Goal: Information Seeking & Learning: Compare options

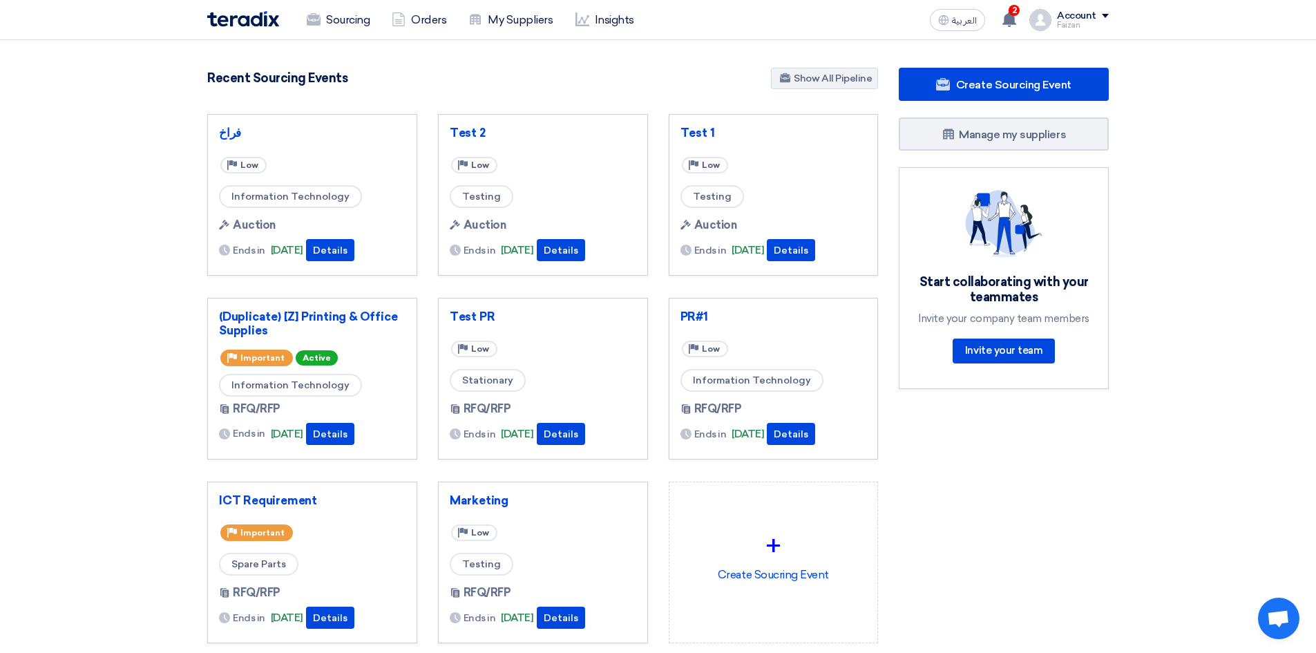
click at [354, 21] on link "Sourcing" at bounding box center [338, 20] width 85 height 30
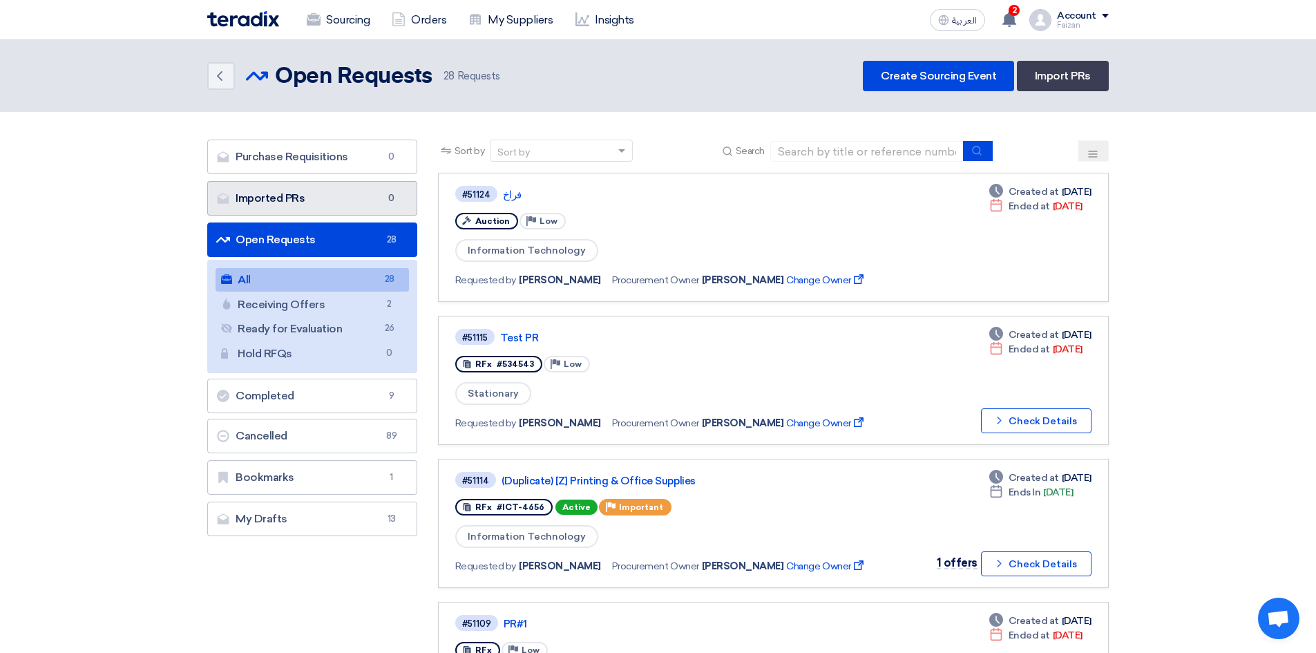
click at [313, 204] on link "Imported PRs Imported PRs 0" at bounding box center [312, 198] width 210 height 35
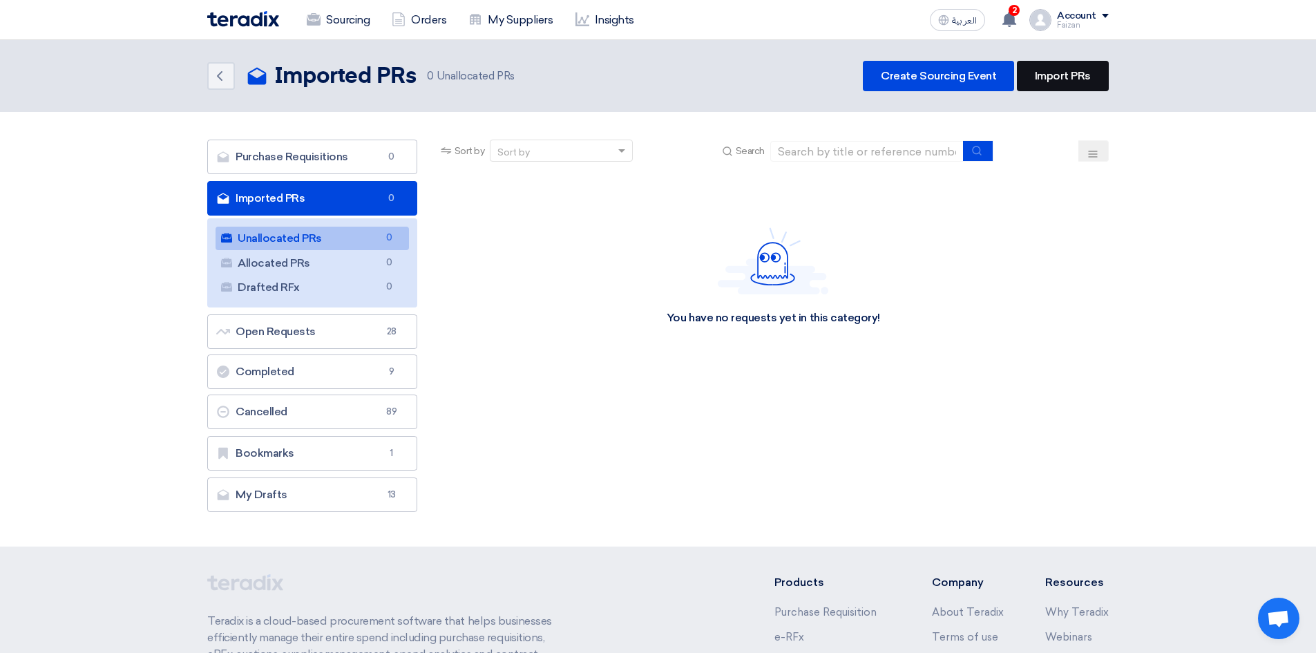
click at [1065, 79] on link "Import PRs" at bounding box center [1063, 76] width 92 height 30
click at [278, 325] on link "Open Requests Open Requests 28" at bounding box center [312, 331] width 210 height 35
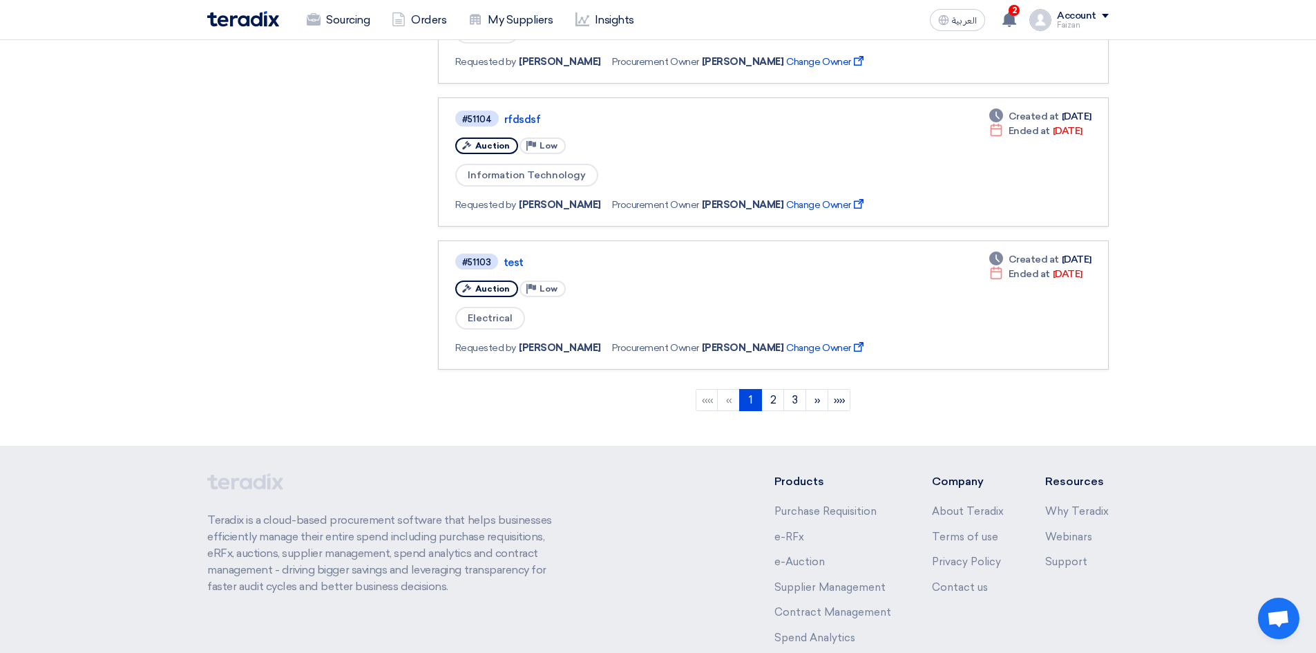
scroll to position [1243, 0]
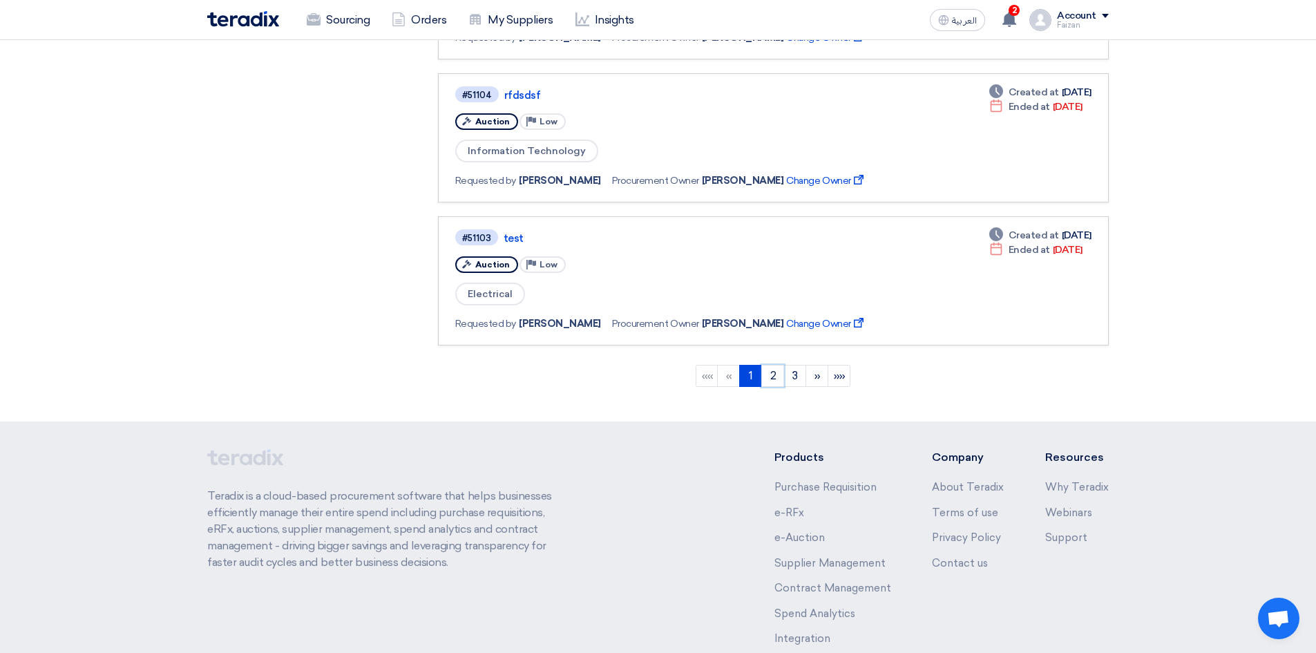
click at [770, 378] on link "2" at bounding box center [772, 376] width 23 height 22
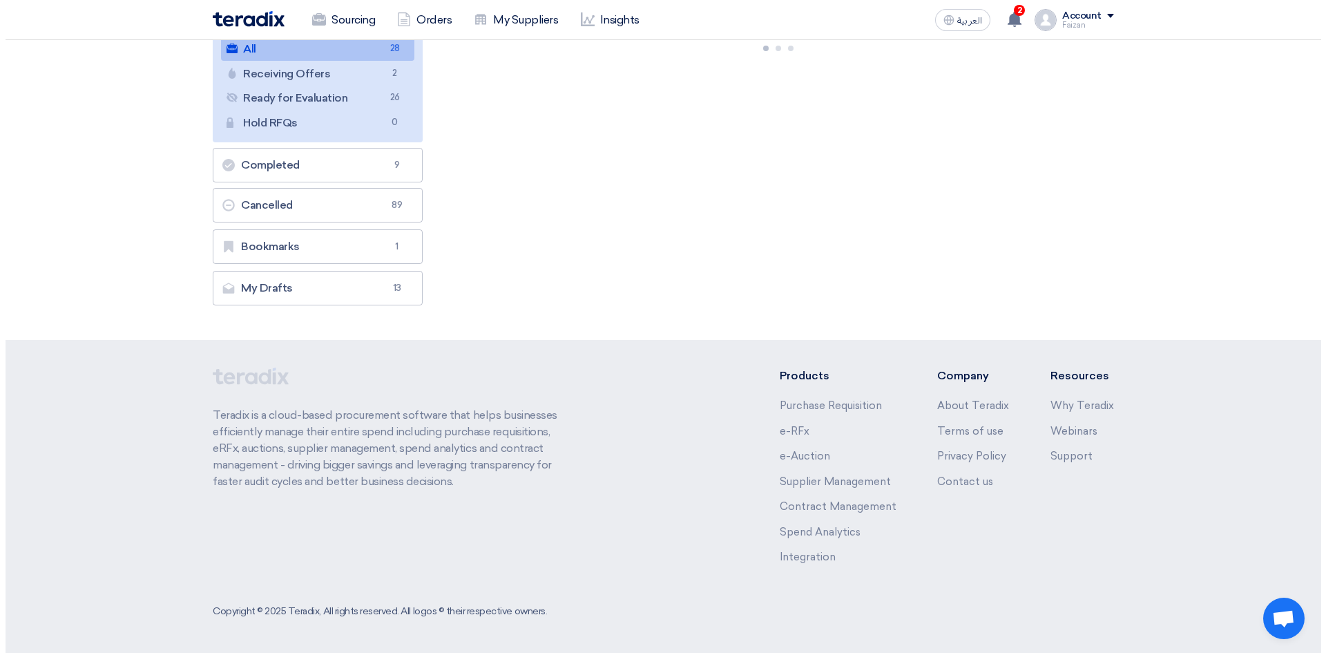
scroll to position [0, 0]
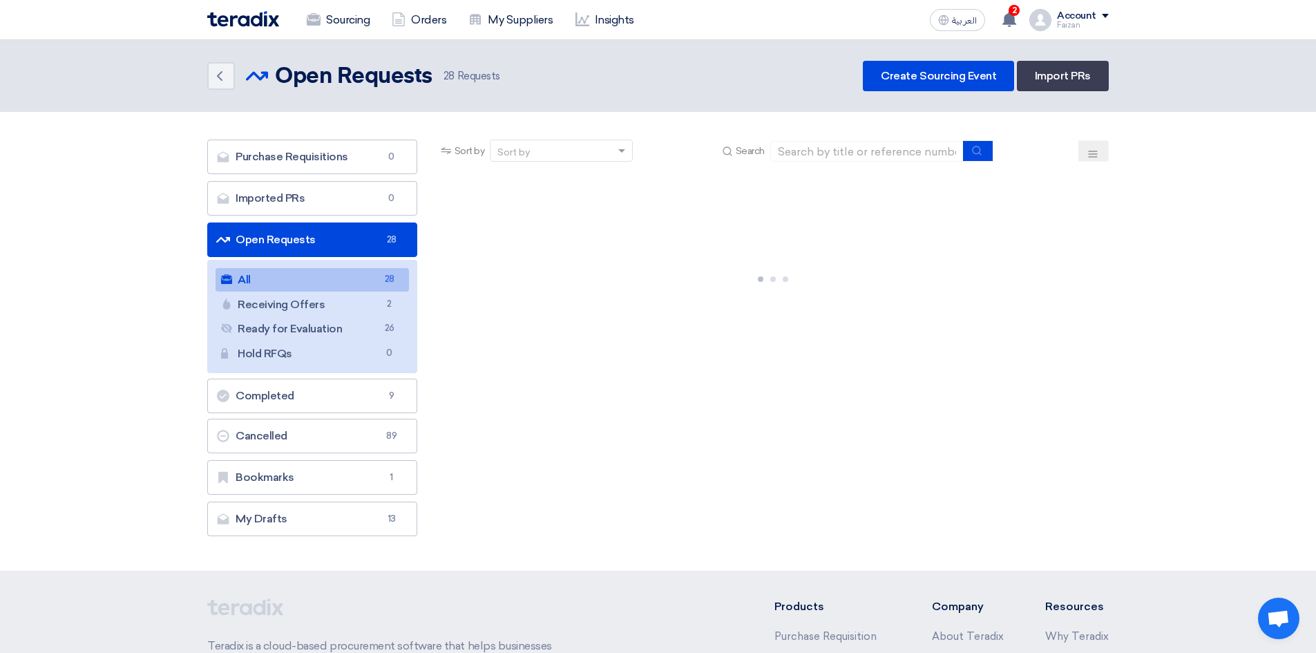
click at [329, 296] on link "Receiving Offers Receiving Offers 2" at bounding box center [311, 304] width 193 height 23
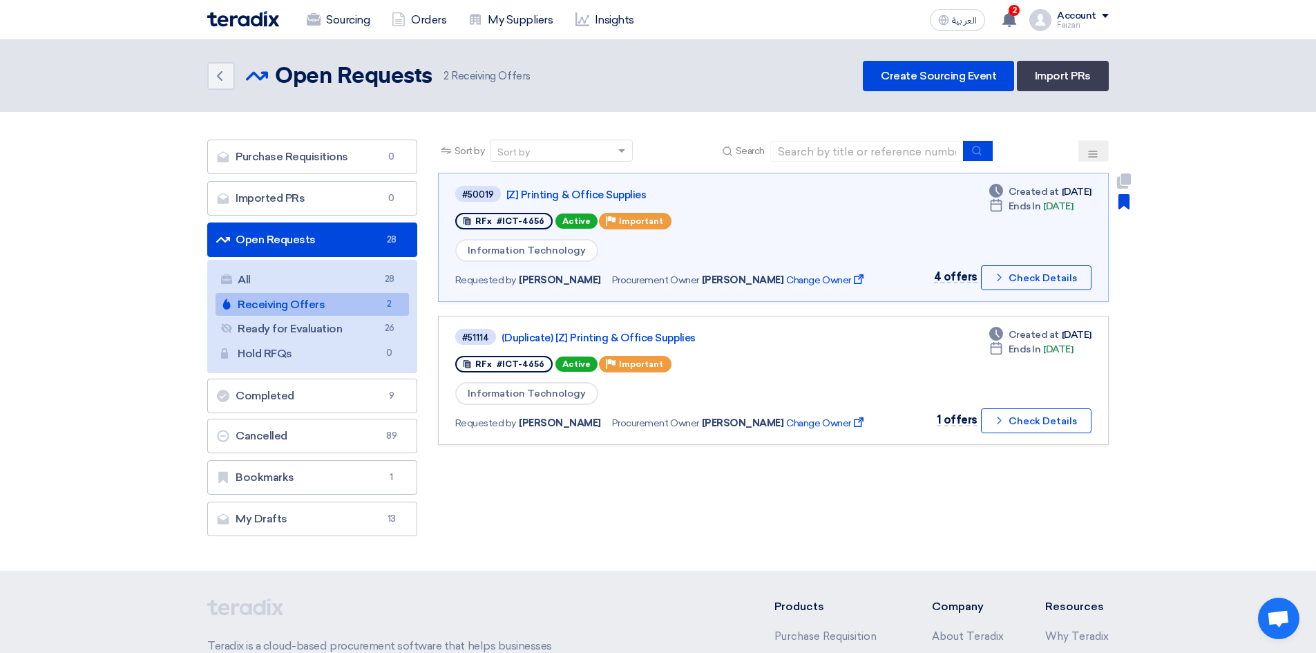
click at [595, 198] on link "[Z] Printing & Office Supplies" at bounding box center [678, 195] width 345 height 12
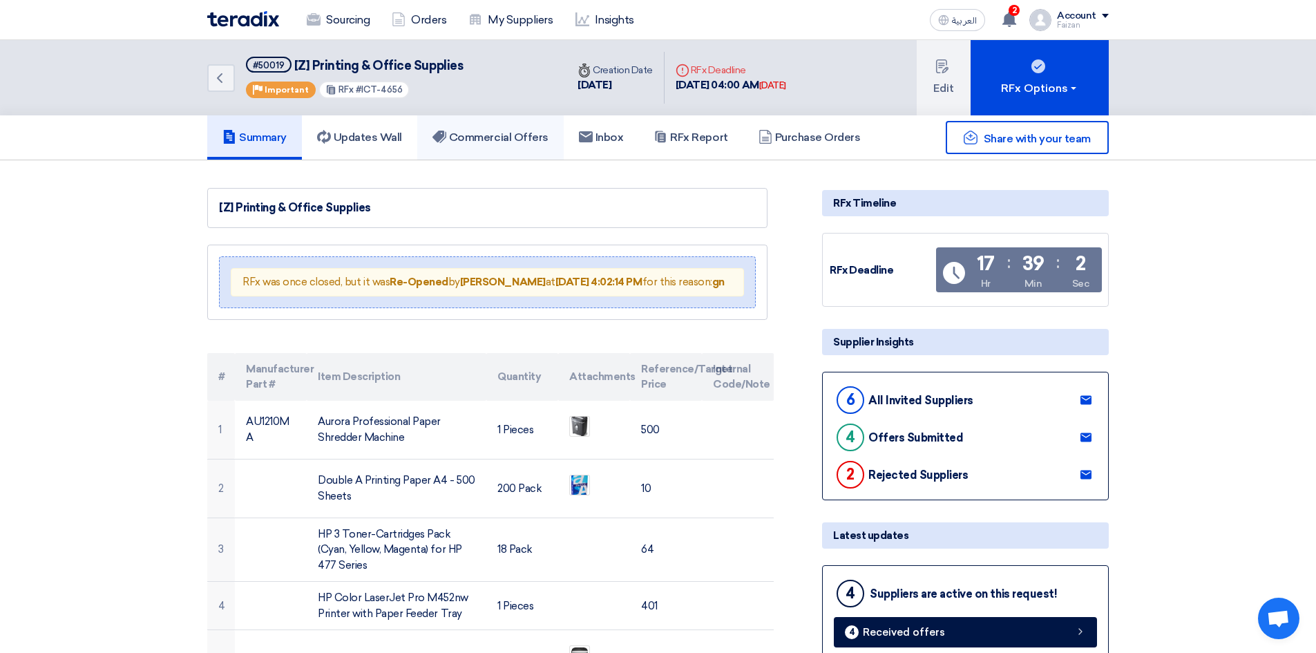
click at [548, 139] on h5 "Commercial Offers" at bounding box center [490, 138] width 116 height 14
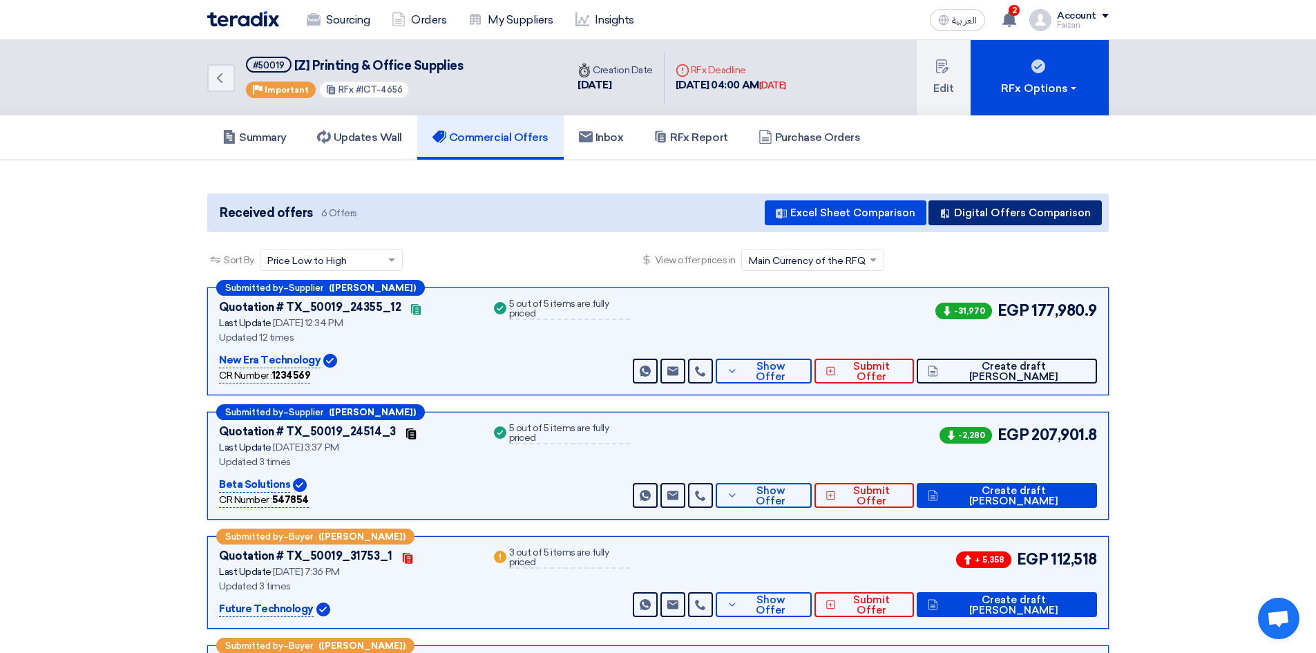
click at [972, 208] on button "Digital Offers Comparison" at bounding box center [1014, 212] width 173 height 25
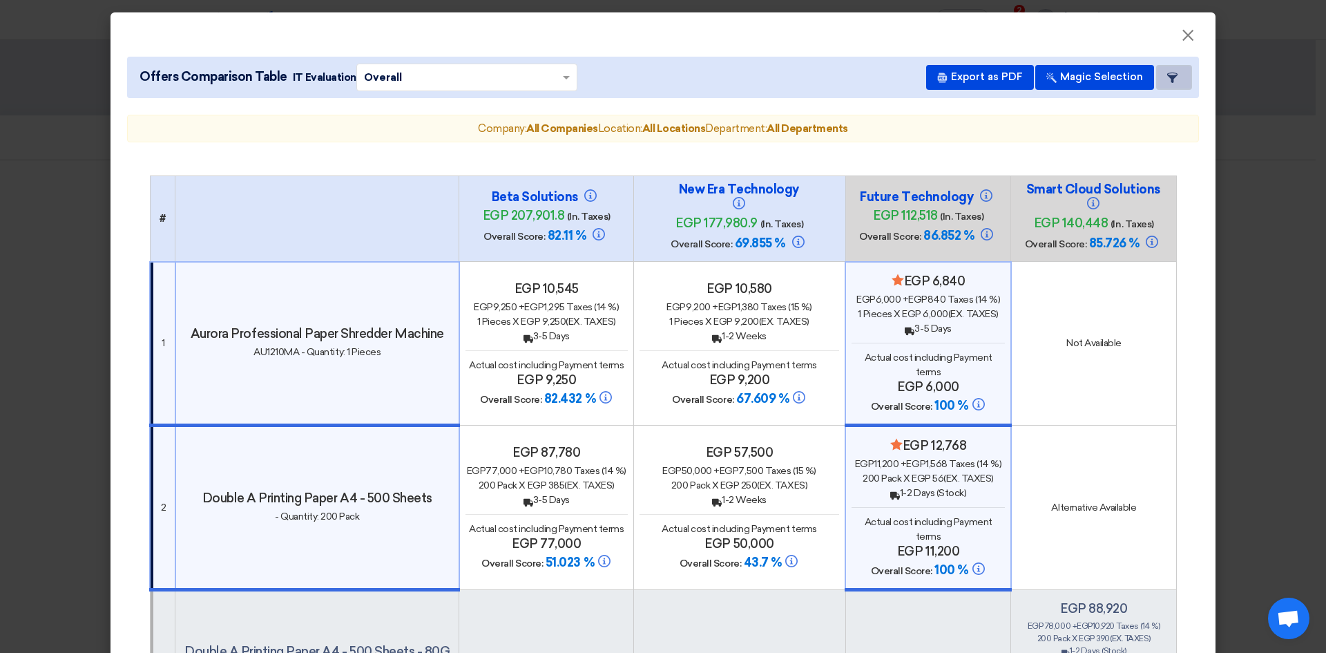
click at [1169, 81] on icon "Item Card filters" at bounding box center [1172, 78] width 10 height 10
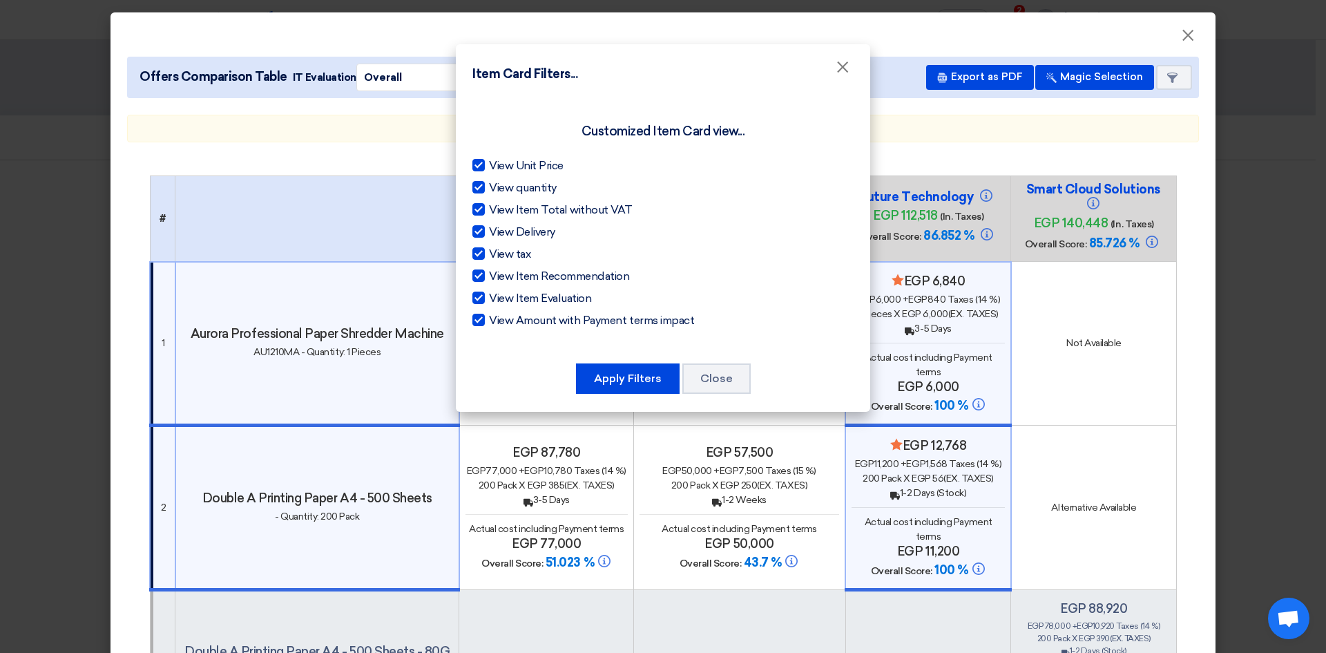
click at [479, 184] on div at bounding box center [478, 187] width 12 height 12
click at [489, 184] on input "View quantity" at bounding box center [493, 184] width 9 height 9
checkbox input "false"
click at [475, 206] on div at bounding box center [478, 209] width 12 height 12
click at [489, 206] on input "View Item Total without VAT" at bounding box center [493, 206] width 9 height 9
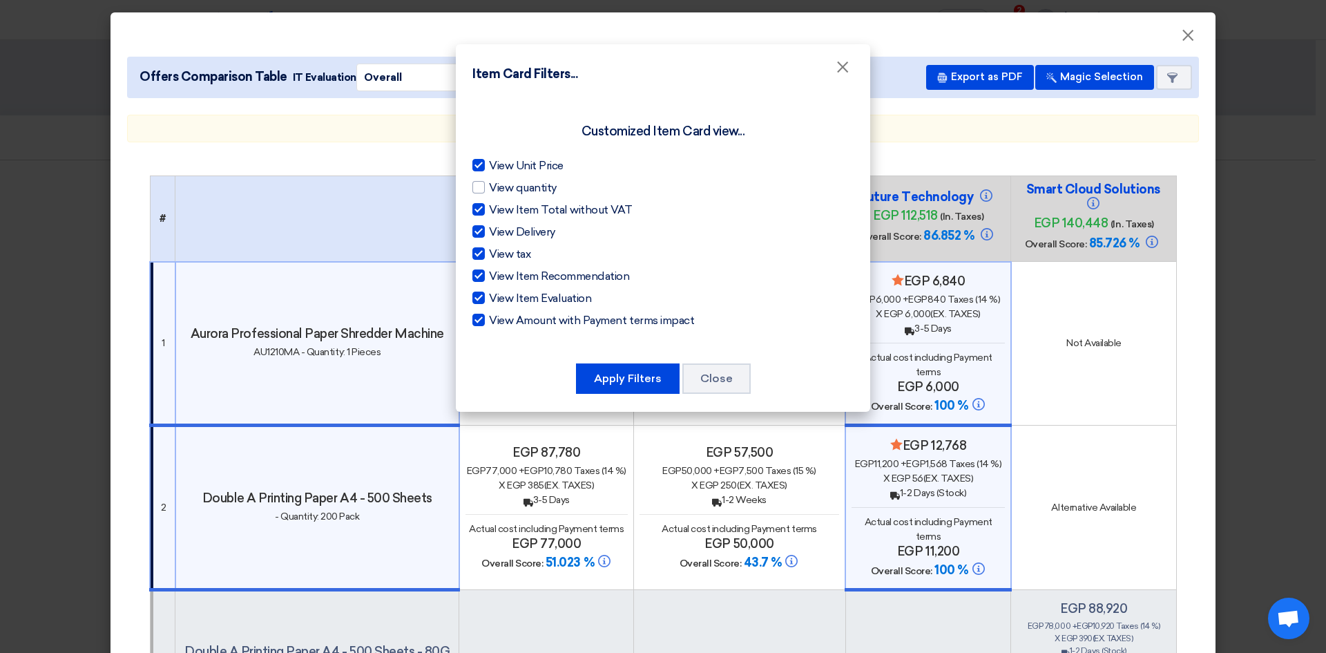
checkbox input "false"
click at [479, 231] on div at bounding box center [478, 231] width 12 height 12
click at [489, 231] on input "View Delivery" at bounding box center [493, 228] width 9 height 9
checkbox input "false"
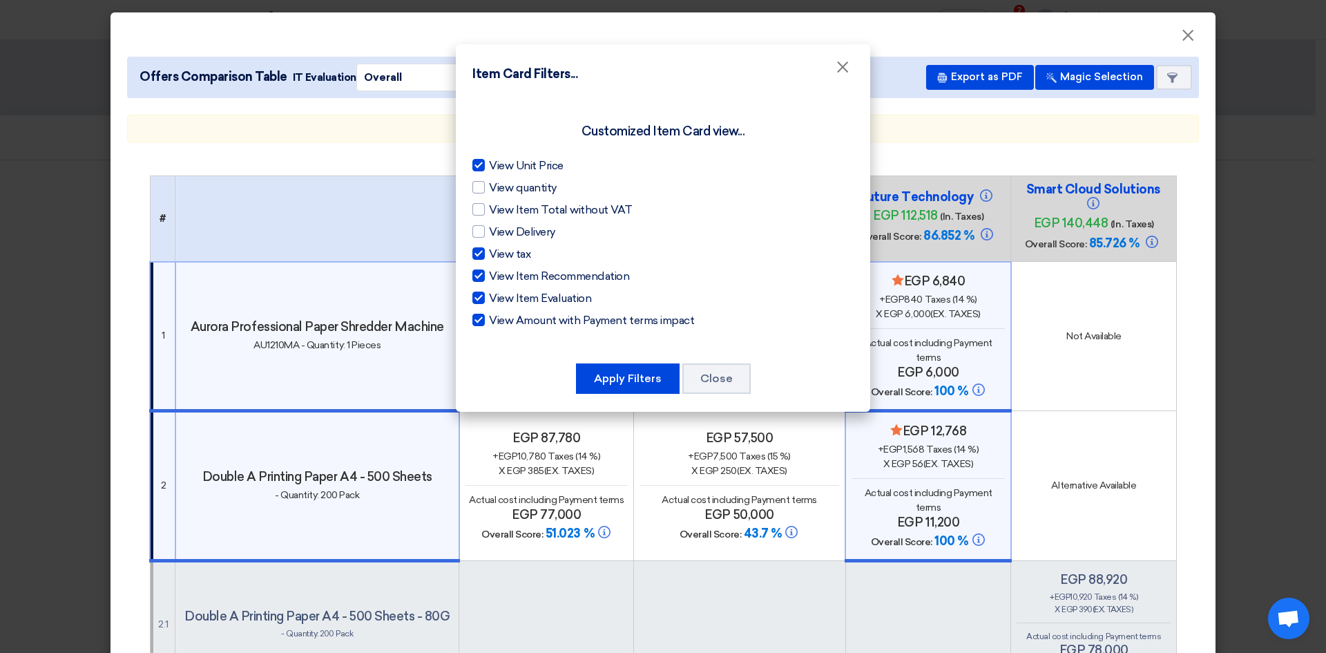
click at [481, 253] on div at bounding box center [478, 253] width 12 height 12
click at [489, 253] on input "View tax" at bounding box center [493, 250] width 9 height 9
checkbox input "false"
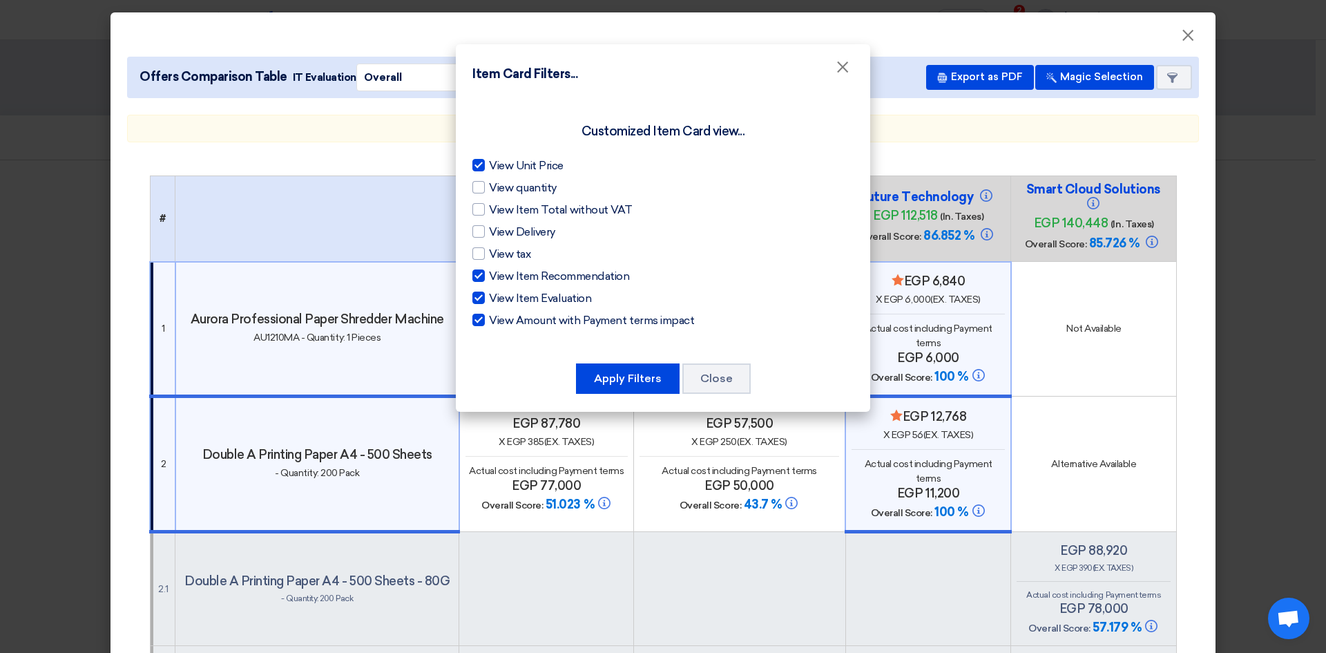
click at [481, 275] on div at bounding box center [478, 275] width 12 height 12
click at [489, 275] on input "View Item Recommendation" at bounding box center [493, 272] width 9 height 9
checkbox input "false"
click at [481, 299] on div at bounding box center [478, 297] width 12 height 12
click at [489, 299] on input "View Item Evaluation" at bounding box center [493, 294] width 9 height 9
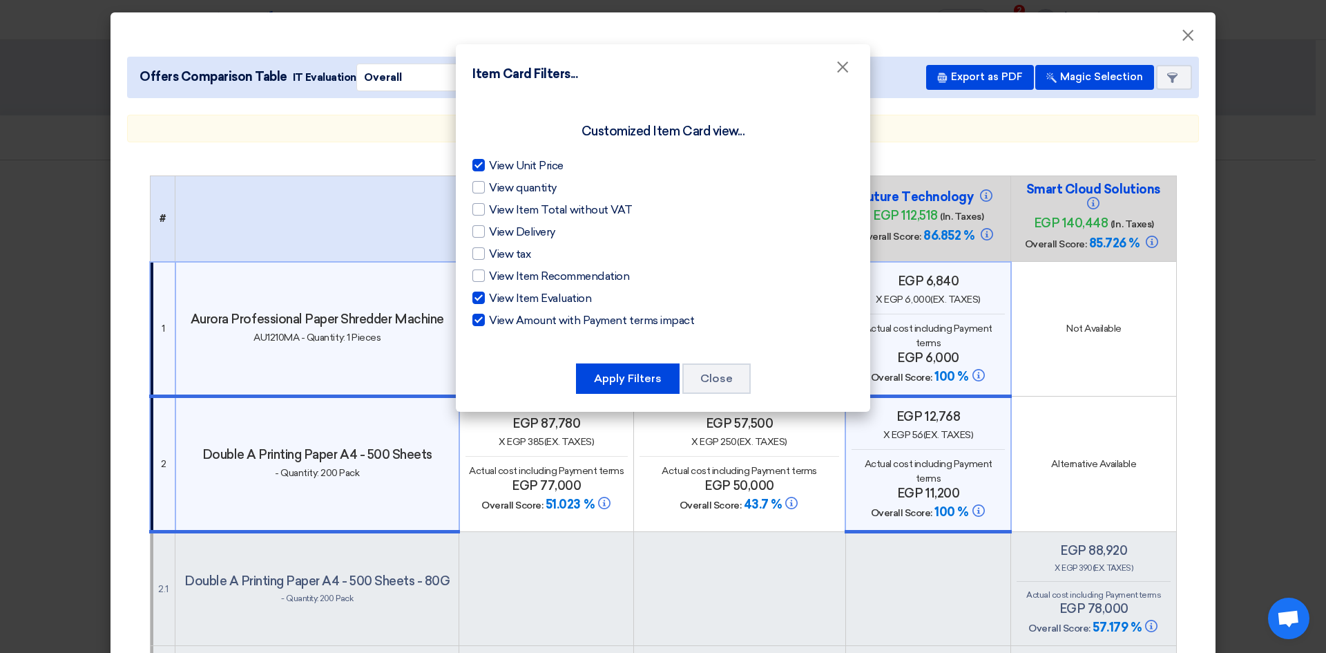
checkbox input "false"
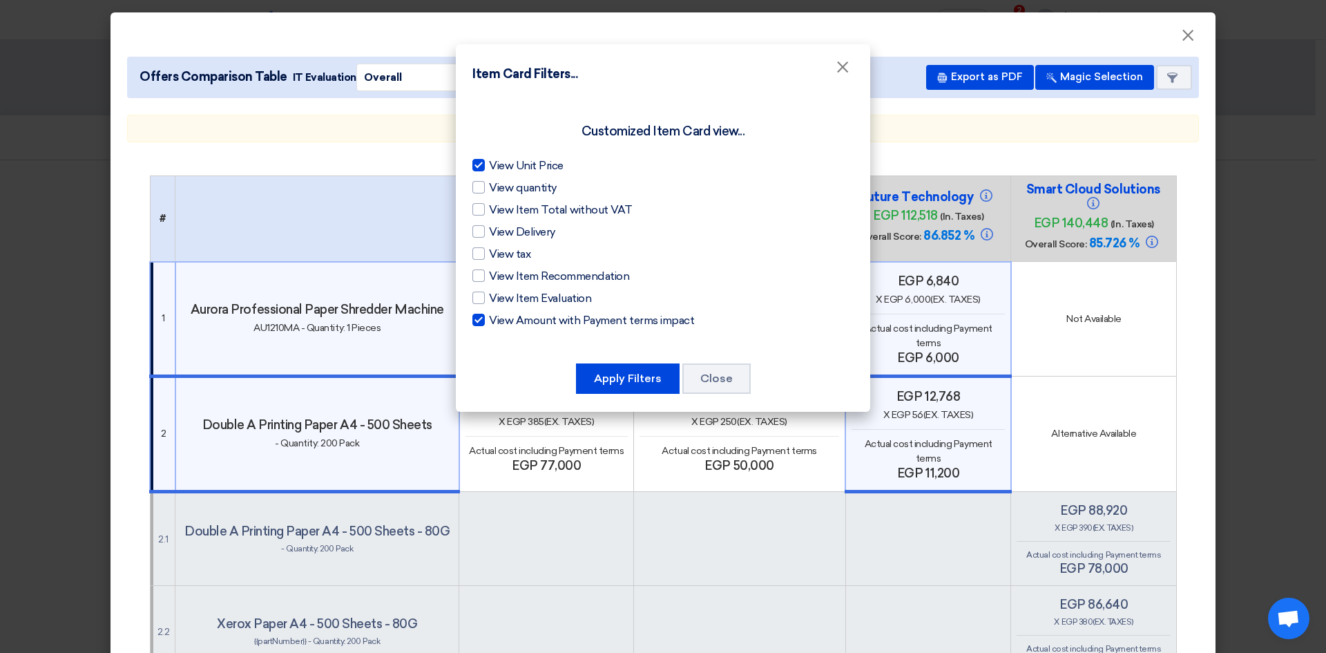
click at [481, 314] on div at bounding box center [478, 320] width 12 height 12
click at [489, 314] on input "View Amount with Payment terms impact" at bounding box center [493, 316] width 9 height 9
checkbox input "false"
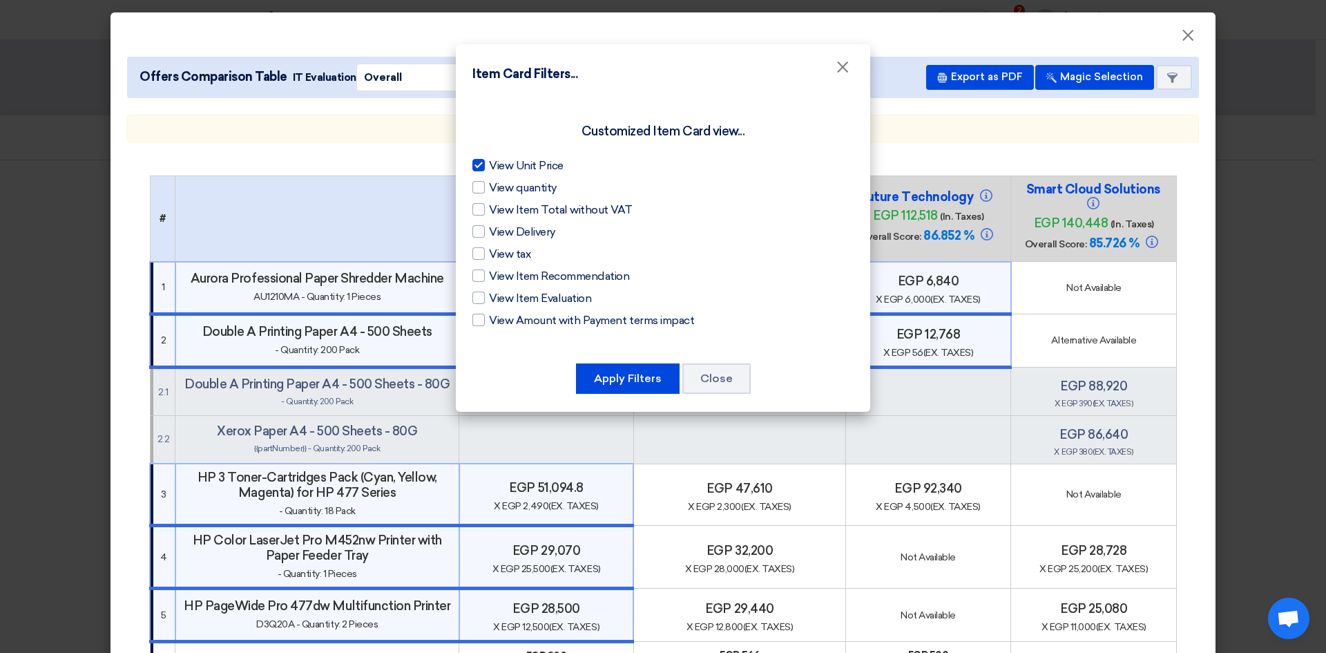
click at [483, 209] on div at bounding box center [478, 209] width 12 height 12
click at [489, 209] on input "View Item Total without VAT" at bounding box center [493, 206] width 9 height 9
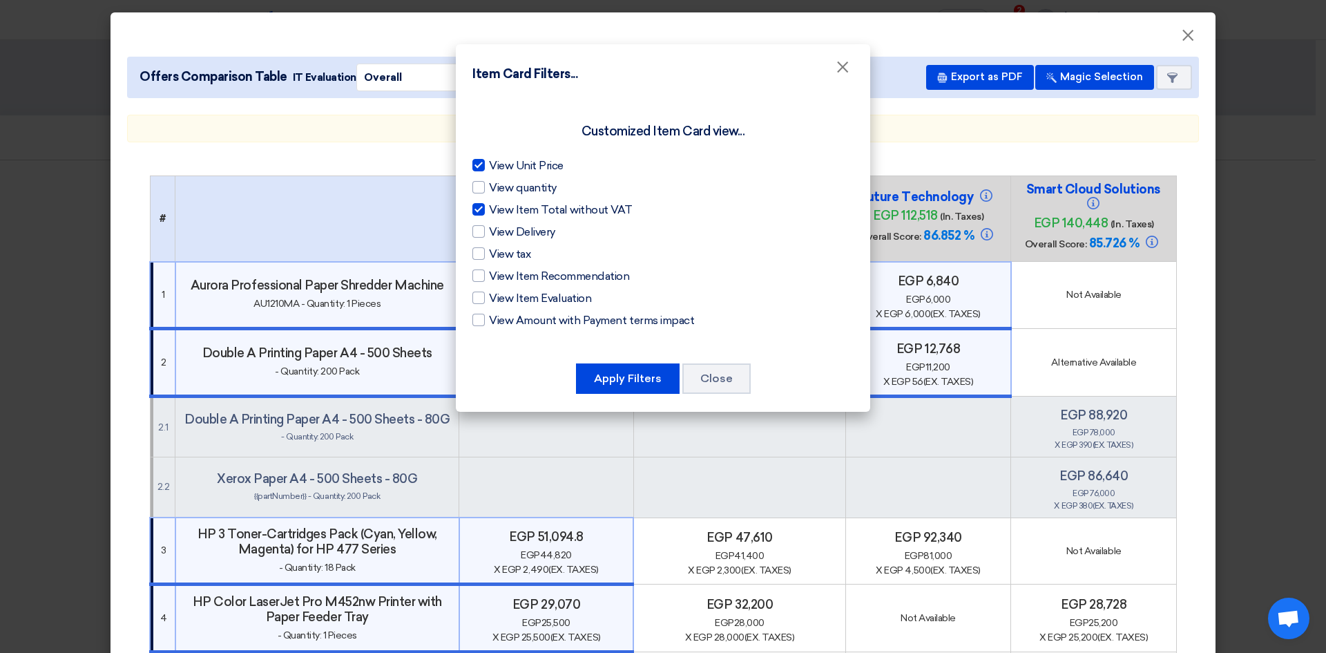
click at [482, 209] on div at bounding box center [478, 209] width 12 height 12
click at [489, 209] on input "View Item Total without VAT" at bounding box center [493, 206] width 9 height 9
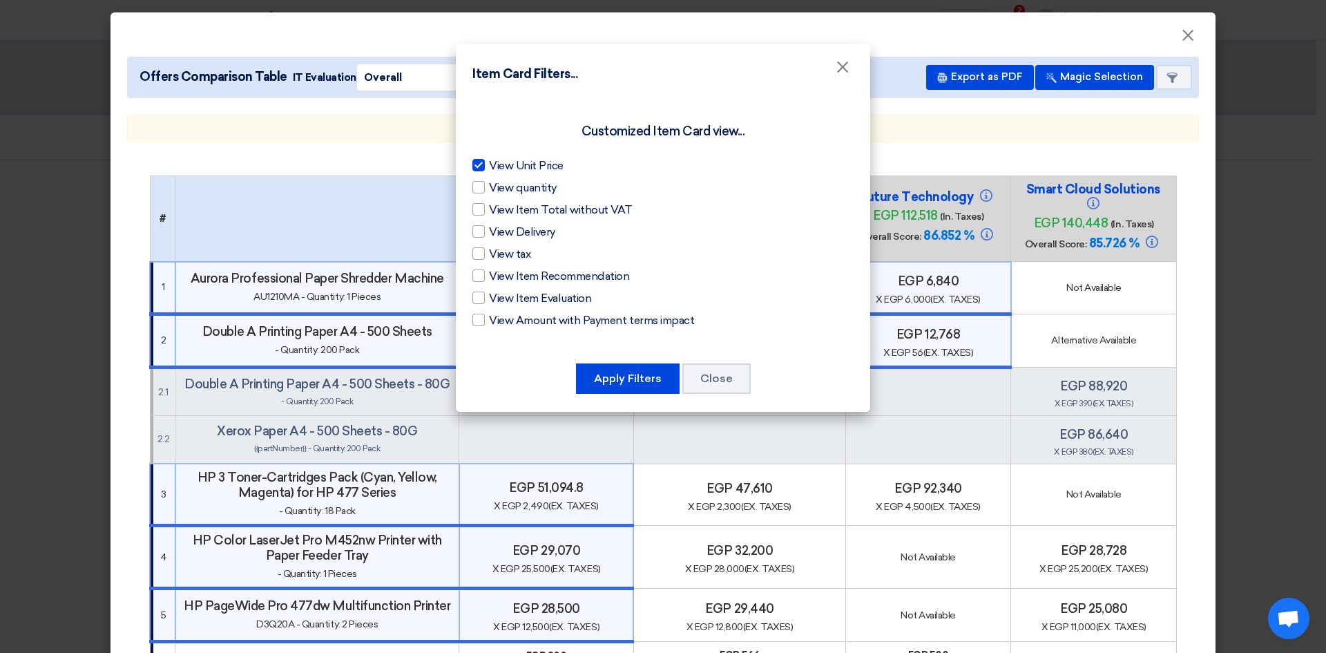
click at [482, 209] on div at bounding box center [478, 209] width 12 height 12
click at [489, 209] on input "View Item Total without VAT" at bounding box center [493, 206] width 9 height 9
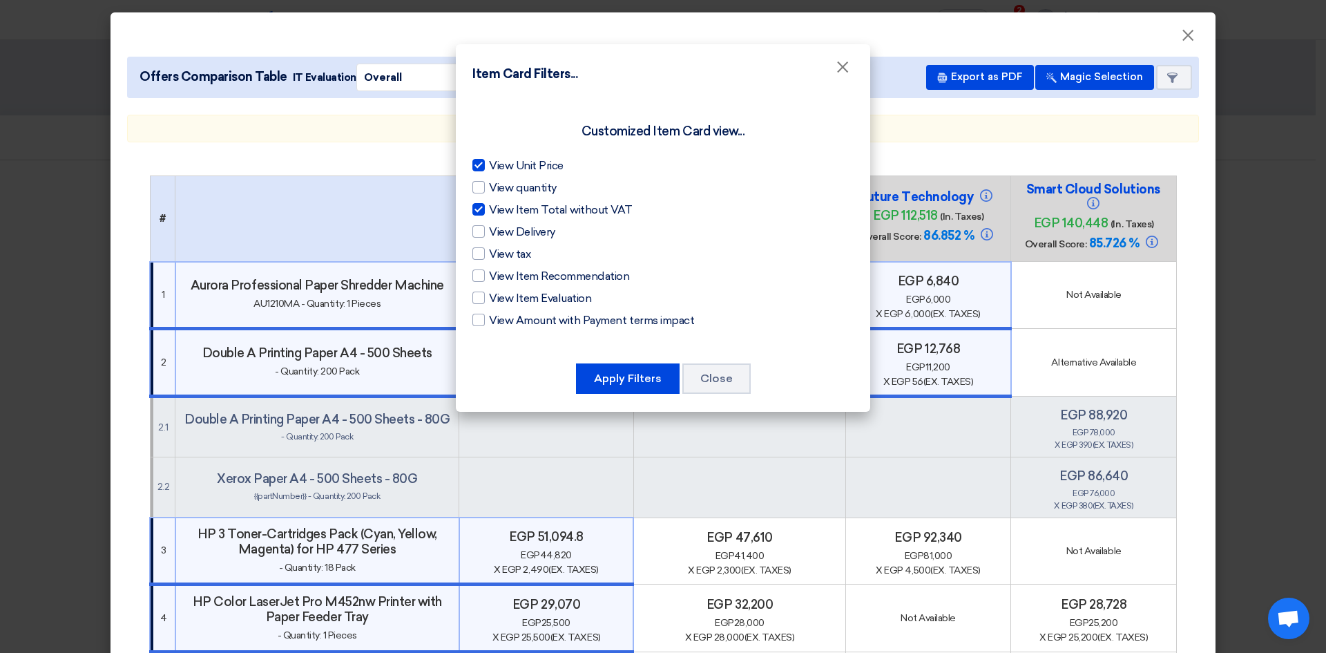
click at [481, 209] on div at bounding box center [478, 209] width 12 height 12
click at [489, 209] on input "View Item Total without VAT" at bounding box center [493, 206] width 9 height 9
checkbox input "false"
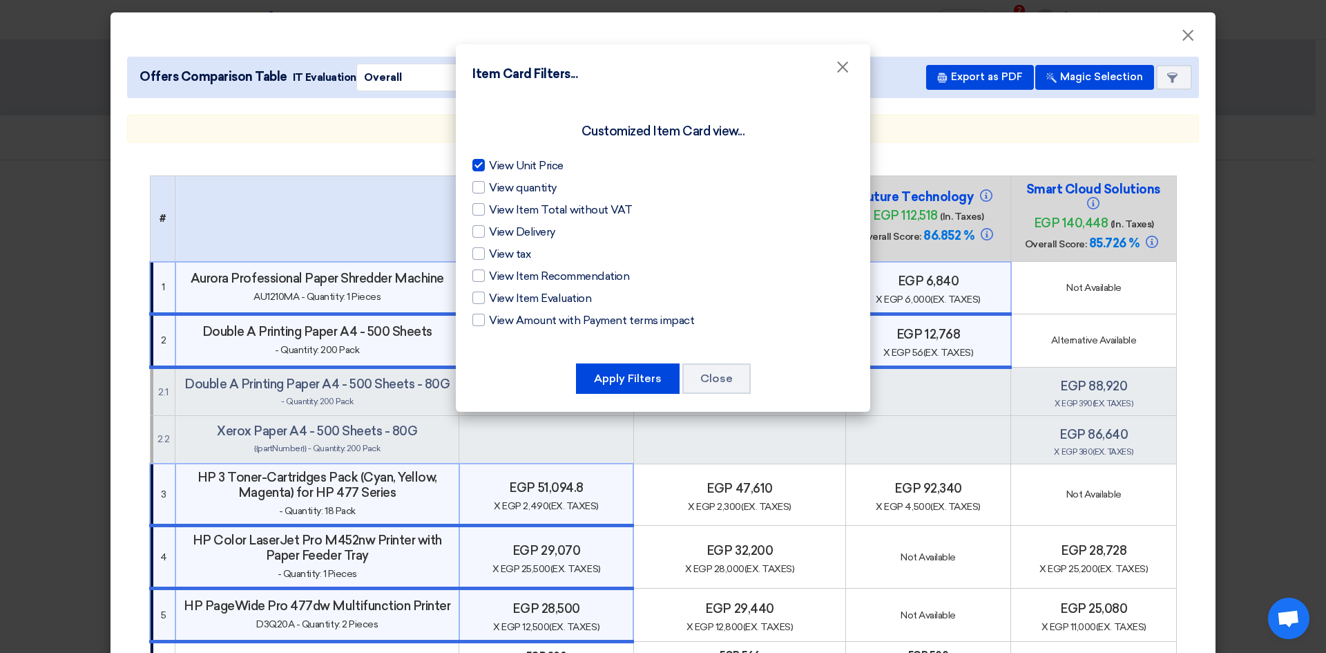
click at [477, 165] on div at bounding box center [478, 165] width 12 height 12
click at [489, 165] on input "View Unit Price" at bounding box center [493, 161] width 9 height 9
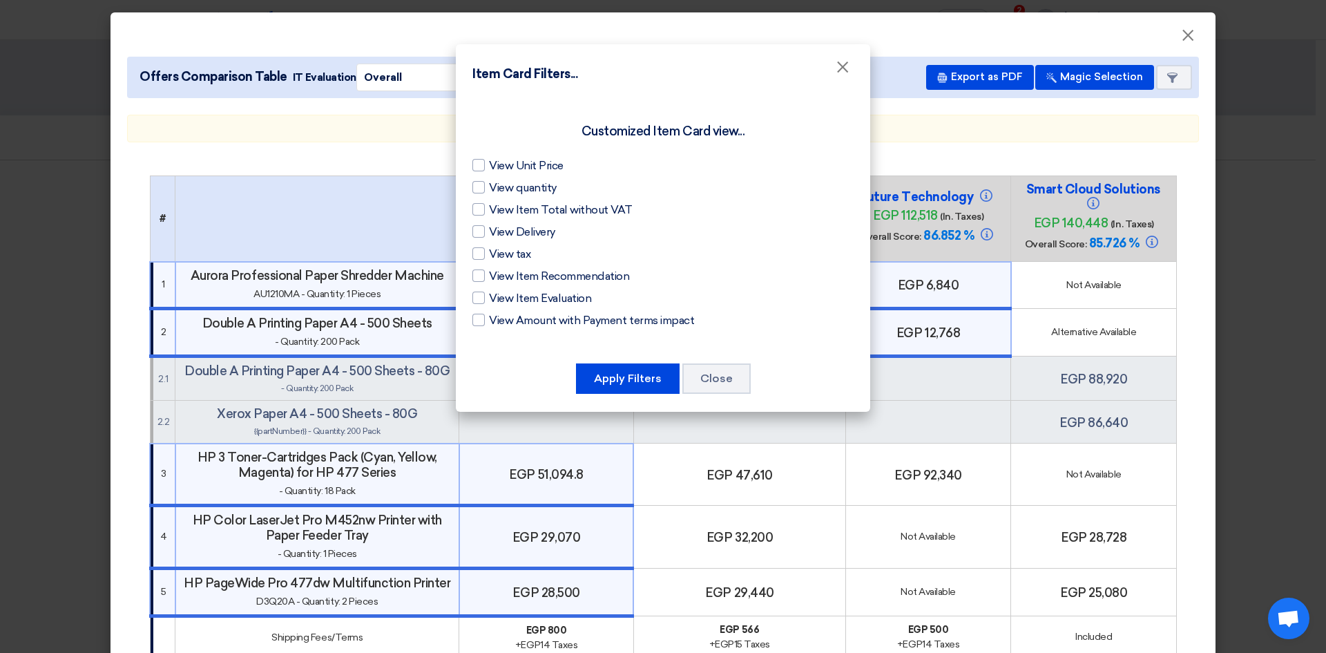
click at [479, 165] on div at bounding box center [478, 165] width 12 height 12
click at [489, 165] on input "View Unit Price" at bounding box center [493, 161] width 9 height 9
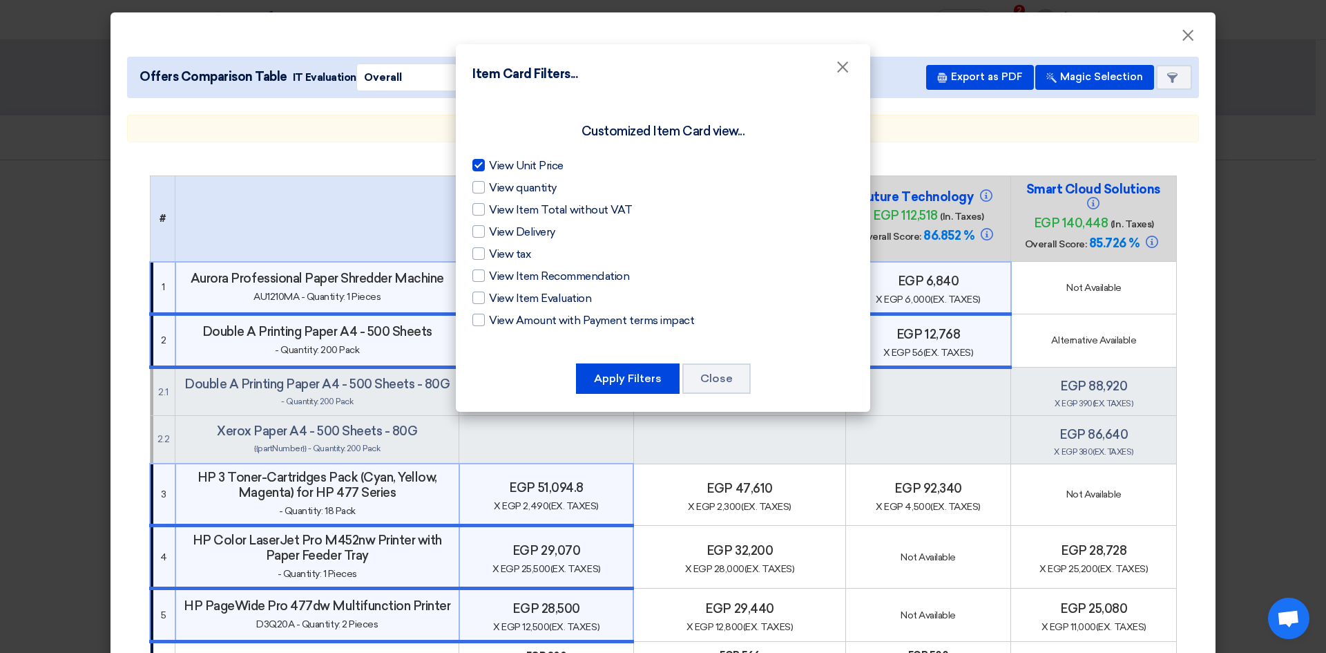
click at [479, 165] on div at bounding box center [478, 165] width 12 height 12
click at [489, 165] on input "View Unit Price" at bounding box center [493, 161] width 9 height 9
checkbox input "false"
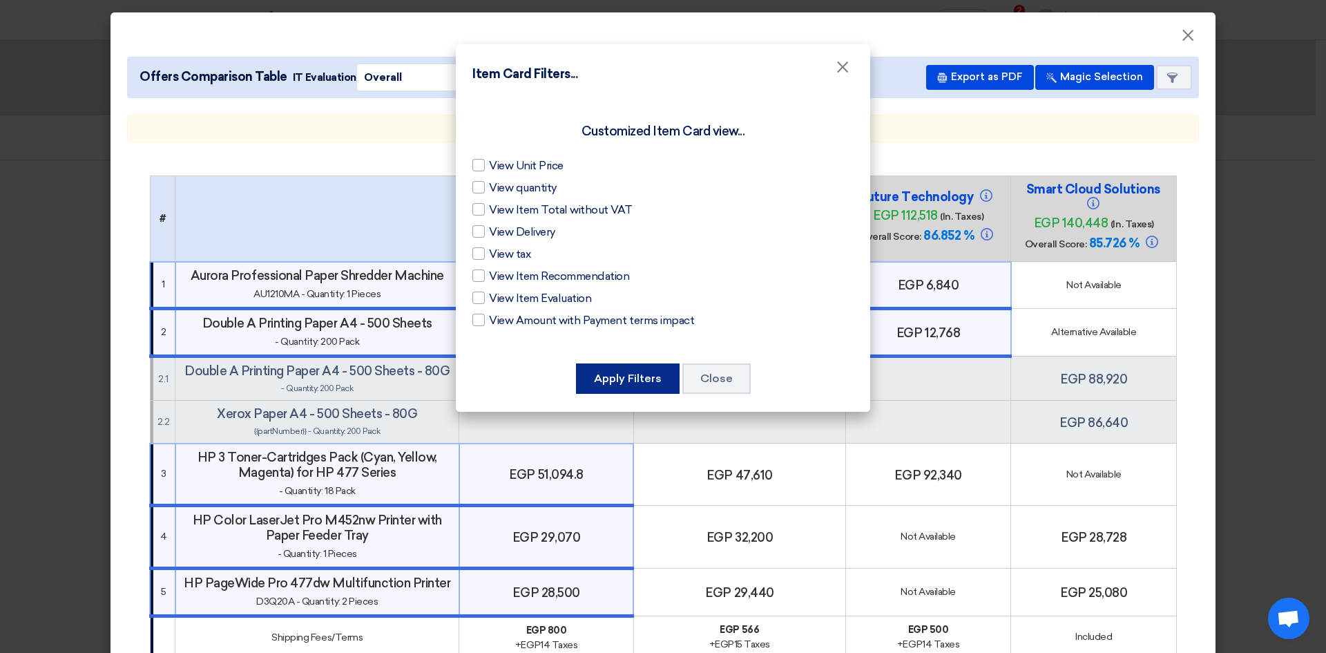
click at [656, 371] on button "Apply Filters" at bounding box center [628, 378] width 104 height 30
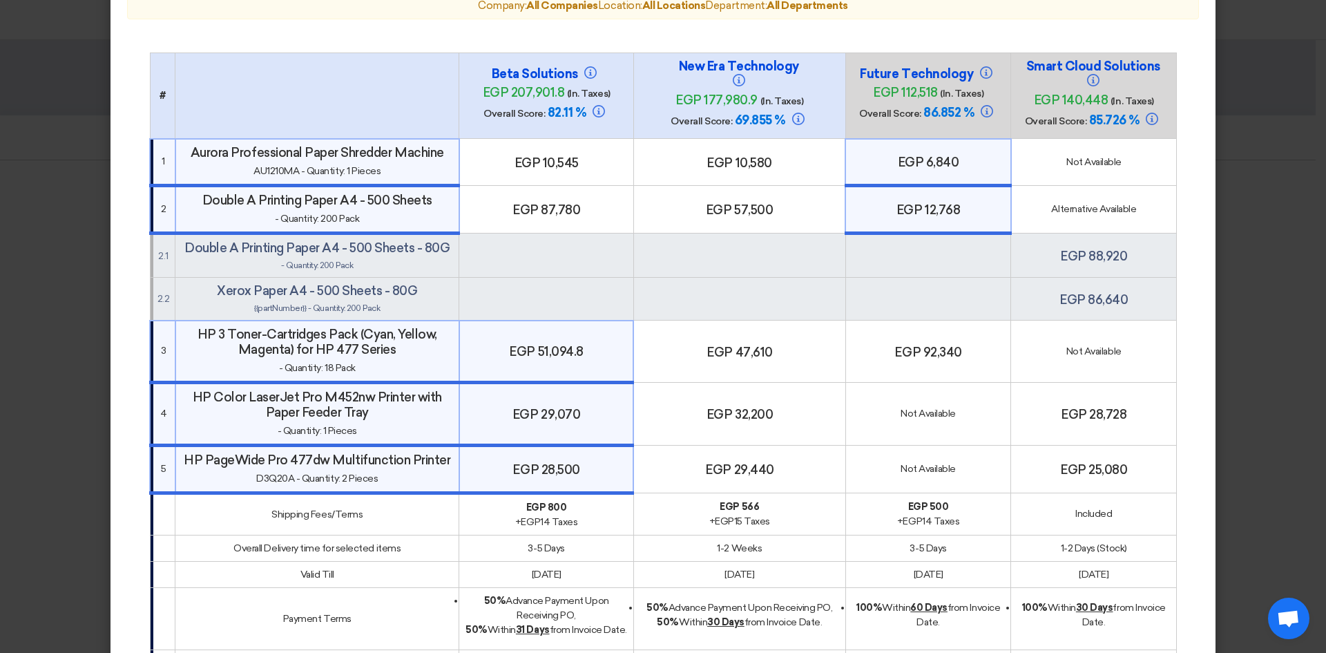
scroll to position [138, 0]
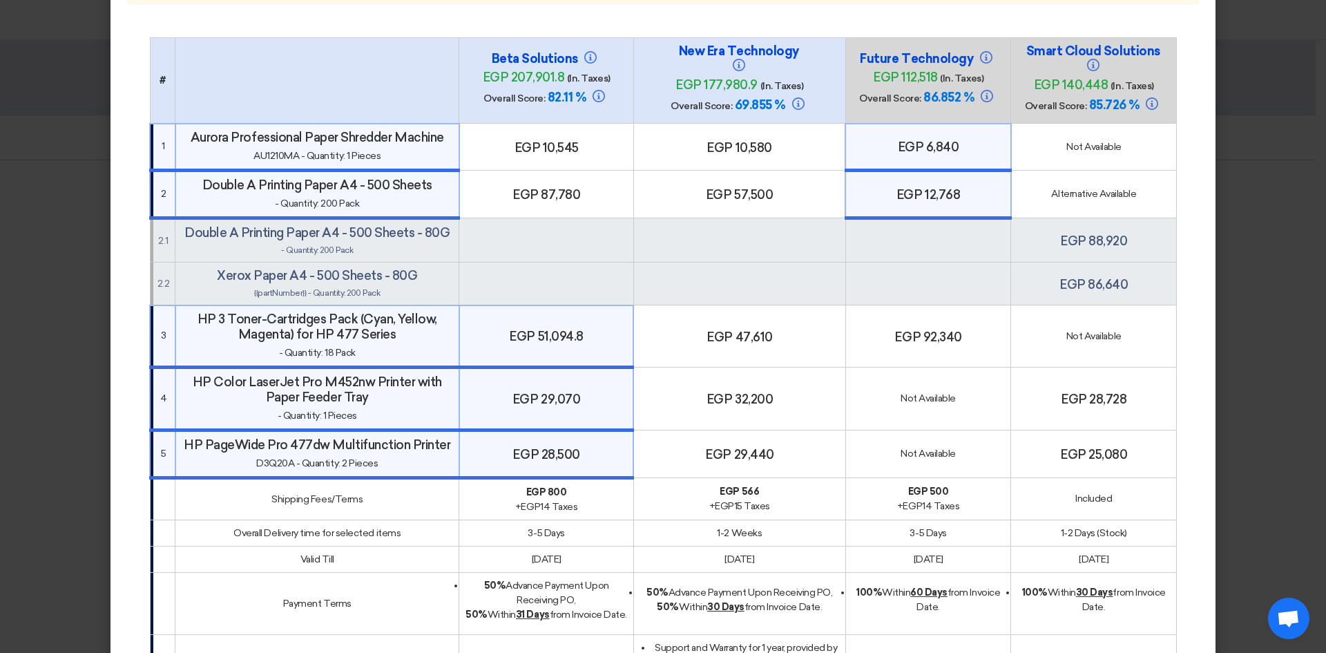
click at [745, 211] on td "egp 57,500" at bounding box center [739, 194] width 212 height 48
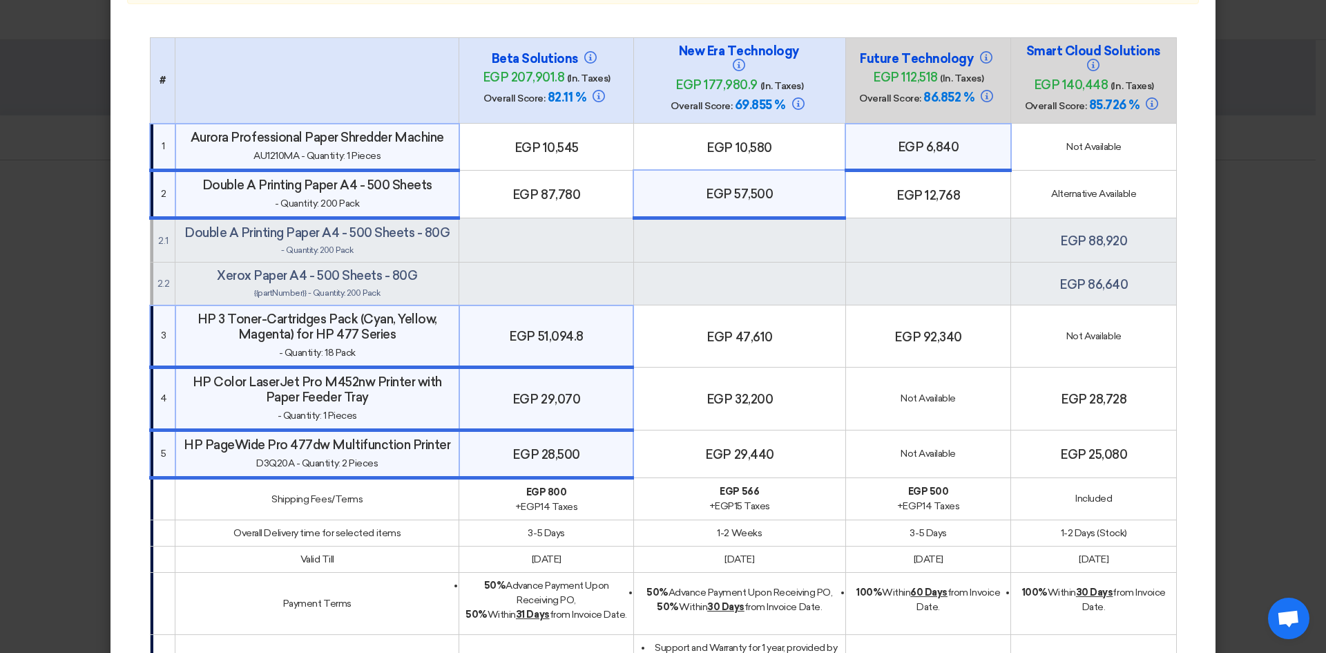
click at [878, 213] on td "egp 12,768" at bounding box center [928, 194] width 166 height 48
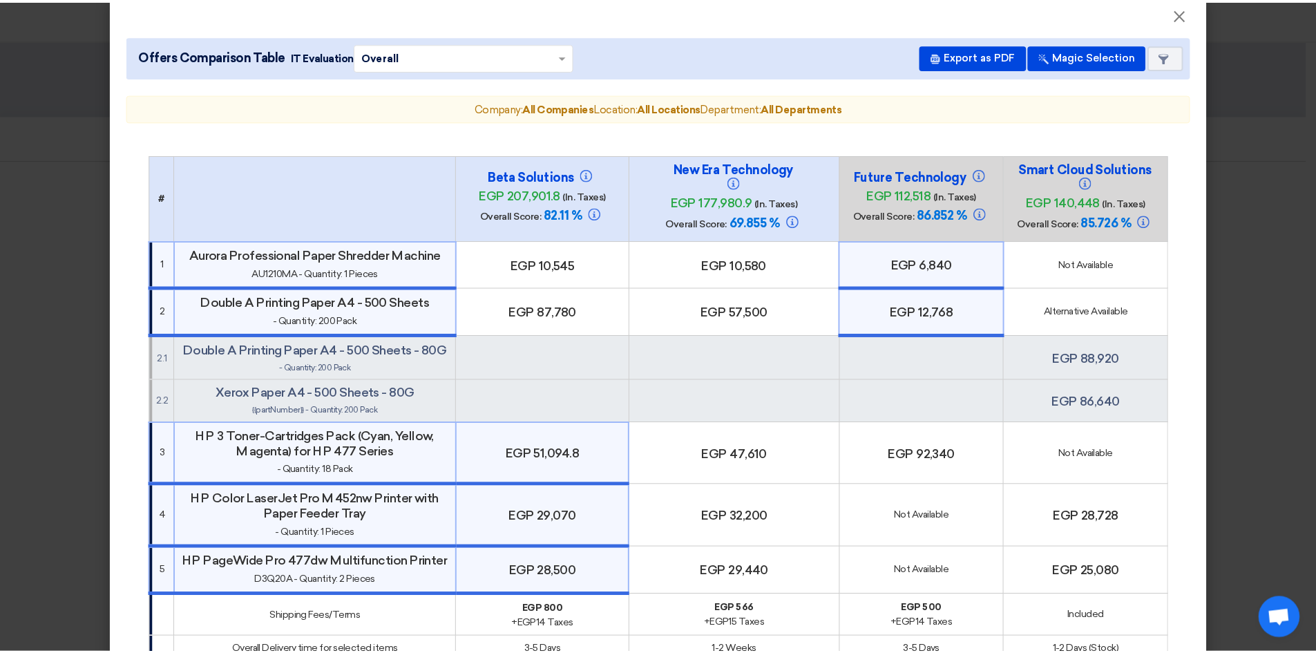
scroll to position [0, 0]
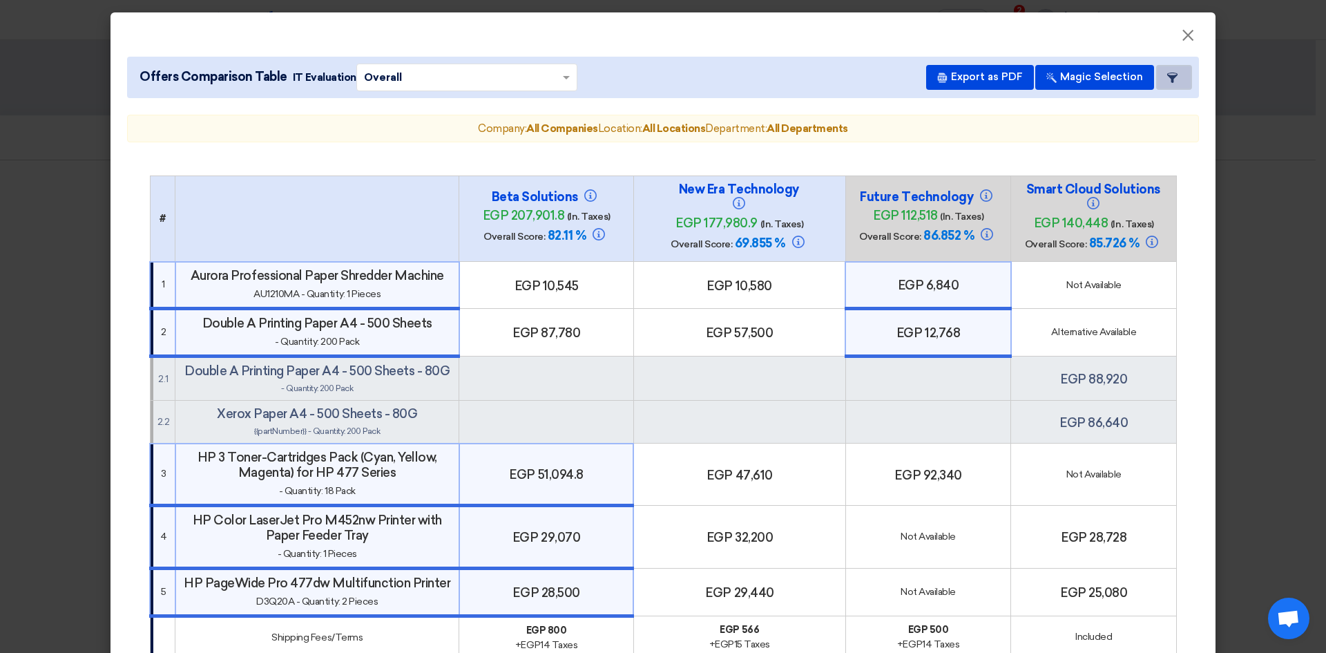
click at [1168, 75] on use at bounding box center [1172, 78] width 10 height 10
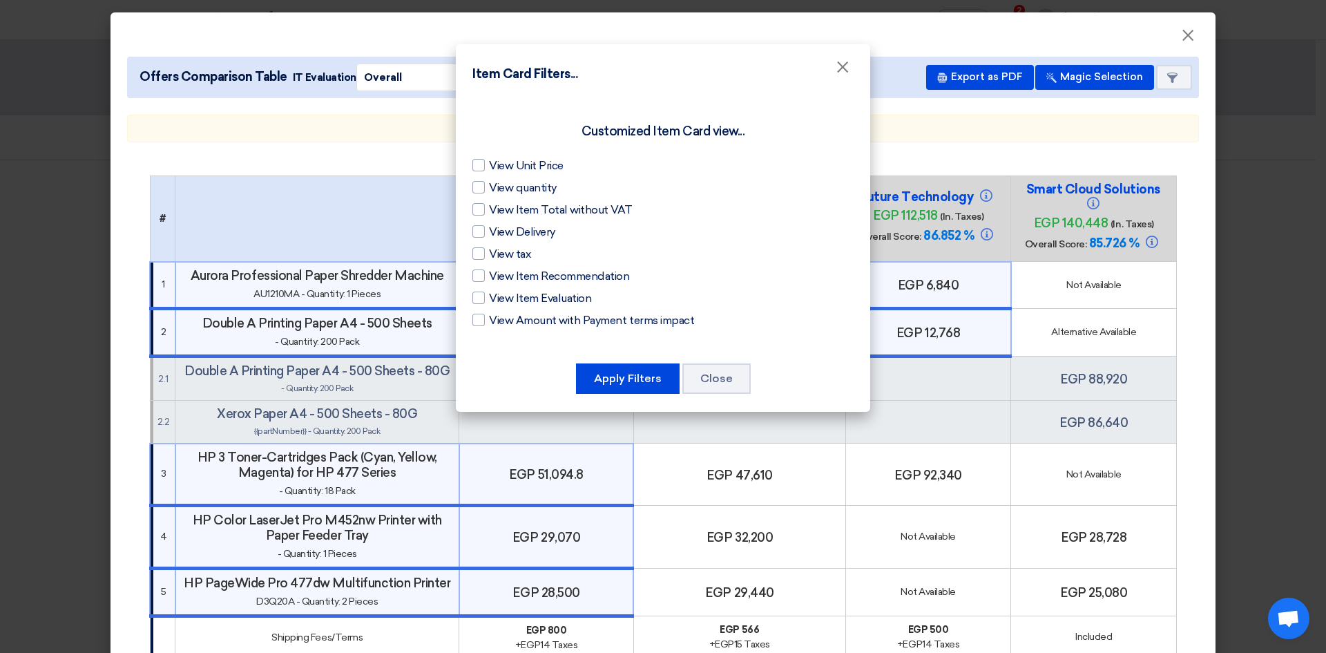
click at [485, 291] on label "View Item Evaluation" at bounding box center [662, 298] width 381 height 17
click at [489, 291] on input "View Item Evaluation" at bounding box center [493, 294] width 9 height 9
checkbox input "true"
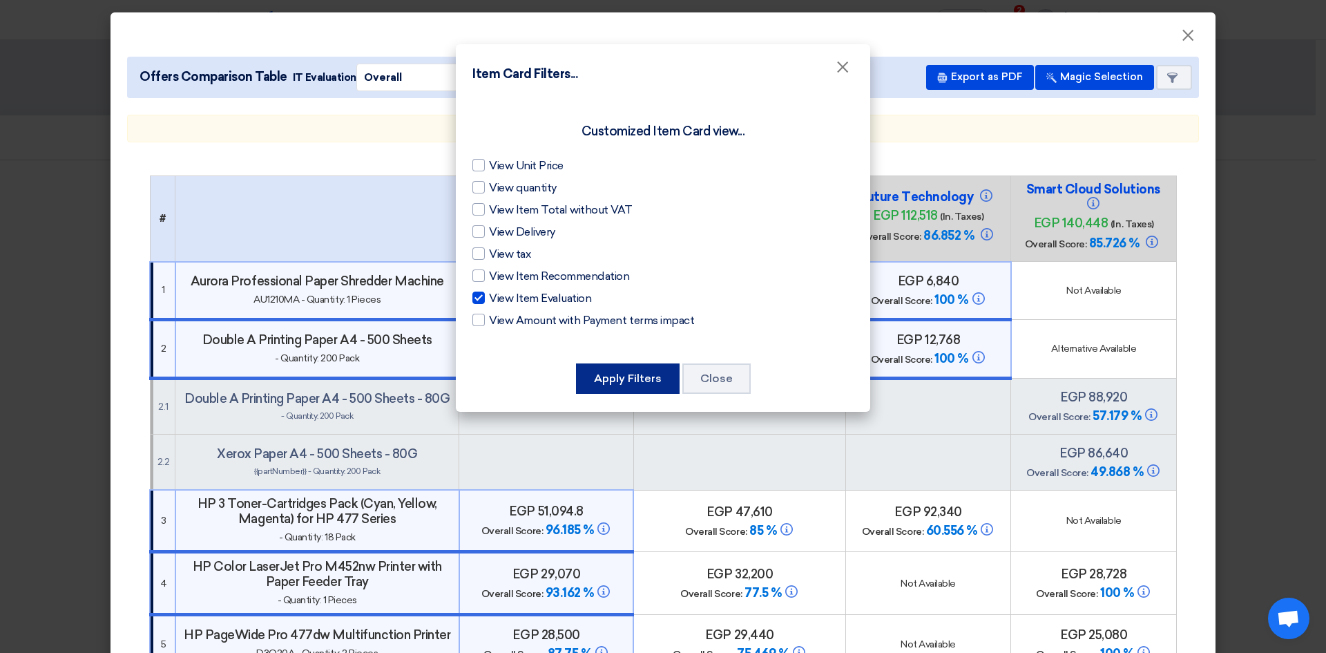
click at [641, 374] on button "Apply Filters" at bounding box center [628, 378] width 104 height 30
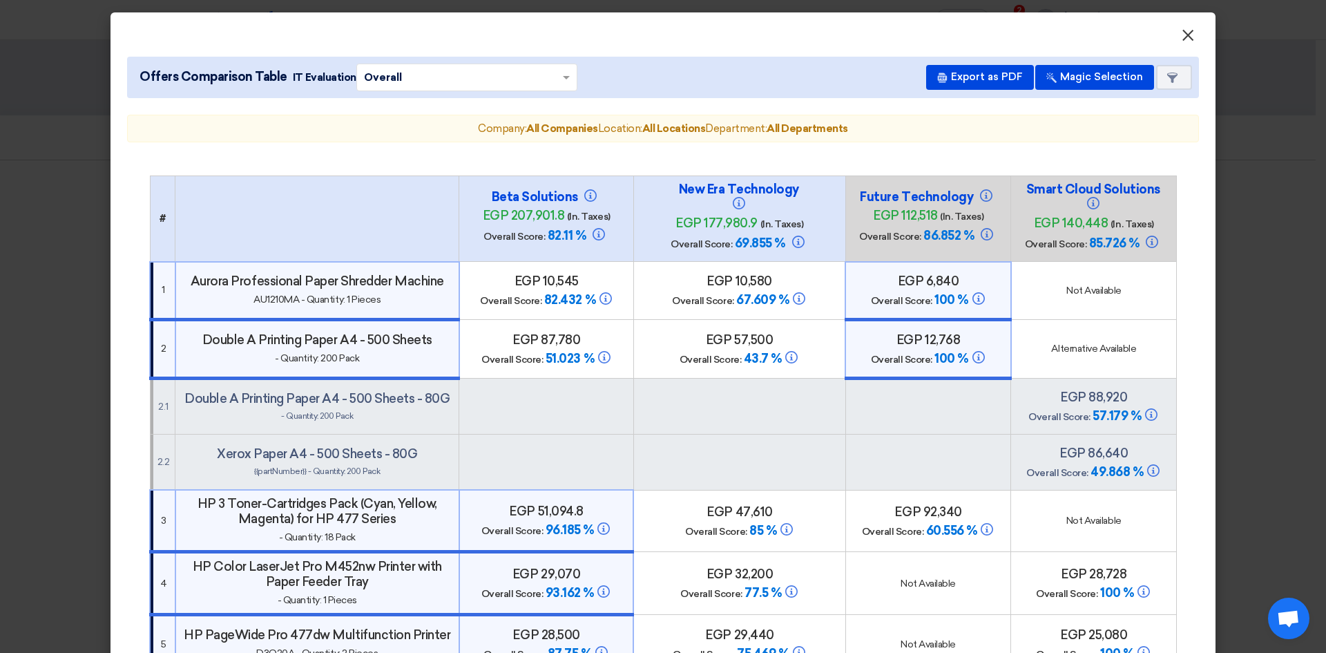
click at [1182, 29] on span "×" at bounding box center [1188, 39] width 14 height 28
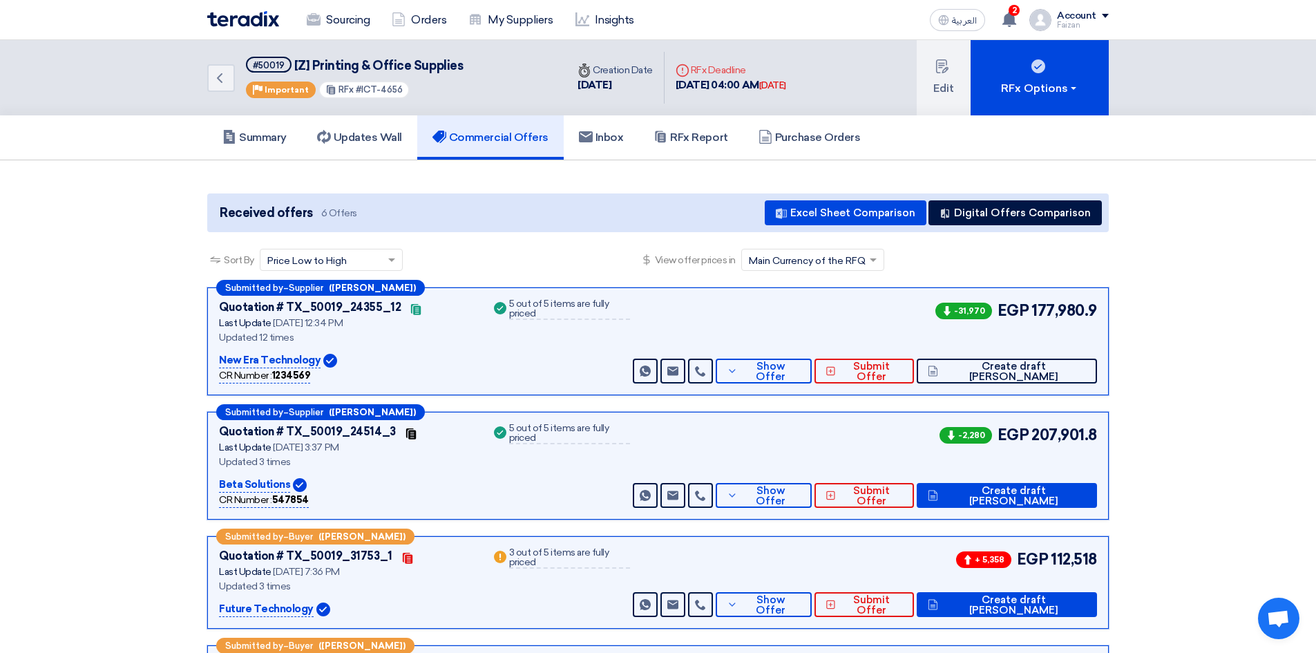
click at [1155, 237] on section "Received offers 6 Offers Excel Sheet Comparison Digital Offers Comparison Sort …" at bounding box center [658, 528] width 1316 height 736
click at [1253, 84] on div "Back #50019 [Z] Printing & Office Supplies Priority Important RFx #ICT-4656 Tim…" at bounding box center [658, 77] width 1316 height 75
click at [152, 311] on section "Received offers 6 Offers Excel Sheet Comparison Digital Offers Comparison Sort …" at bounding box center [658, 528] width 1316 height 736
click at [233, 79] on link "Back" at bounding box center [221, 78] width 28 height 28
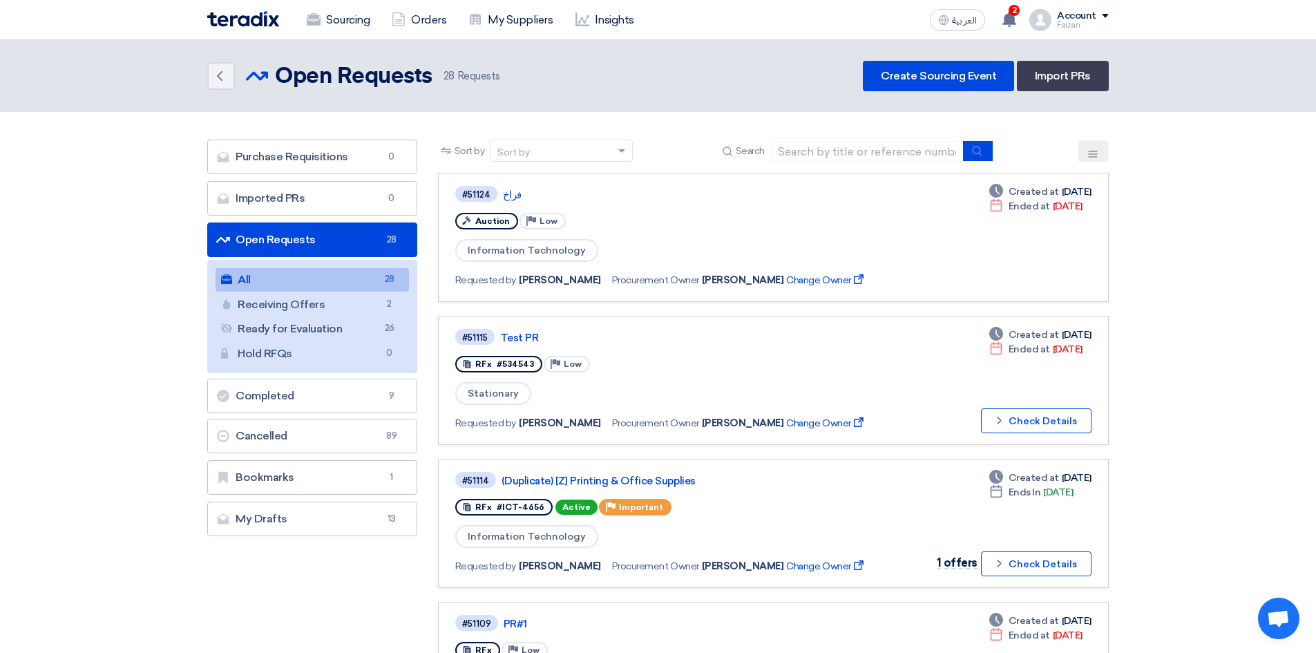
click at [276, 305] on link "Receiving Offers Receiving Offers 2" at bounding box center [311, 304] width 193 height 23
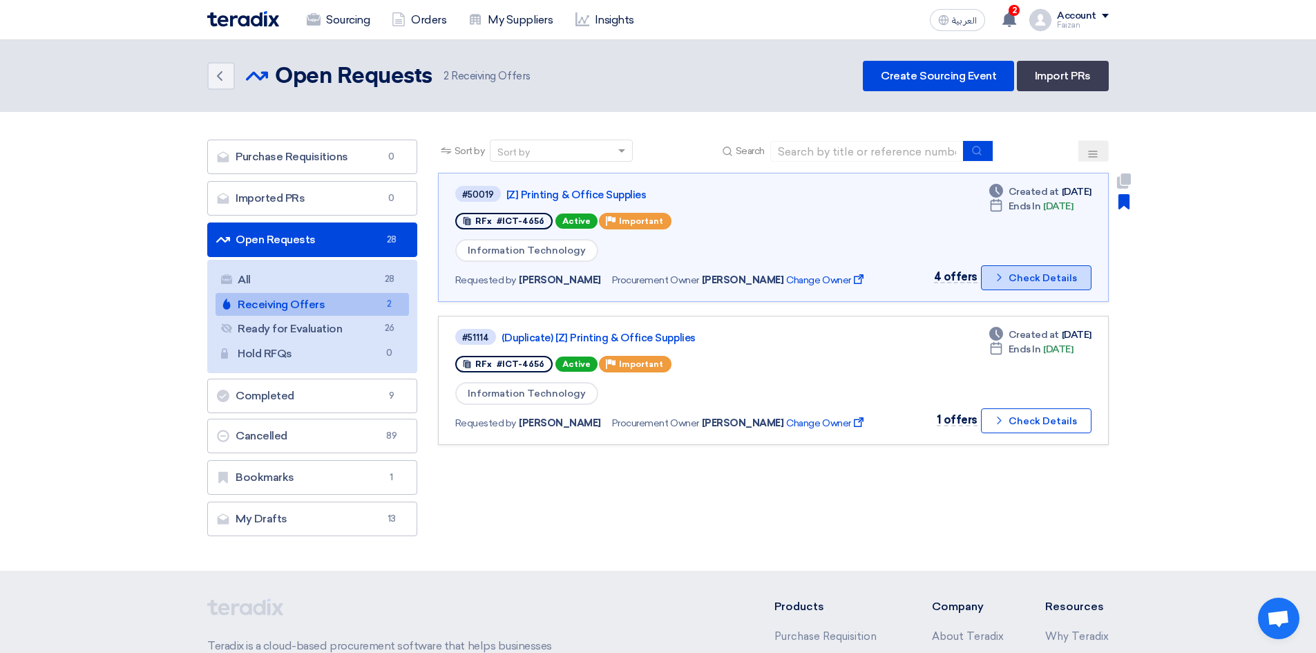
click at [1037, 276] on button "Check details Check Details" at bounding box center [1036, 277] width 110 height 25
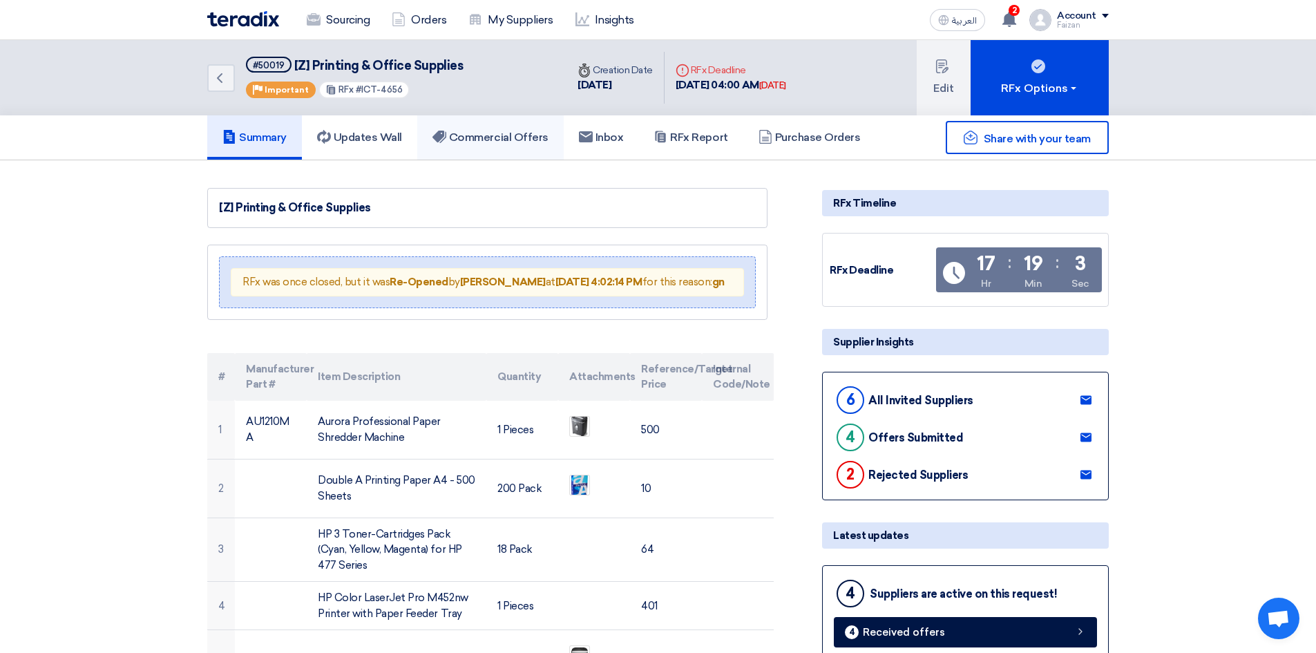
click at [495, 131] on h5 "Commercial Offers" at bounding box center [490, 138] width 116 height 14
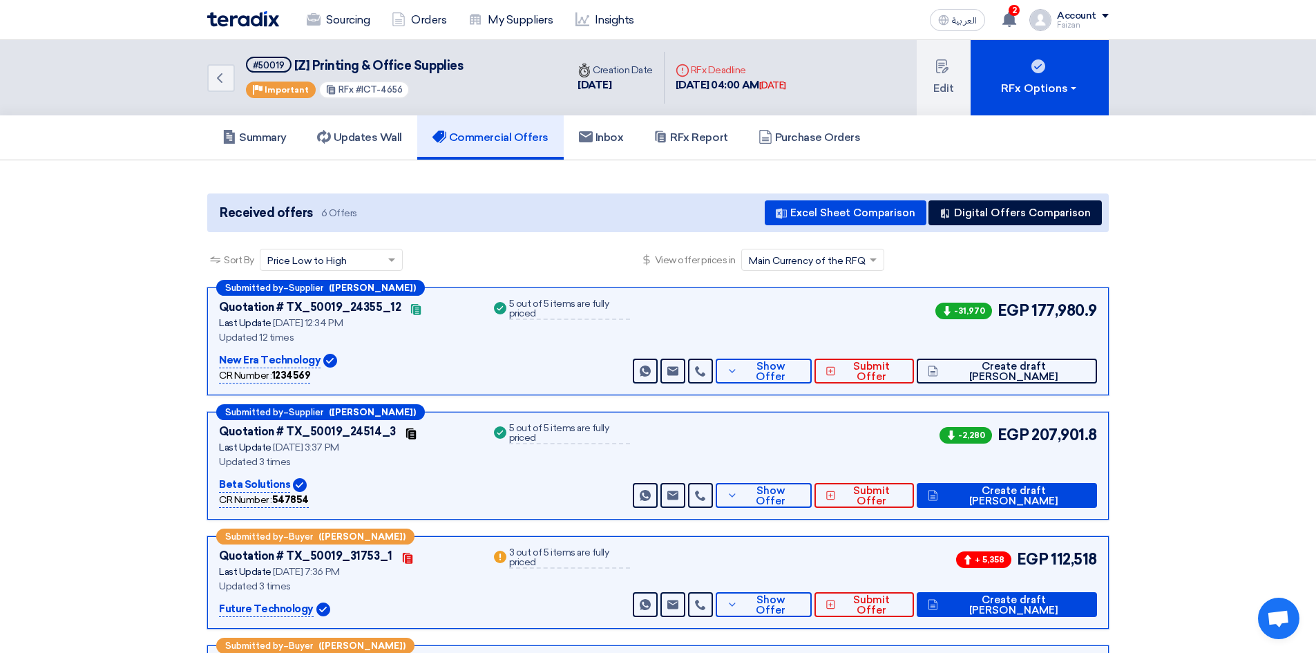
click at [233, 374] on div "CR Number : 1234569" at bounding box center [264, 375] width 91 height 15
drag, startPoint x: 233, startPoint y: 374, endPoint x: 329, endPoint y: 382, distance: 95.7
click at [329, 382] on div "CR Number : 1234569" at bounding box center [347, 375] width 256 height 15
click at [331, 382] on div "CR Number : 1234569" at bounding box center [347, 375] width 256 height 15
click at [1028, 215] on button "Digital Offers Comparison" at bounding box center [1014, 212] width 173 height 25
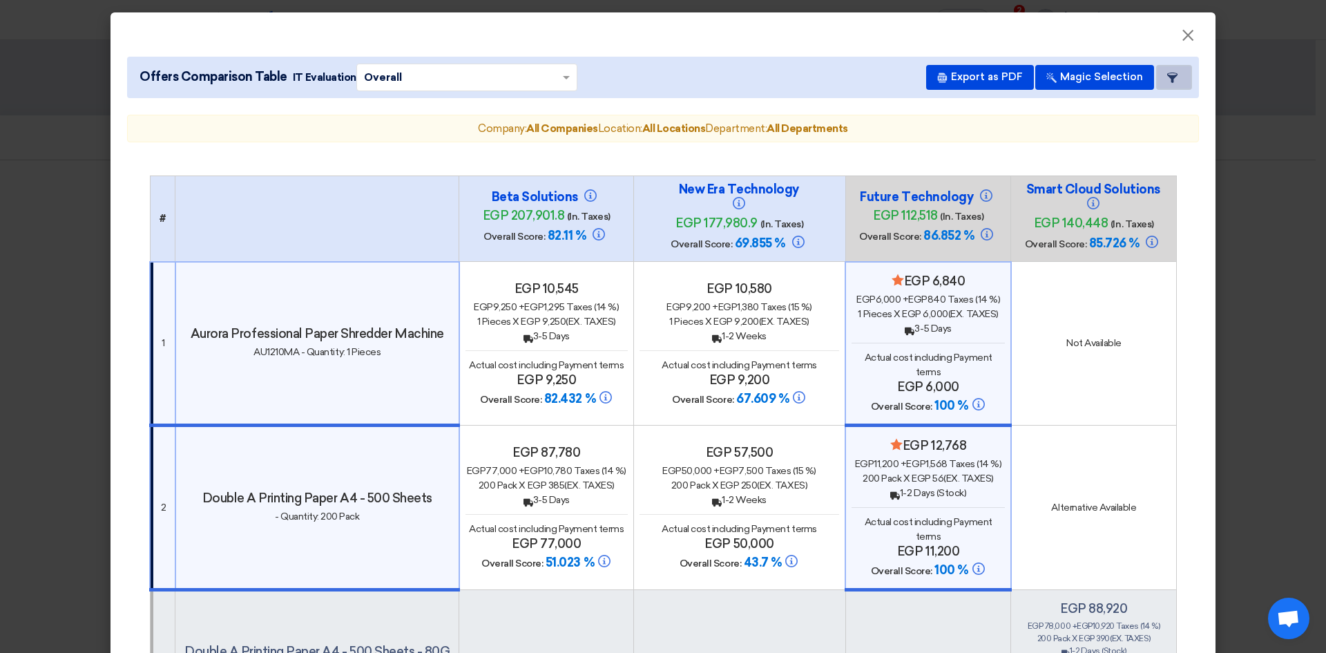
click at [1162, 85] on button "Item Card filters" at bounding box center [1174, 77] width 36 height 25
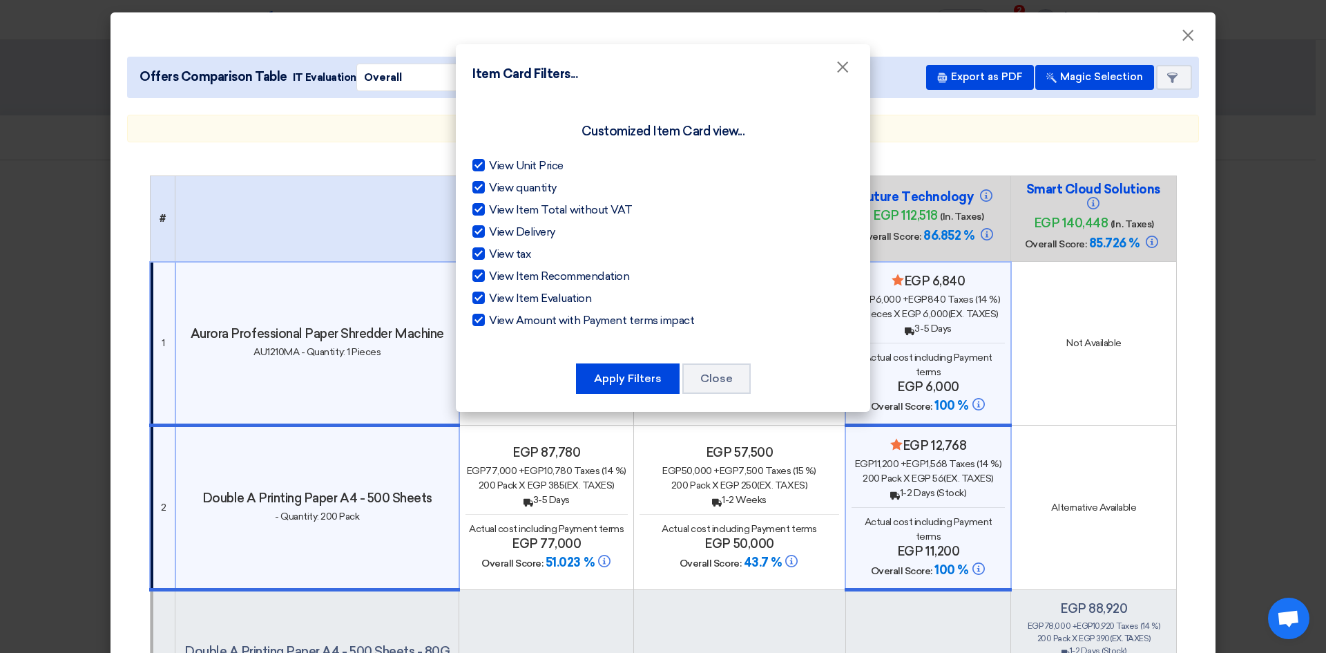
click at [488, 164] on label "View Unit Price" at bounding box center [662, 165] width 381 height 17
click at [489, 164] on input "View Unit Price" at bounding box center [493, 161] width 9 height 9
checkbox input "false"
click at [483, 181] on div at bounding box center [478, 187] width 12 height 12
click at [489, 181] on input "View quantity" at bounding box center [493, 184] width 9 height 9
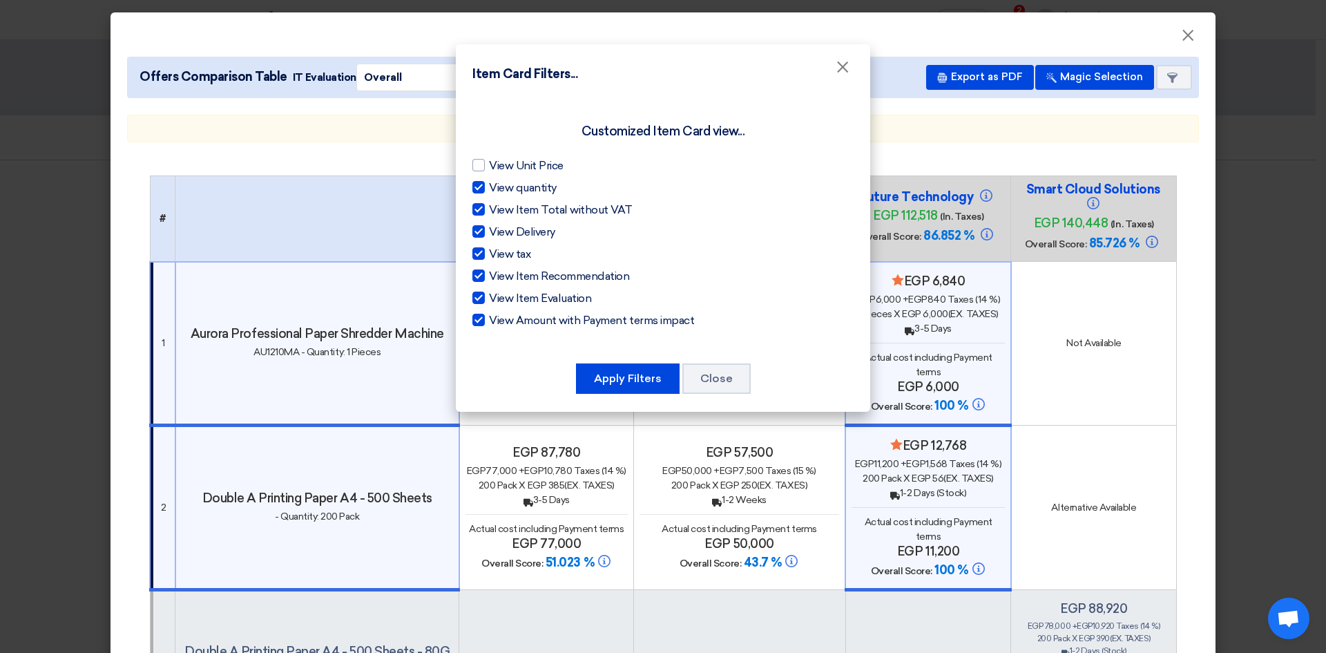
checkbox input "false"
click at [480, 205] on div at bounding box center [478, 209] width 12 height 12
click at [489, 205] on input "View Item Total without VAT" at bounding box center [493, 206] width 9 height 9
checkbox input "false"
click at [480, 231] on div at bounding box center [478, 231] width 12 height 12
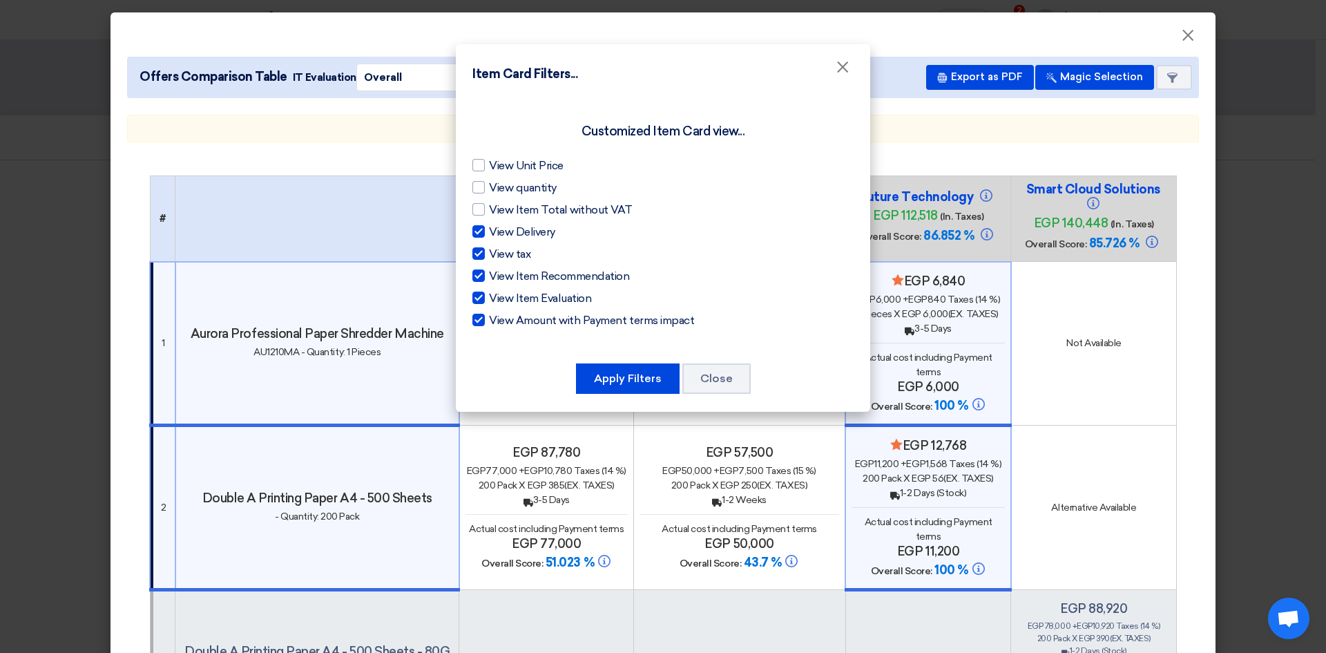
click at [489, 231] on input "View Delivery" at bounding box center [493, 228] width 9 height 9
checkbox input "false"
click at [481, 250] on div at bounding box center [478, 253] width 12 height 12
click at [489, 250] on input "View tax" at bounding box center [493, 250] width 9 height 9
checkbox input "false"
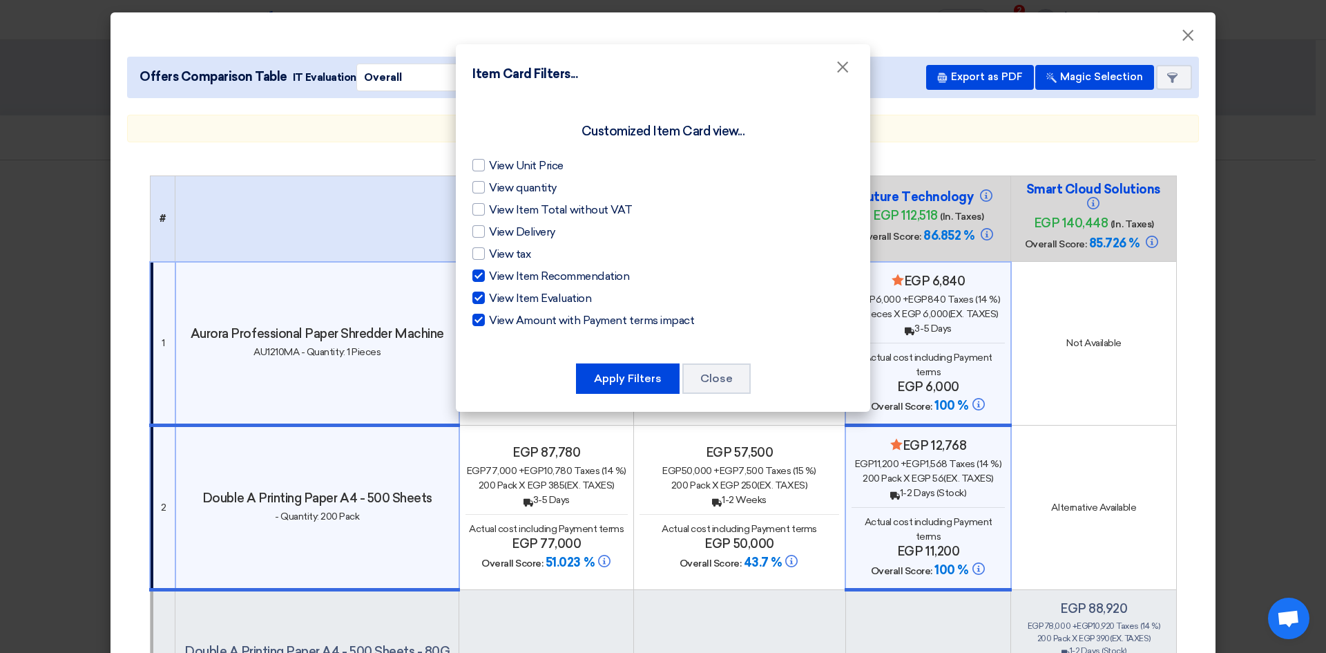
click at [481, 276] on div at bounding box center [478, 275] width 12 height 12
click at [489, 276] on input "View Item Recommendation" at bounding box center [493, 272] width 9 height 9
checkbox input "false"
click at [479, 298] on div at bounding box center [478, 297] width 12 height 12
click at [489, 298] on input "View Item Evaluation" at bounding box center [493, 294] width 9 height 9
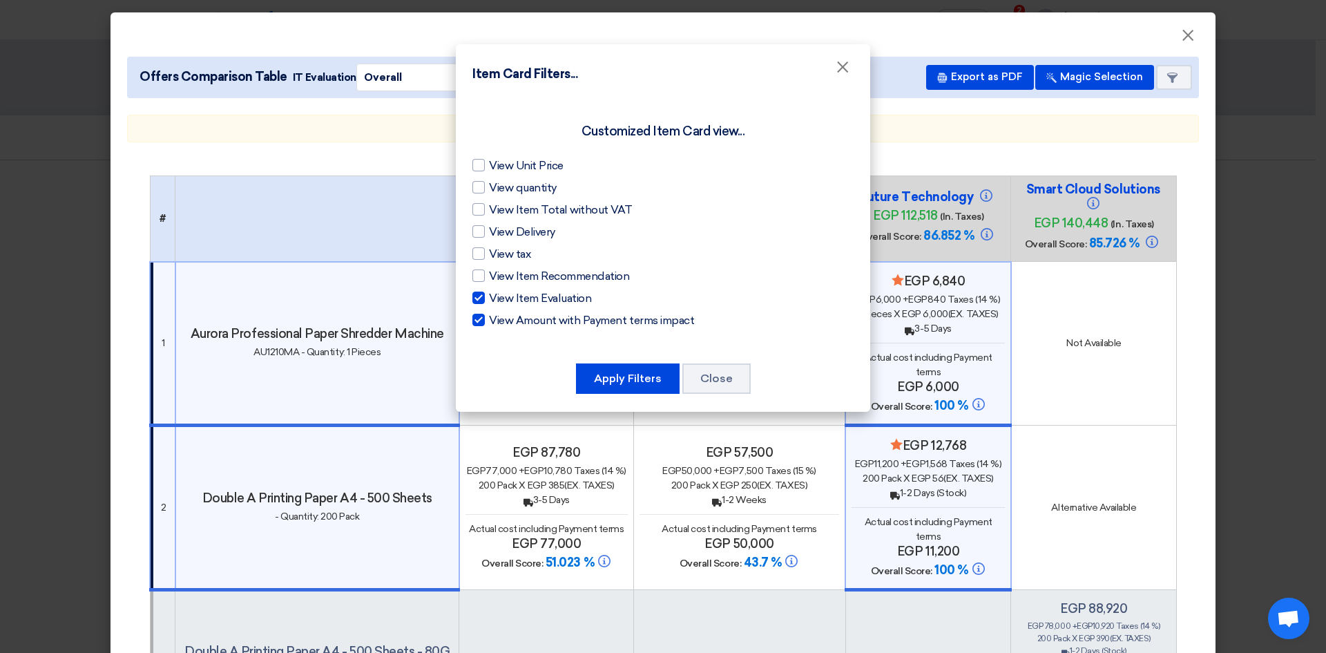
checkbox input "false"
click at [480, 316] on div at bounding box center [478, 320] width 12 height 12
click at [489, 316] on input "View Amount with Payment terms impact" at bounding box center [493, 316] width 9 height 9
checkbox input "false"
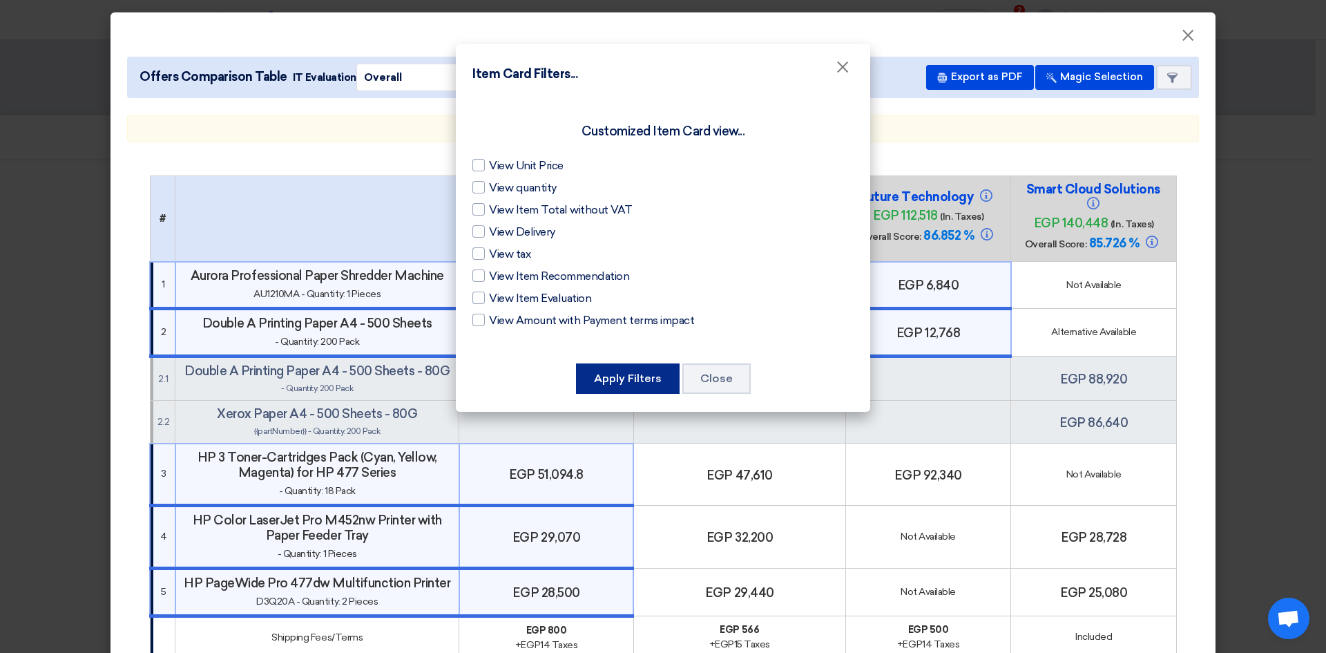
click at [655, 371] on button "Apply Filters" at bounding box center [628, 378] width 104 height 30
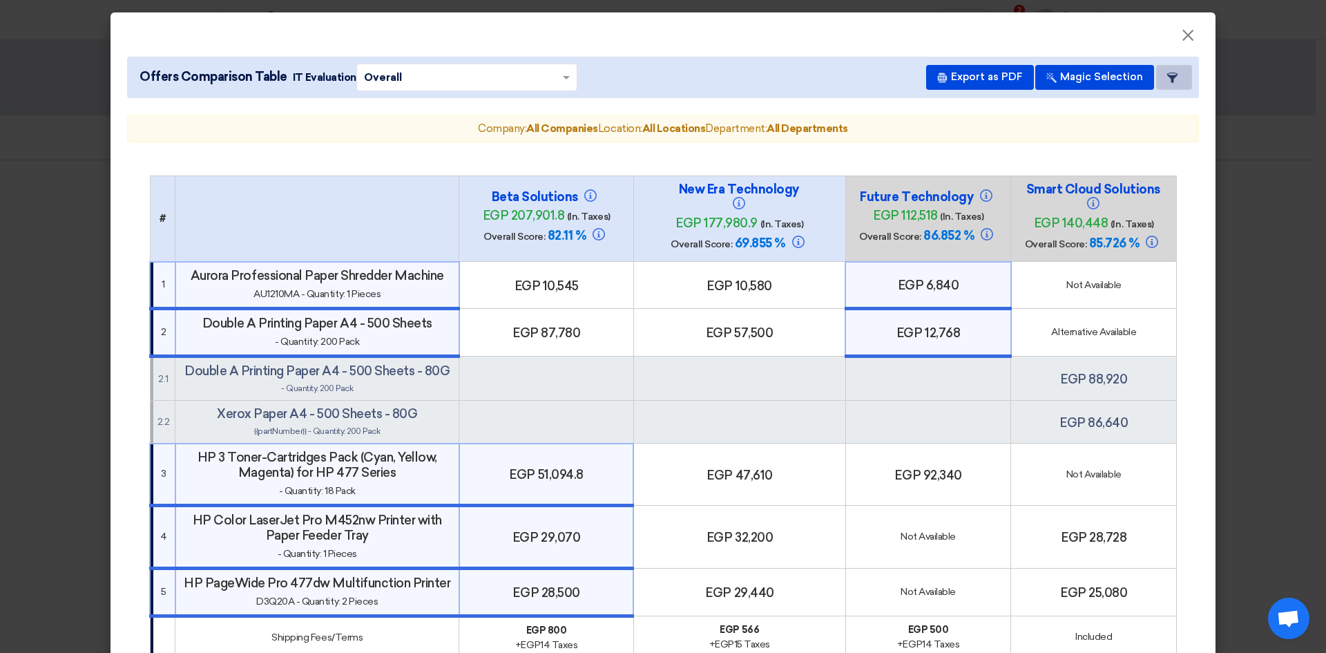
click at [1173, 79] on button "Item Card filters" at bounding box center [1174, 77] width 36 height 25
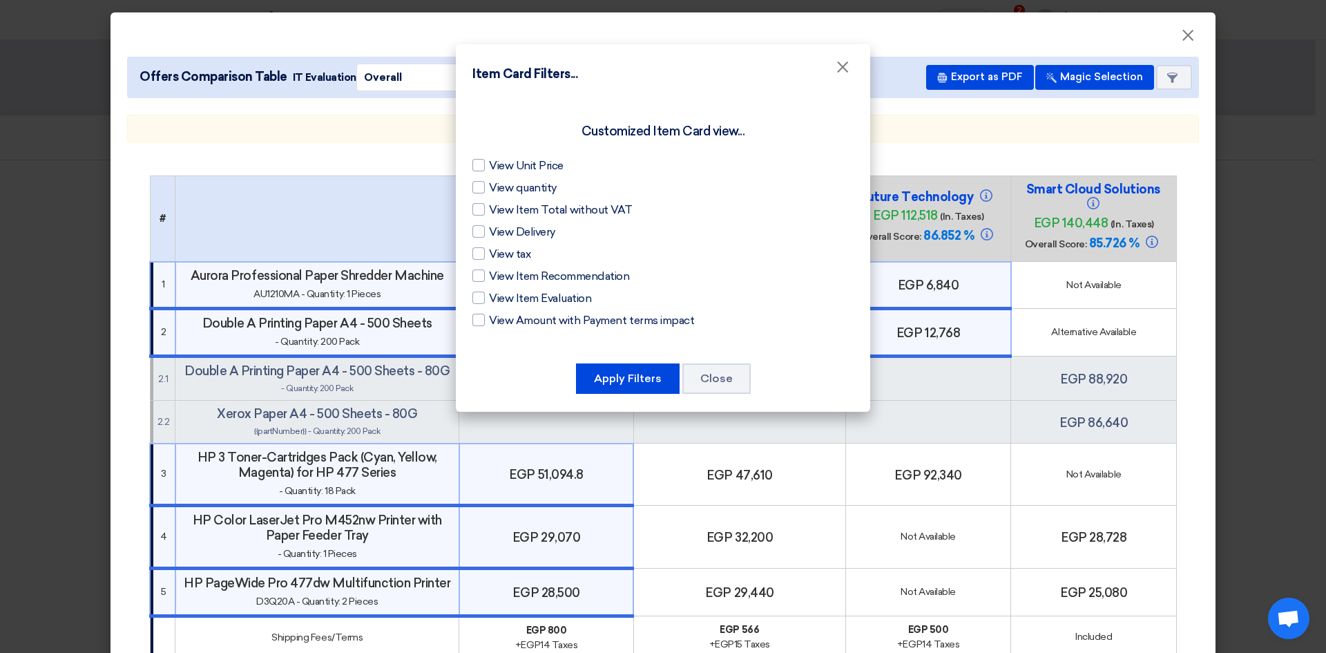
click at [488, 298] on label "View Item Evaluation" at bounding box center [662, 298] width 381 height 17
click at [489, 298] on input "View Item Evaluation" at bounding box center [493, 294] width 9 height 9
checkbox input "true"
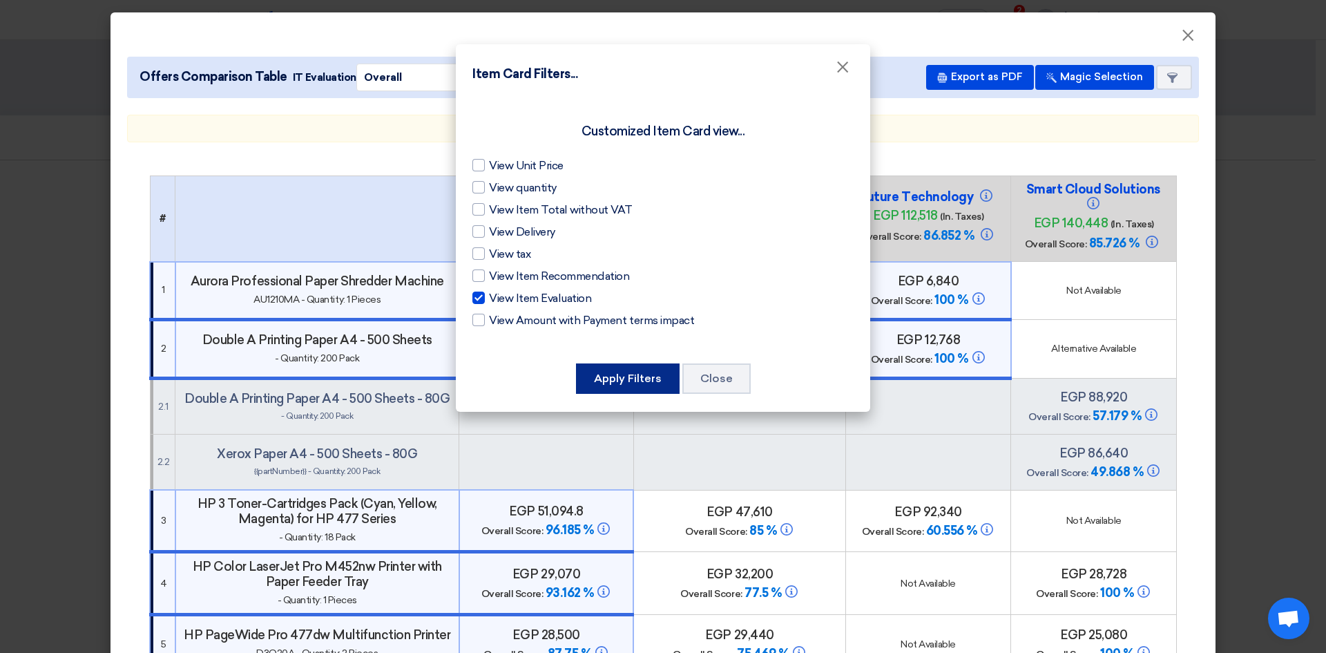
click at [633, 376] on button "Apply Filters" at bounding box center [628, 378] width 104 height 30
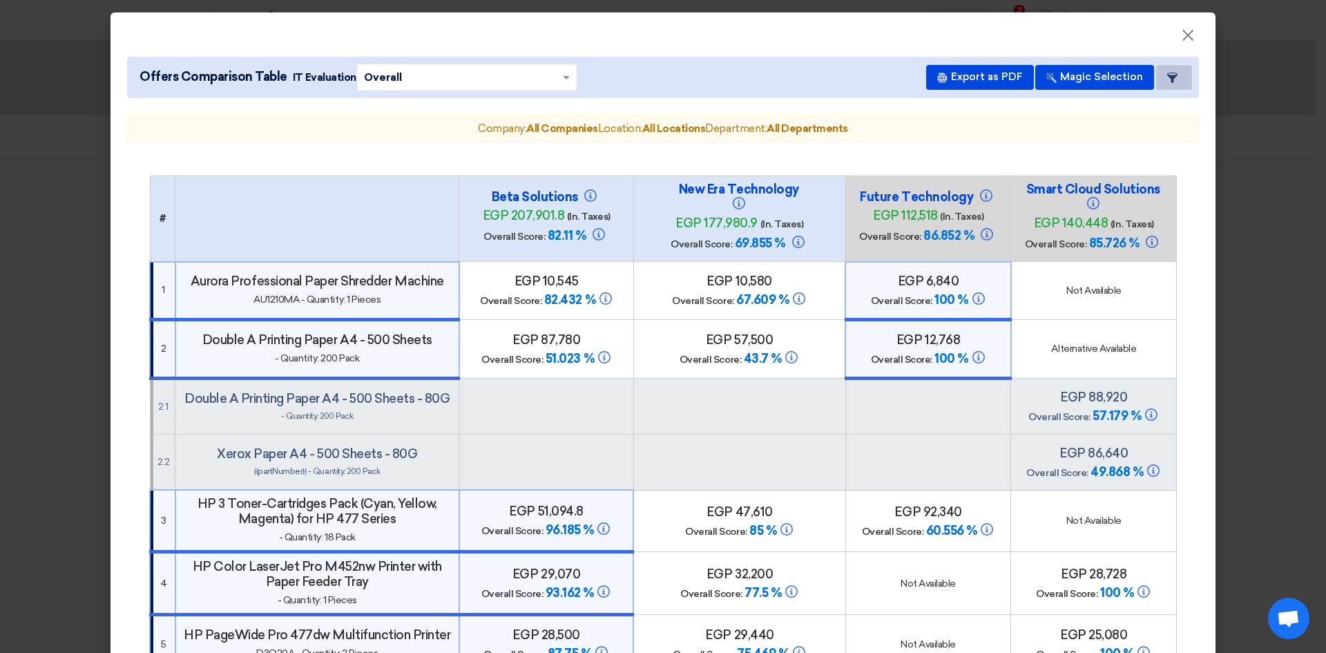
click at [1169, 70] on button "Item Card filters" at bounding box center [1174, 77] width 36 height 25
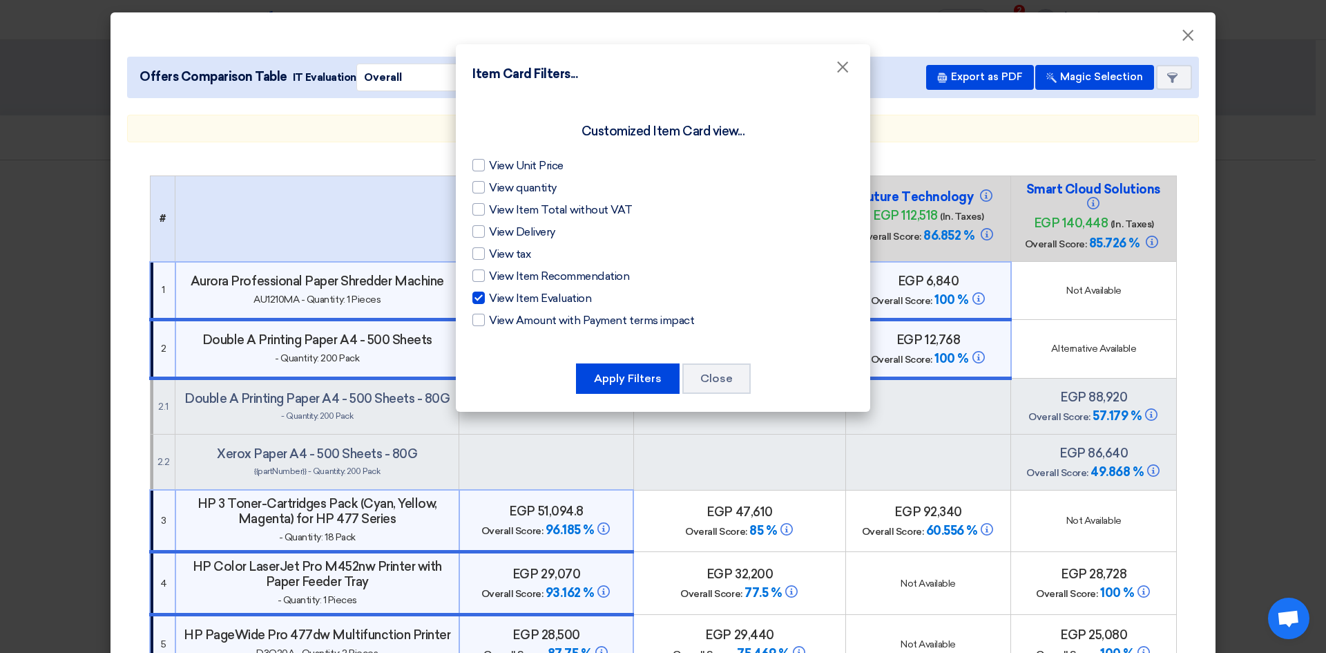
click at [483, 164] on div at bounding box center [478, 165] width 12 height 12
click at [489, 164] on input "View Unit Price" at bounding box center [493, 161] width 9 height 9
checkbox input "true"
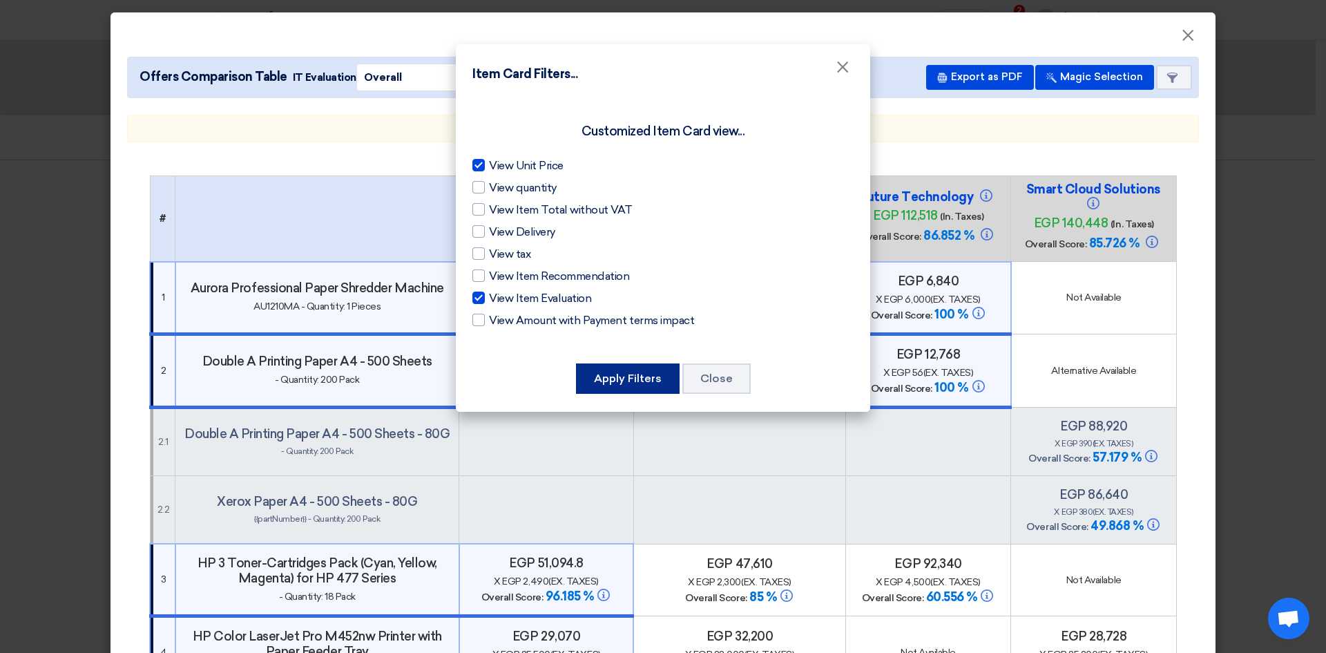
drag, startPoint x: 628, startPoint y: 380, endPoint x: 939, endPoint y: 376, distance: 311.5
click at [626, 380] on button "Apply Filters" at bounding box center [628, 378] width 104 height 30
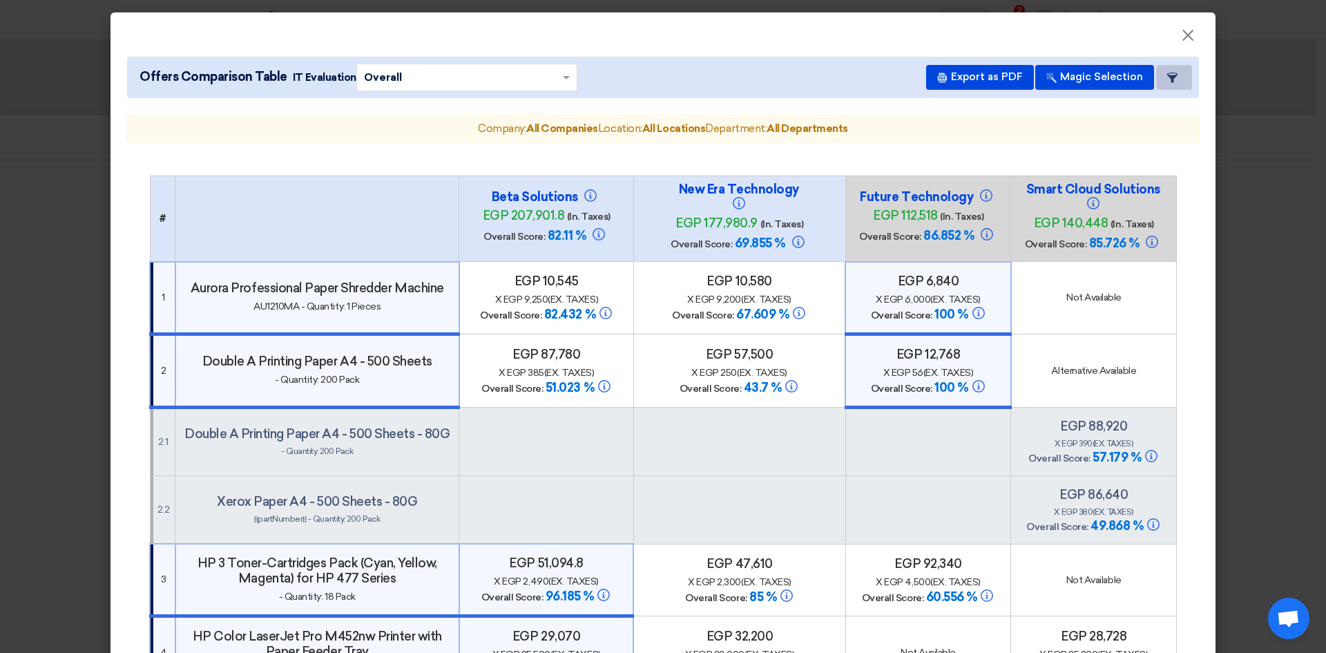
click at [1167, 81] on icon "Item Card filters" at bounding box center [1172, 78] width 10 height 10
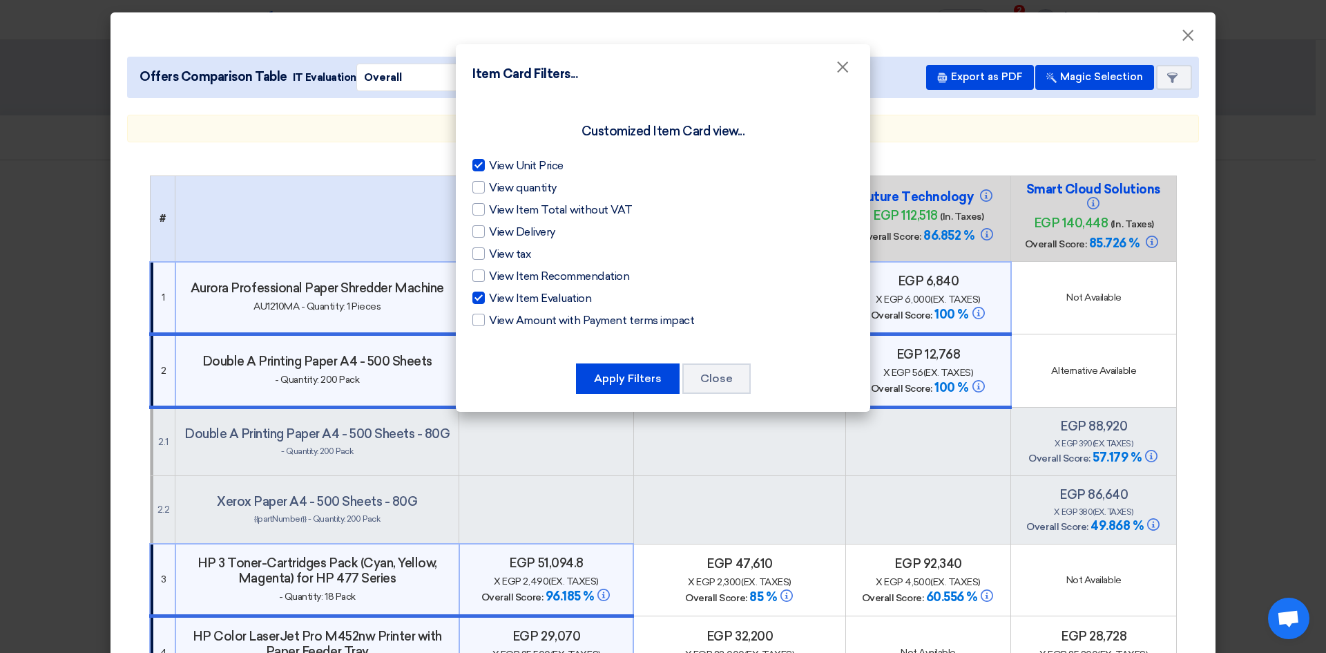
click at [484, 184] on div at bounding box center [478, 187] width 12 height 12
click at [489, 184] on input "View quantity" at bounding box center [493, 184] width 9 height 9
checkbox input "true"
click at [479, 206] on div at bounding box center [478, 209] width 12 height 12
click at [489, 206] on input "View Item Total without VAT" at bounding box center [493, 206] width 9 height 9
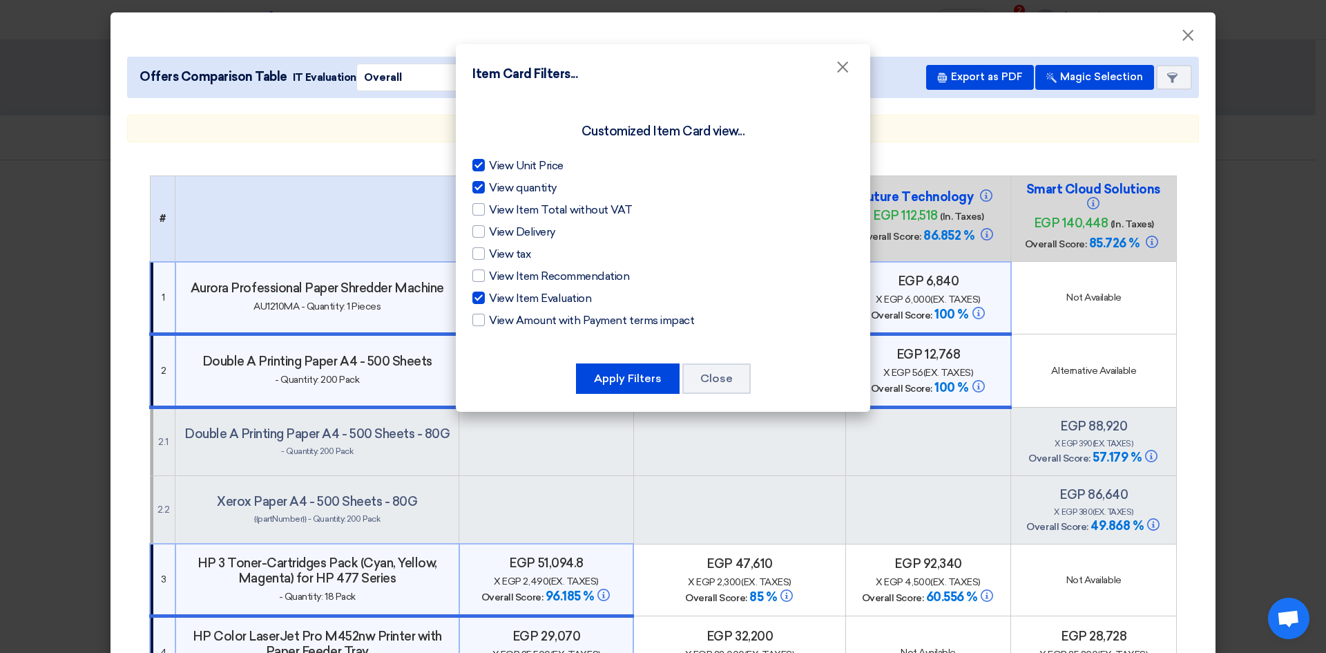
checkbox input "true"
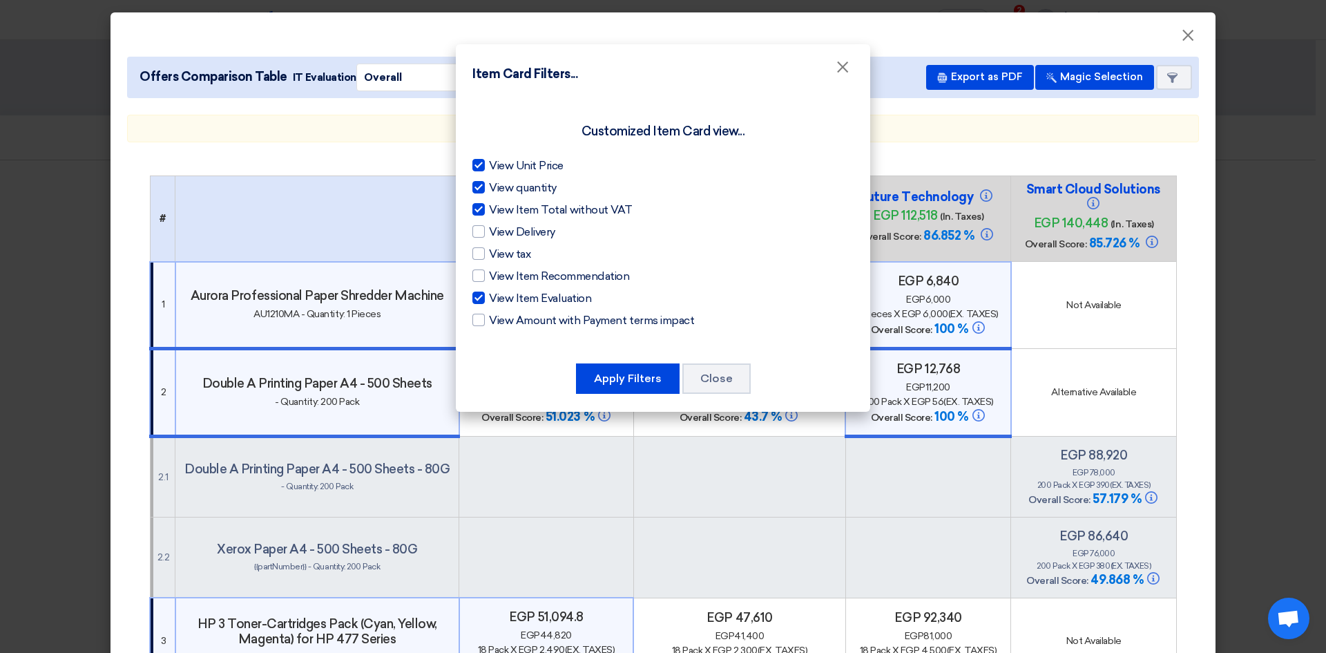
click at [481, 229] on div at bounding box center [478, 231] width 12 height 12
click at [489, 229] on input "View Delivery" at bounding box center [493, 228] width 9 height 9
checkbox input "true"
click at [476, 251] on div at bounding box center [478, 253] width 12 height 12
click at [489, 251] on input "View tax" at bounding box center [493, 250] width 9 height 9
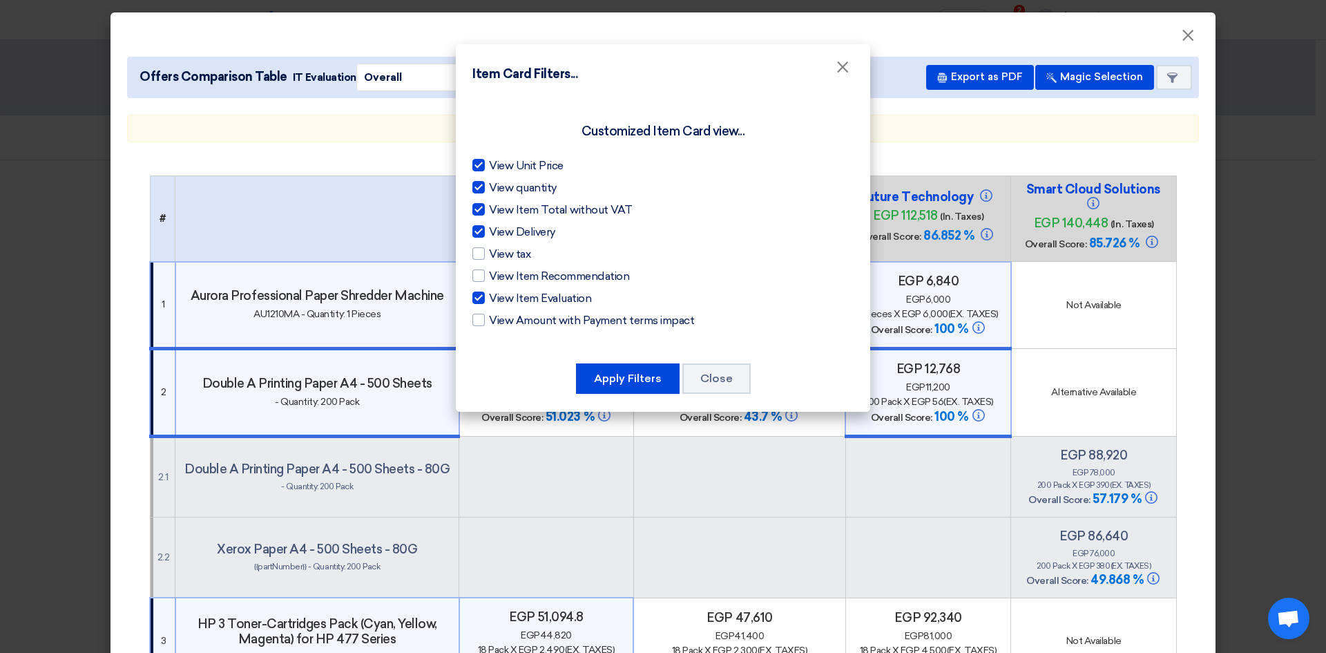
checkbox input "true"
click at [479, 276] on div at bounding box center [478, 275] width 12 height 12
click at [489, 276] on input "View Item Recommendation" at bounding box center [493, 272] width 9 height 9
checkbox input "true"
click at [481, 318] on div at bounding box center [478, 320] width 12 height 12
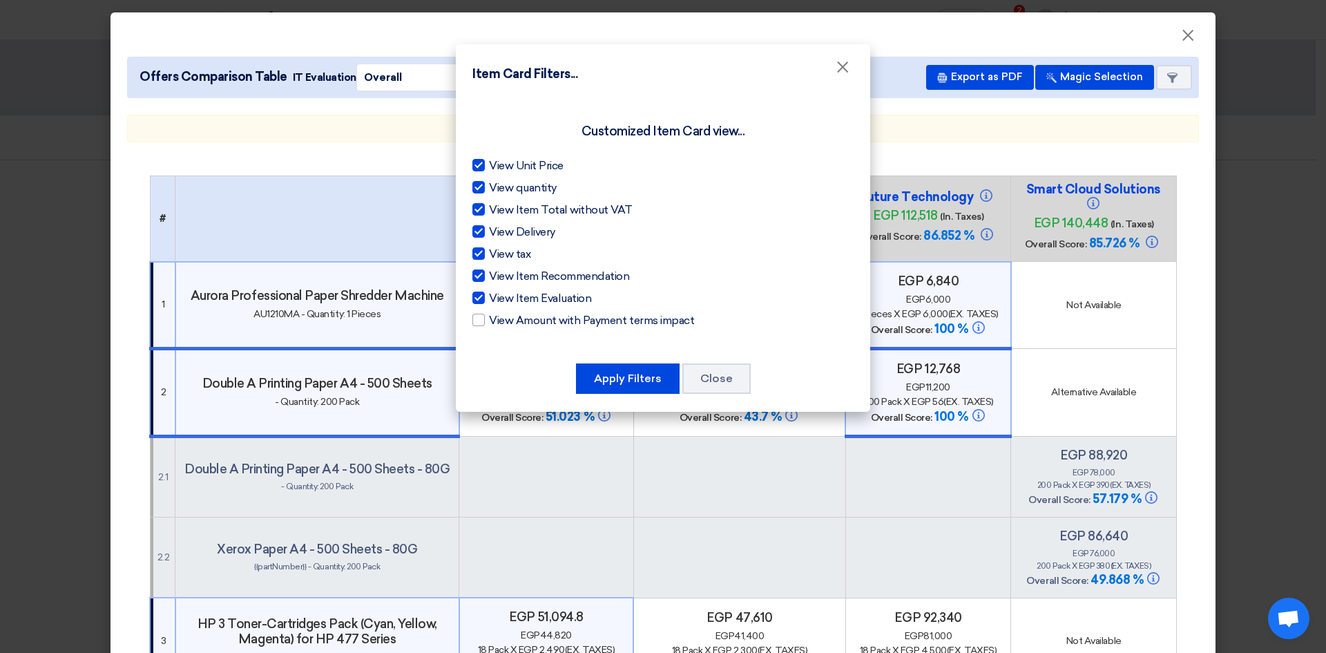
click at [489, 318] on input "View Amount with Payment terms impact" at bounding box center [493, 316] width 9 height 9
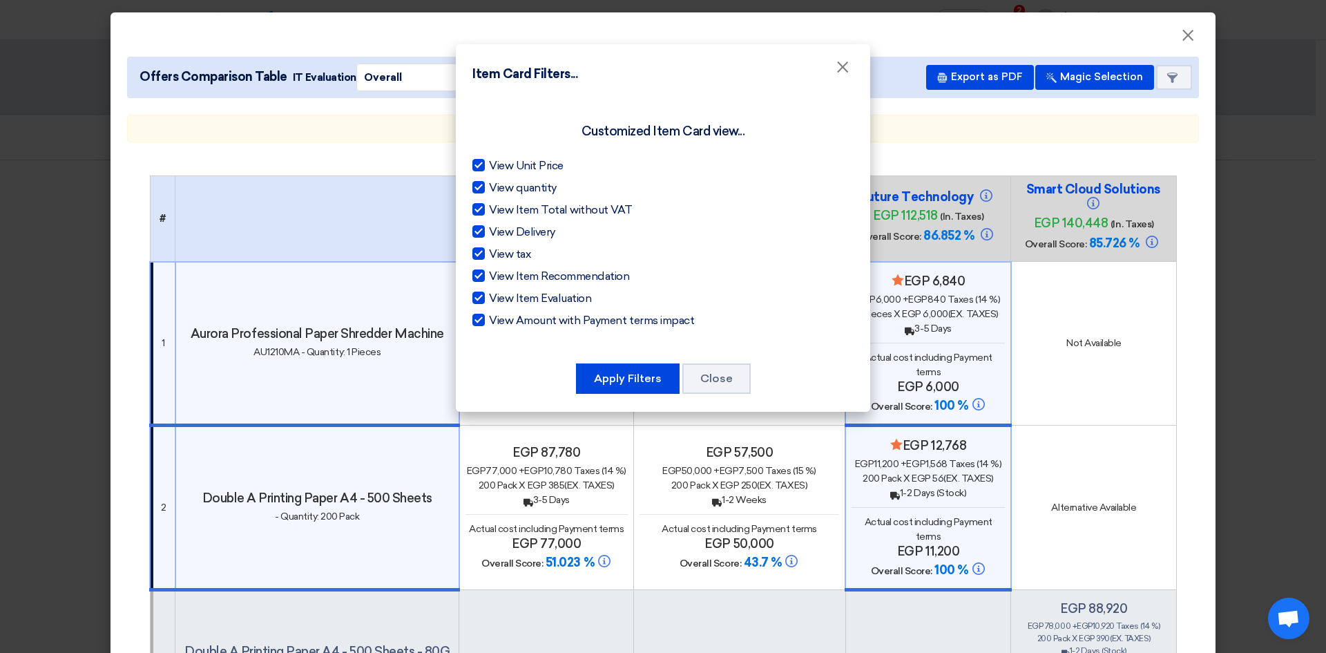
click at [482, 318] on div at bounding box center [478, 320] width 12 height 12
click at [489, 318] on input "View Amount with Payment terms impact" at bounding box center [493, 316] width 9 height 9
checkbox input "false"
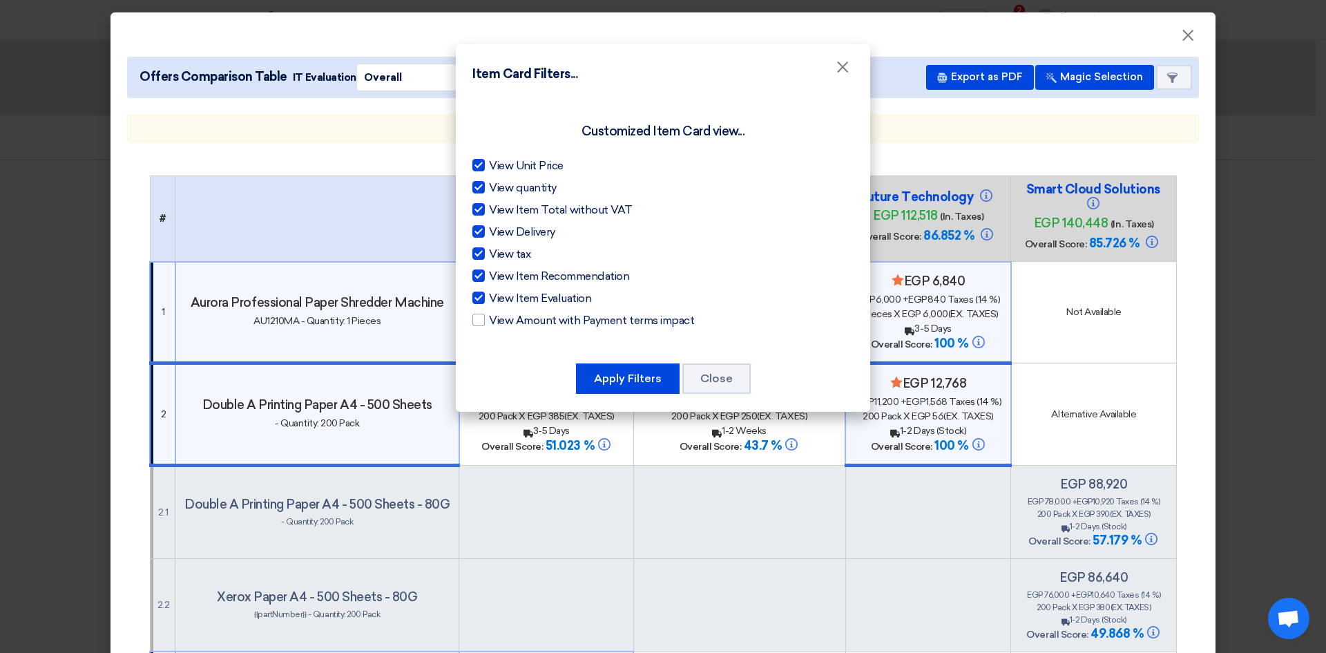
click at [481, 296] on div at bounding box center [478, 297] width 12 height 12
click at [489, 296] on input "View Item Evaluation" at bounding box center [493, 294] width 9 height 9
checkbox input "false"
click at [479, 273] on div at bounding box center [478, 275] width 12 height 12
click at [489, 273] on input "View Item Recommendation" at bounding box center [493, 272] width 9 height 9
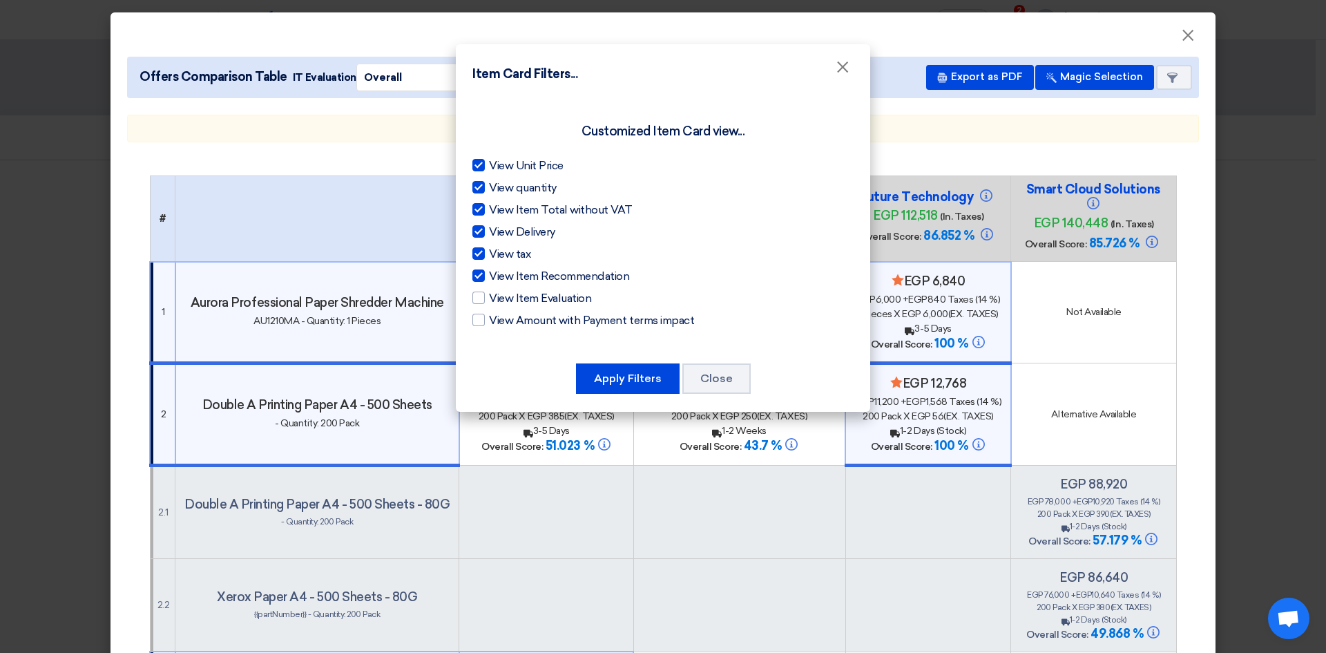
checkbox input "false"
click at [480, 250] on div at bounding box center [478, 253] width 12 height 12
click at [489, 250] on input "View tax" at bounding box center [493, 250] width 9 height 9
checkbox input "false"
click at [479, 232] on div at bounding box center [478, 231] width 12 height 12
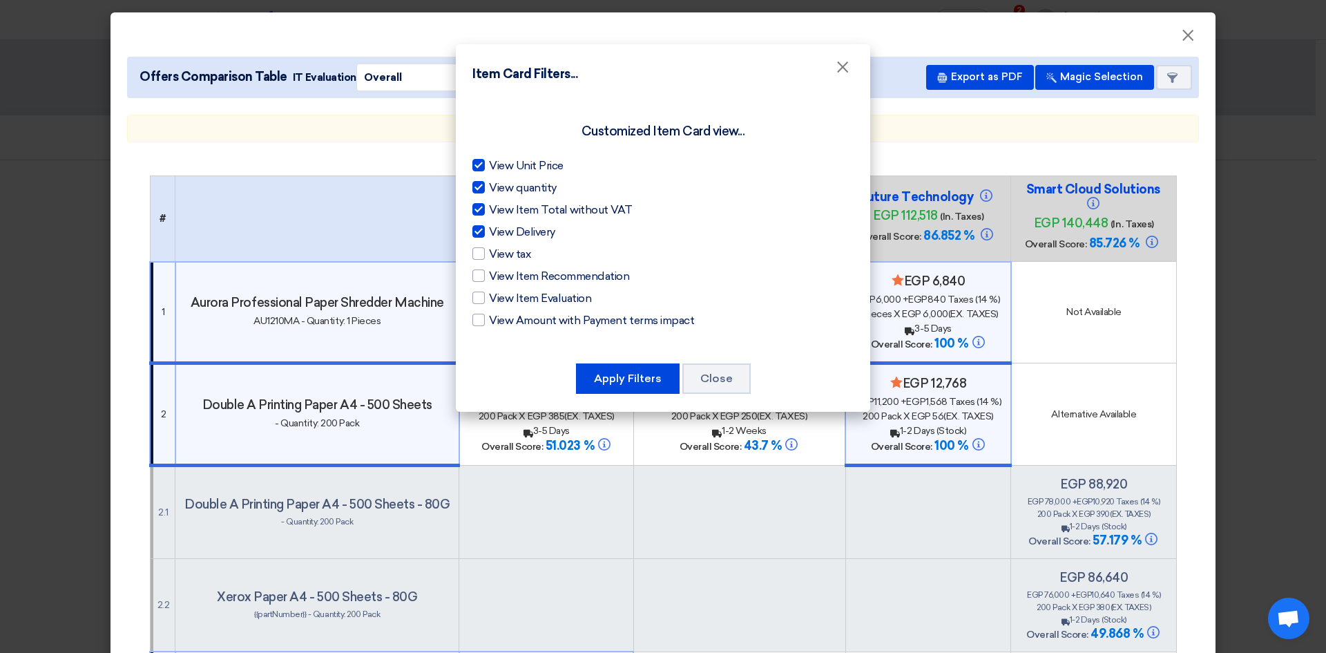
click at [489, 232] on input "View Delivery" at bounding box center [493, 228] width 9 height 9
checkbox input "false"
click at [477, 202] on label "View Item Total without VAT" at bounding box center [662, 210] width 381 height 17
click at [489, 202] on input "View Item Total without VAT" at bounding box center [493, 206] width 9 height 9
checkbox input "false"
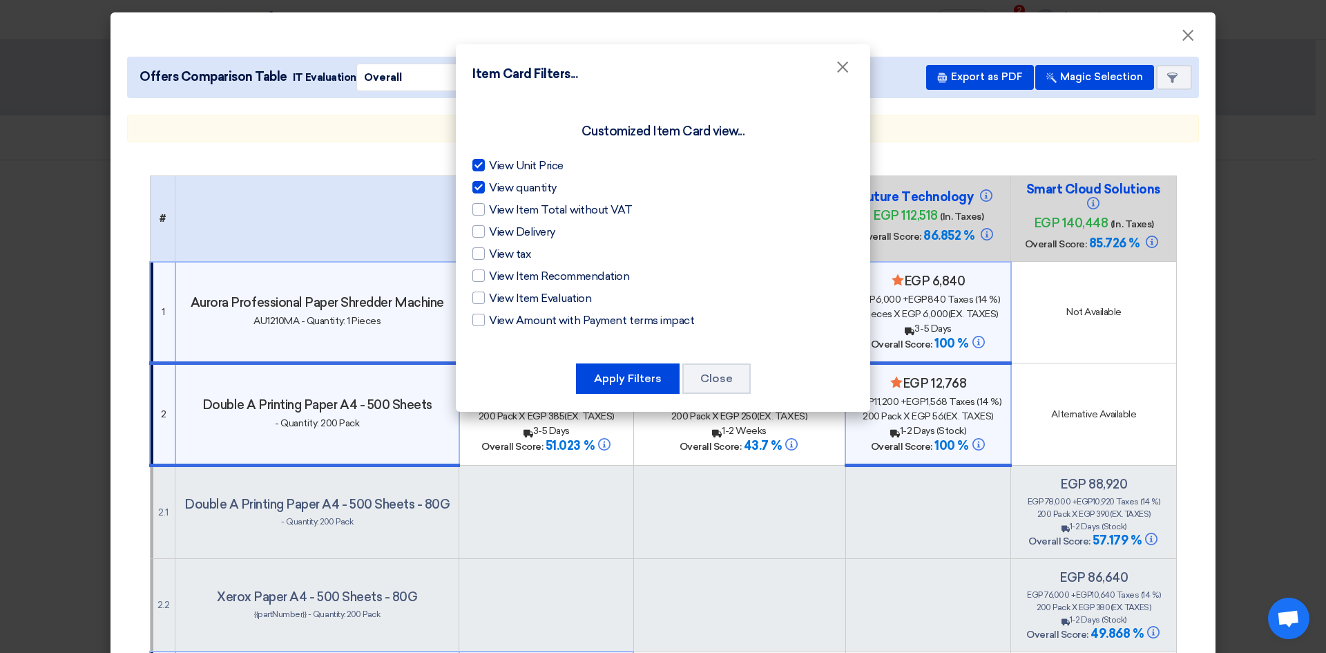
click at [479, 183] on div at bounding box center [478, 187] width 12 height 12
click at [489, 183] on input "View quantity" at bounding box center [493, 184] width 9 height 9
checkbox input "false"
click at [479, 166] on div at bounding box center [478, 165] width 12 height 12
click at [489, 166] on input "View Unit Price" at bounding box center [493, 161] width 9 height 9
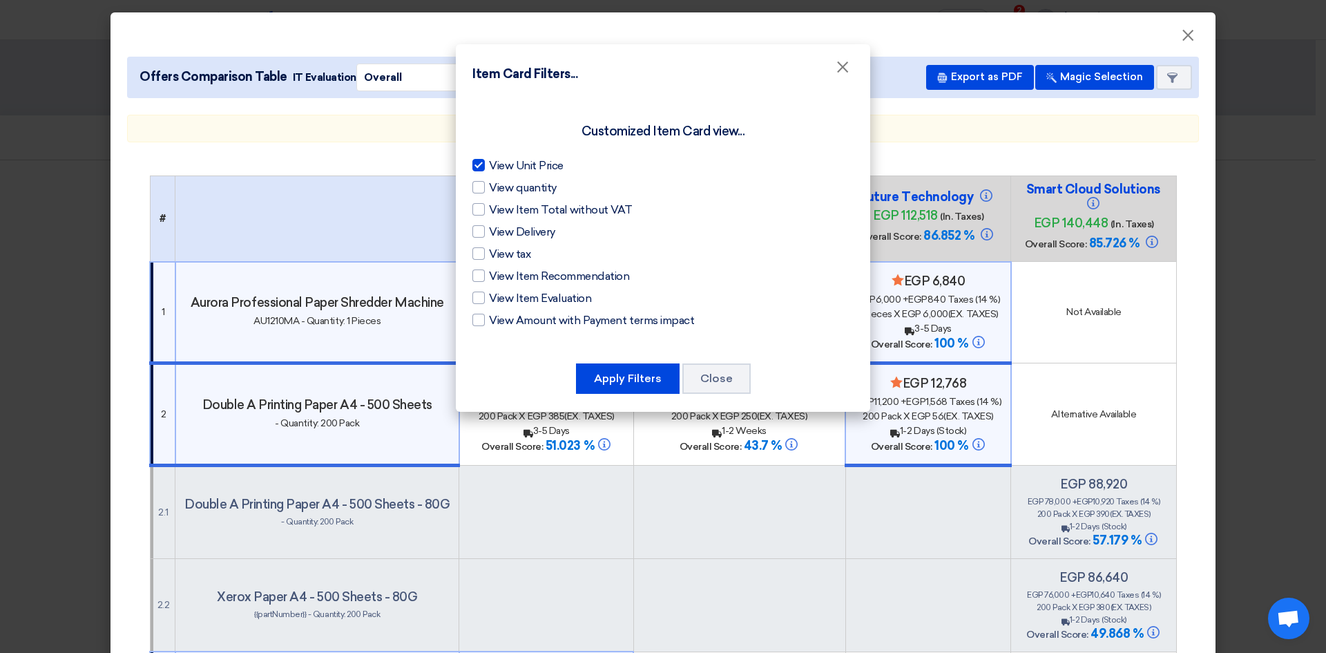
checkbox input "false"
click at [481, 295] on div at bounding box center [478, 297] width 12 height 12
click at [489, 295] on input "View Item Evaluation" at bounding box center [493, 294] width 9 height 9
checkbox input "true"
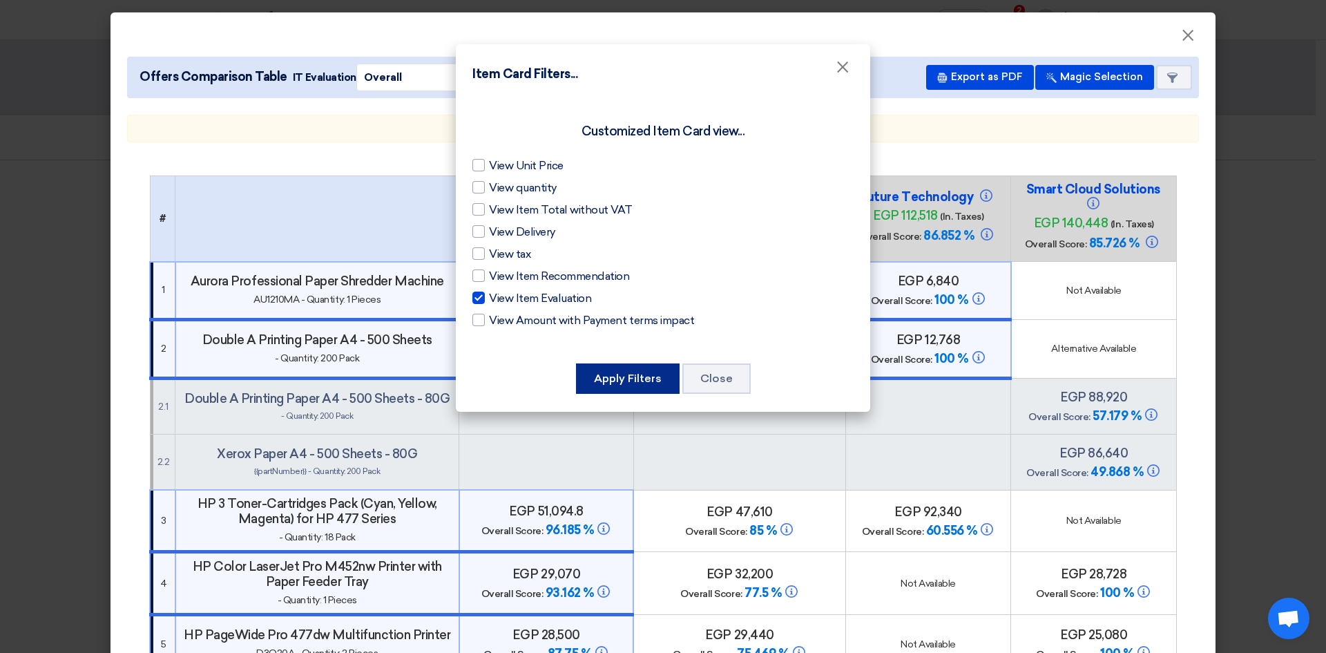
click at [626, 376] on button "Apply Filters" at bounding box center [628, 378] width 104 height 30
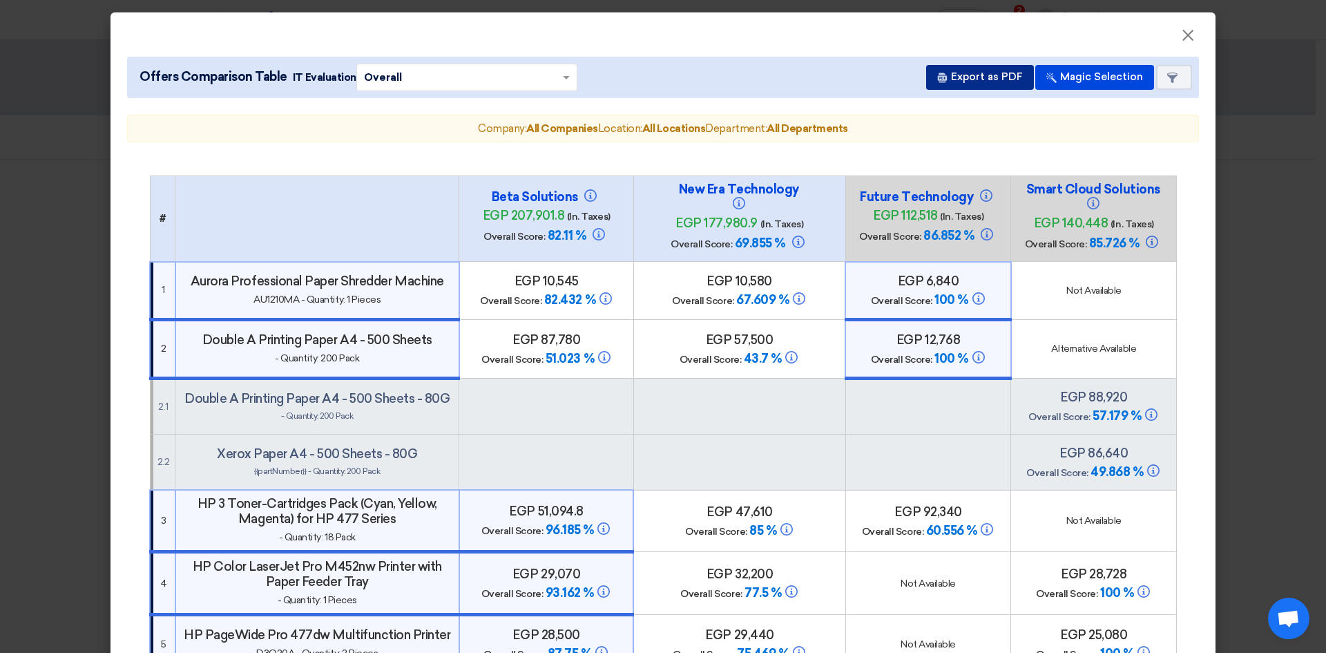
click at [972, 76] on button "Export as PDF" at bounding box center [980, 77] width 108 height 25
click at [492, 134] on div "Company: All Companies Location: All Locations Department: All Departments" at bounding box center [663, 129] width 1048 height 16
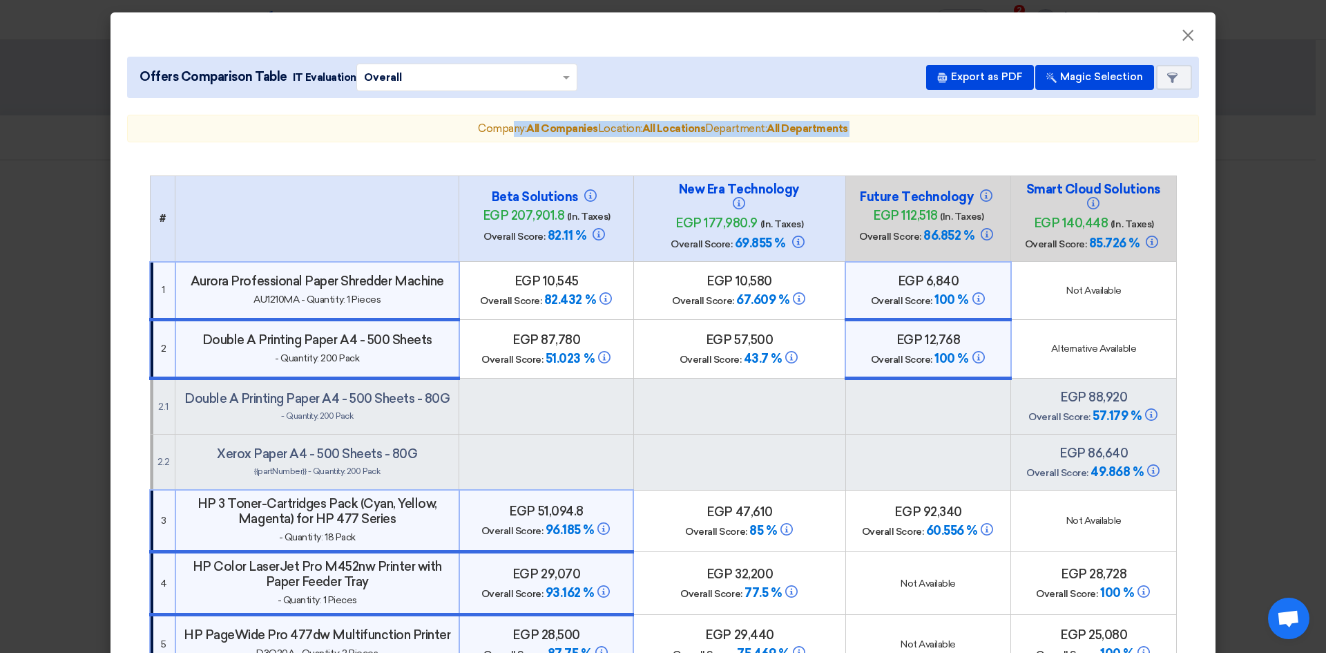
drag, startPoint x: 492, startPoint y: 134, endPoint x: 551, endPoint y: 128, distance: 59.0
click at [856, 134] on div "Company: All Companies Location: All Locations Department: All Departments" at bounding box center [663, 129] width 1048 height 16
click at [869, 148] on app-items-comparison "Offers Comparison Table IT Evaluation × Overall × Export as PDF Magic Selection…" at bounding box center [663, 654] width 1072 height 1195
click at [1182, 41] on span "×" at bounding box center [1188, 39] width 14 height 28
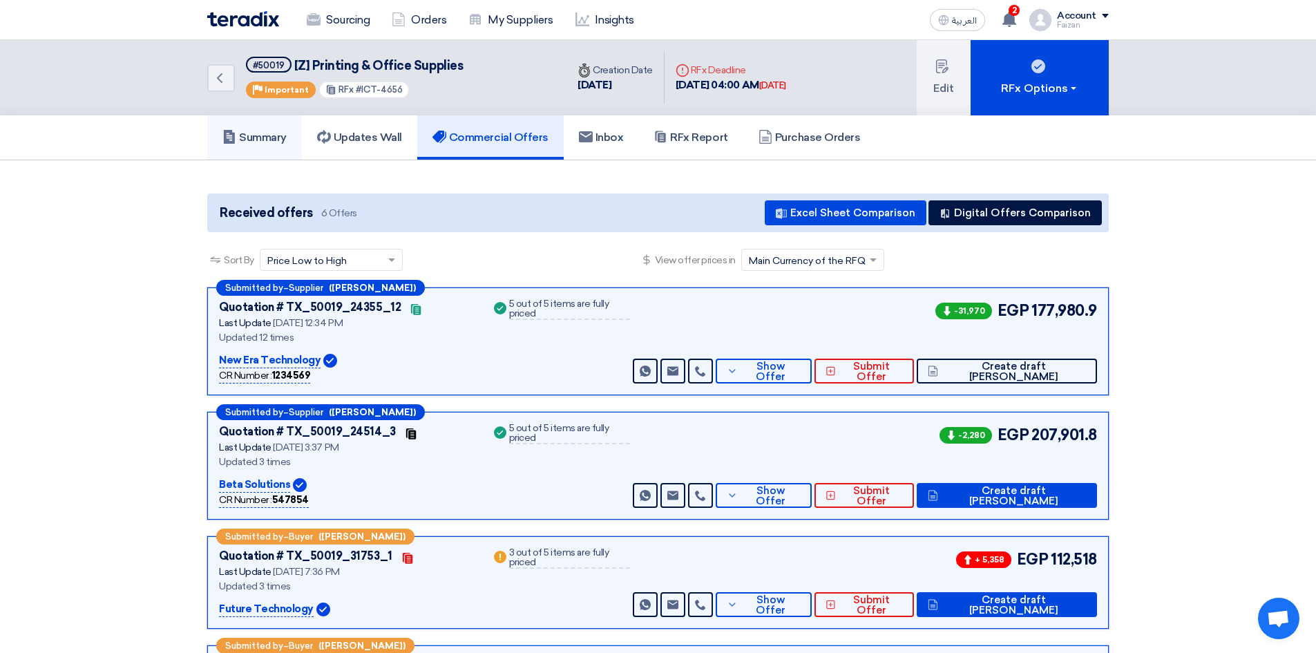
click at [261, 122] on link "Summary" at bounding box center [254, 137] width 95 height 44
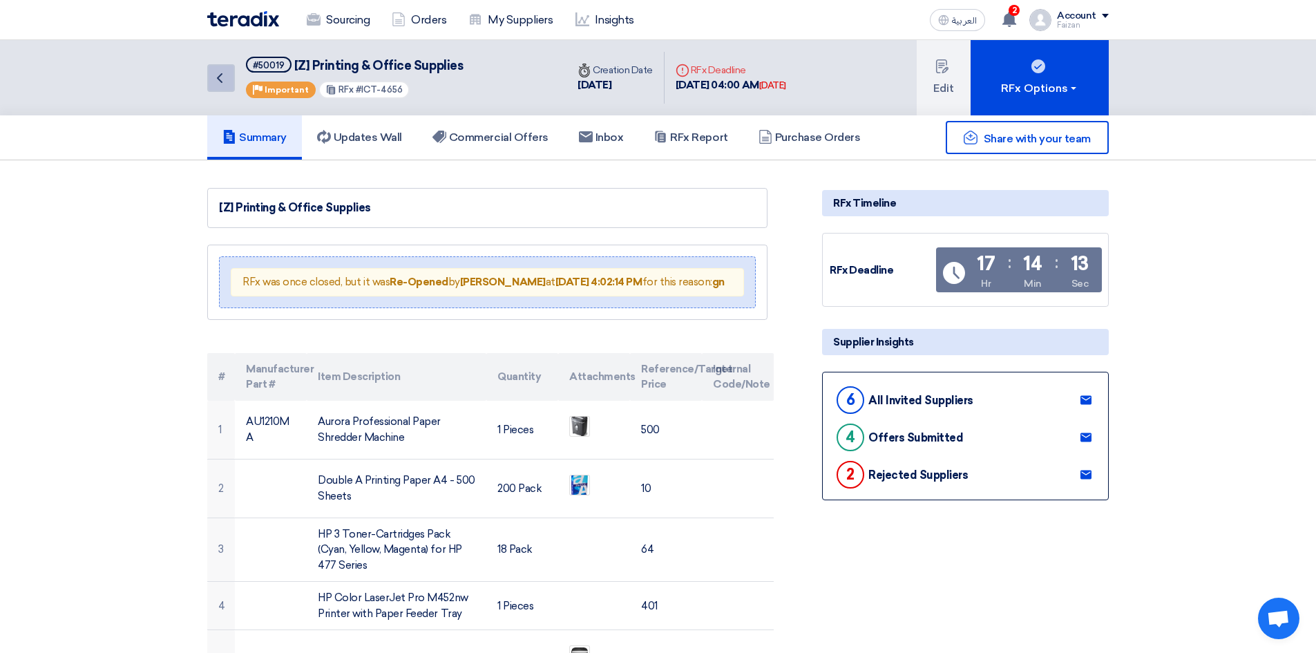
click at [217, 77] on use at bounding box center [220, 78] width 6 height 10
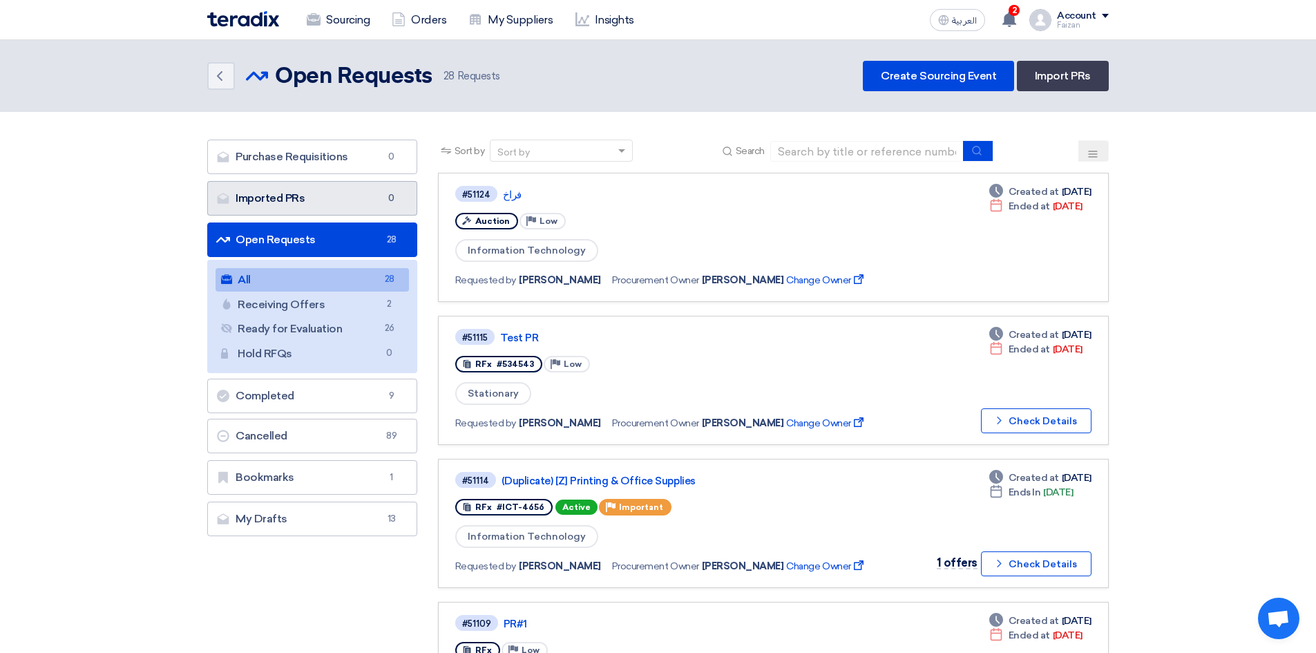
click at [294, 189] on link "Imported PRs Imported PRs 0" at bounding box center [312, 198] width 210 height 35
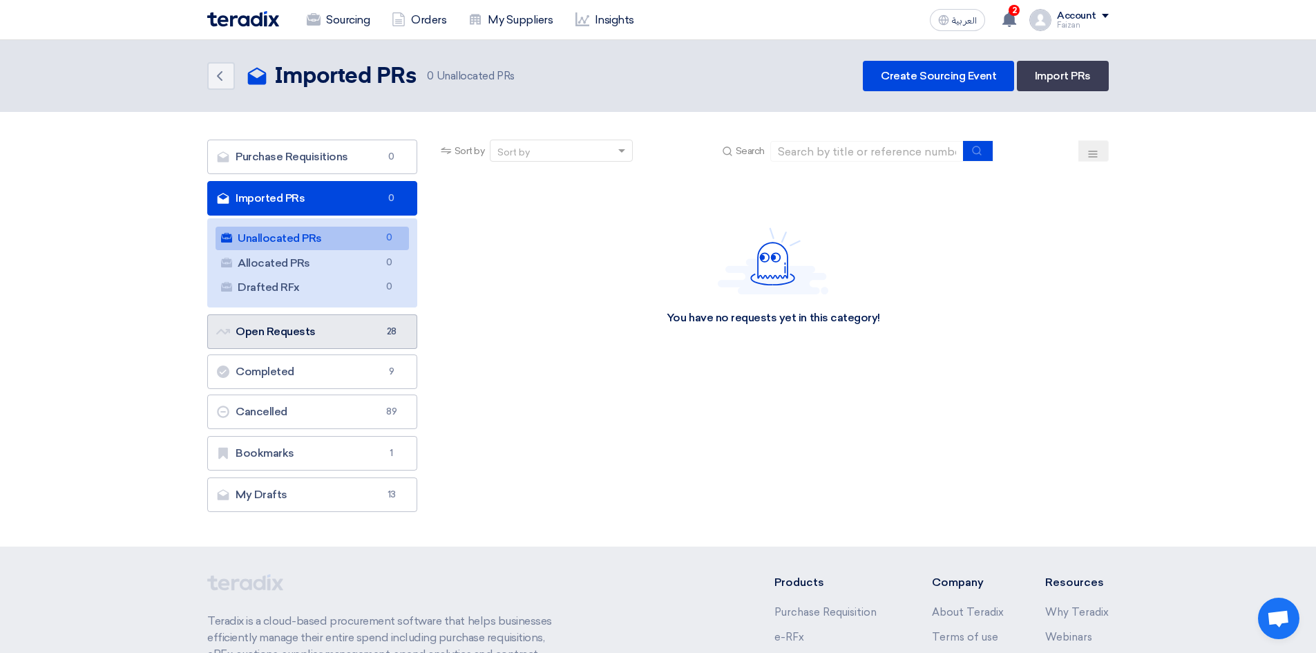
click at [291, 333] on link "Open Requests Open Requests 28" at bounding box center [312, 331] width 210 height 35
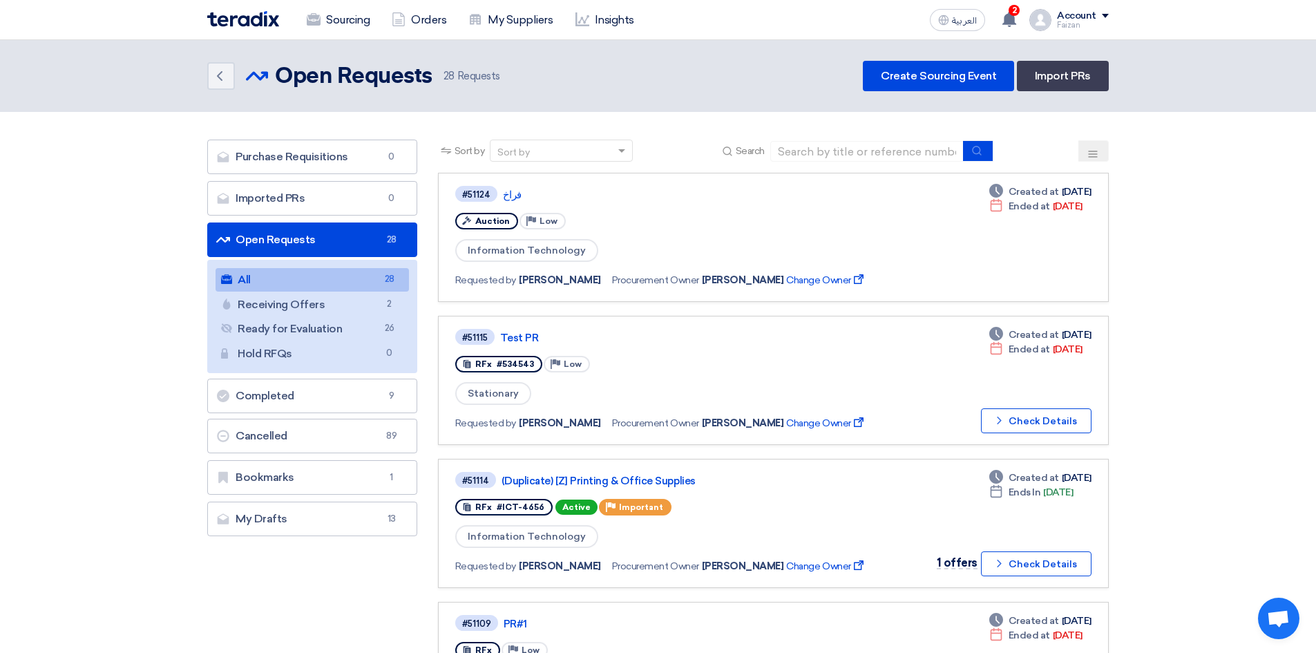
click at [300, 309] on link "Receiving Offers Receiving Offers 2" at bounding box center [311, 304] width 193 height 23
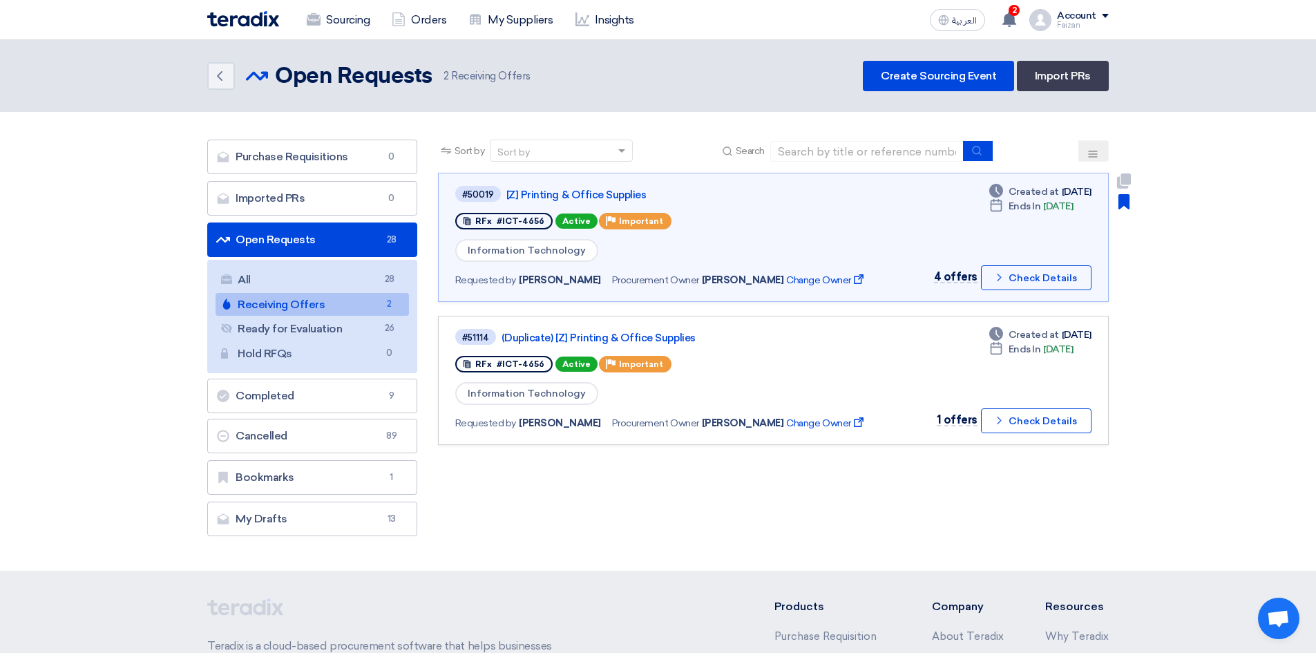
click at [604, 195] on link "[Z] Printing & Office Supplies" at bounding box center [678, 195] width 345 height 12
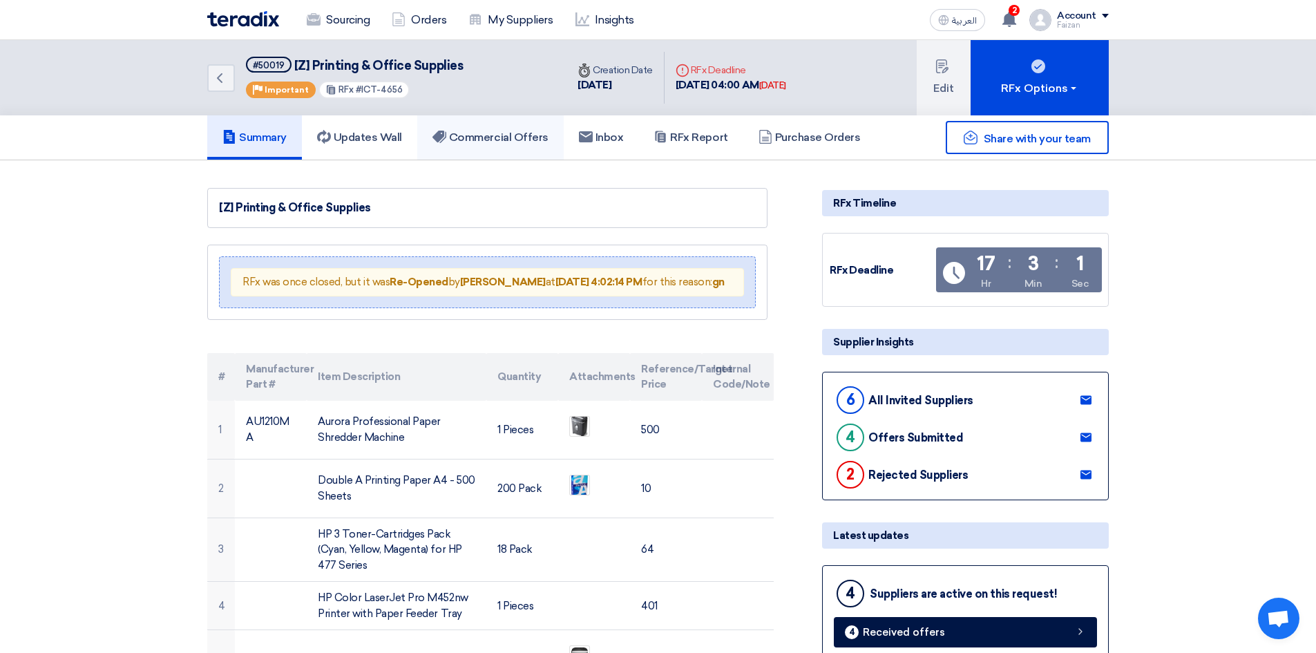
click at [514, 140] on h5 "Commercial Offers" at bounding box center [490, 138] width 116 height 14
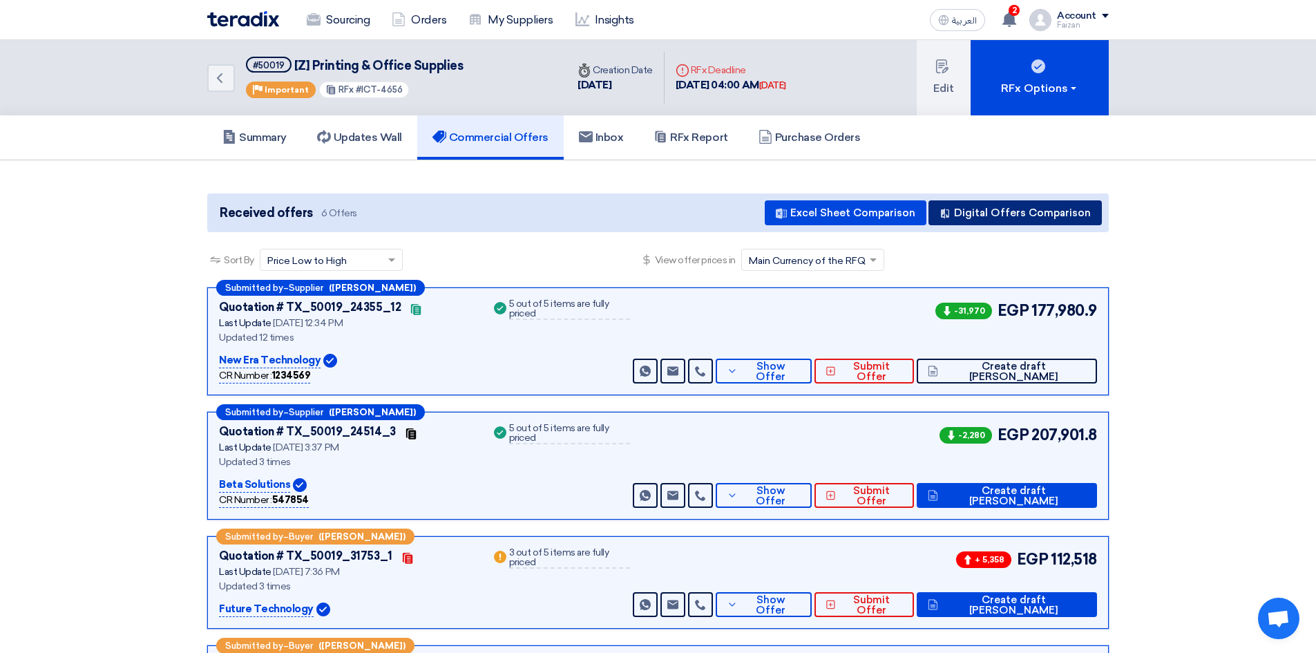
click at [1000, 214] on button "Digital Offers Comparison" at bounding box center [1014, 212] width 173 height 25
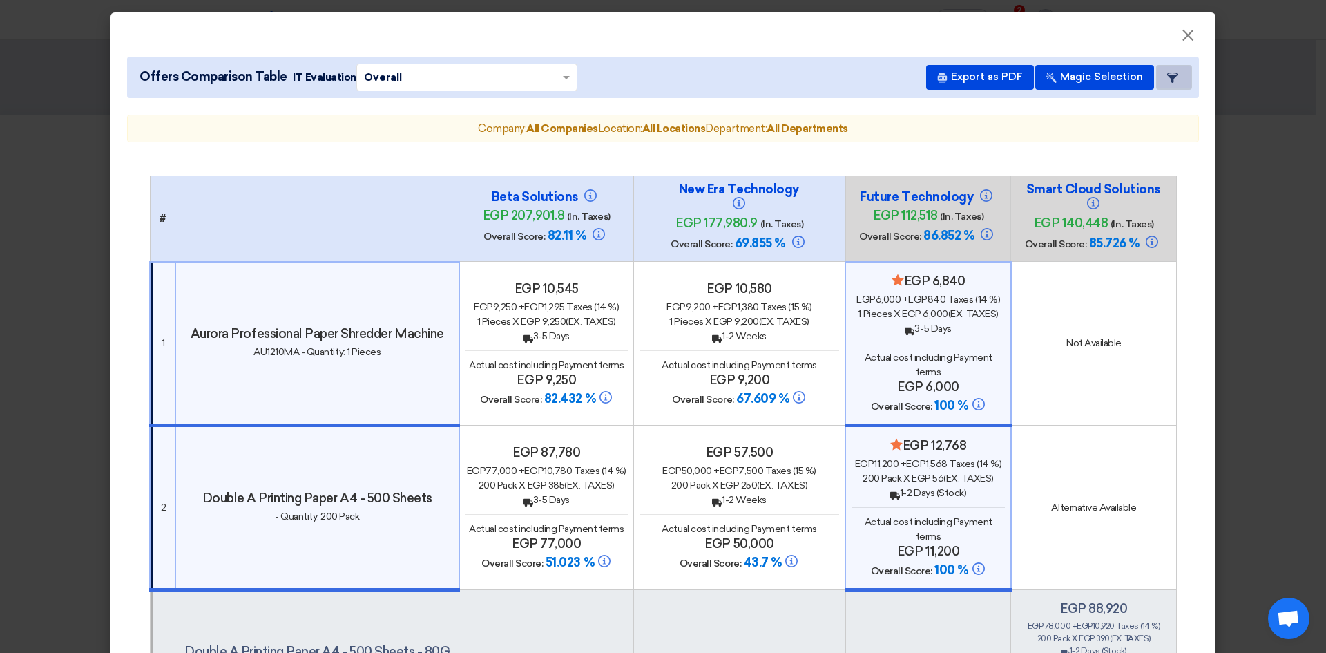
click at [1171, 73] on icon "Item Card filters" at bounding box center [1172, 78] width 10 height 10
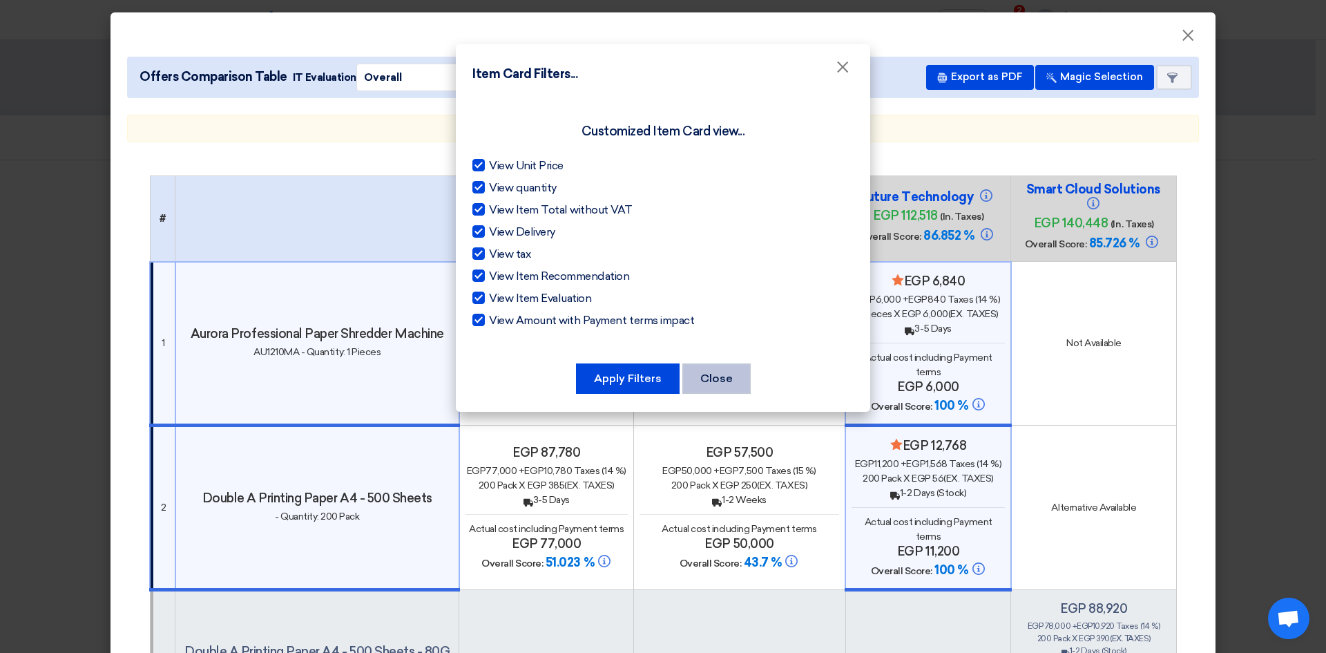
drag, startPoint x: 691, startPoint y: 378, endPoint x: 843, endPoint y: 95, distance: 321.0
click at [691, 378] on button "Close" at bounding box center [716, 378] width 68 height 30
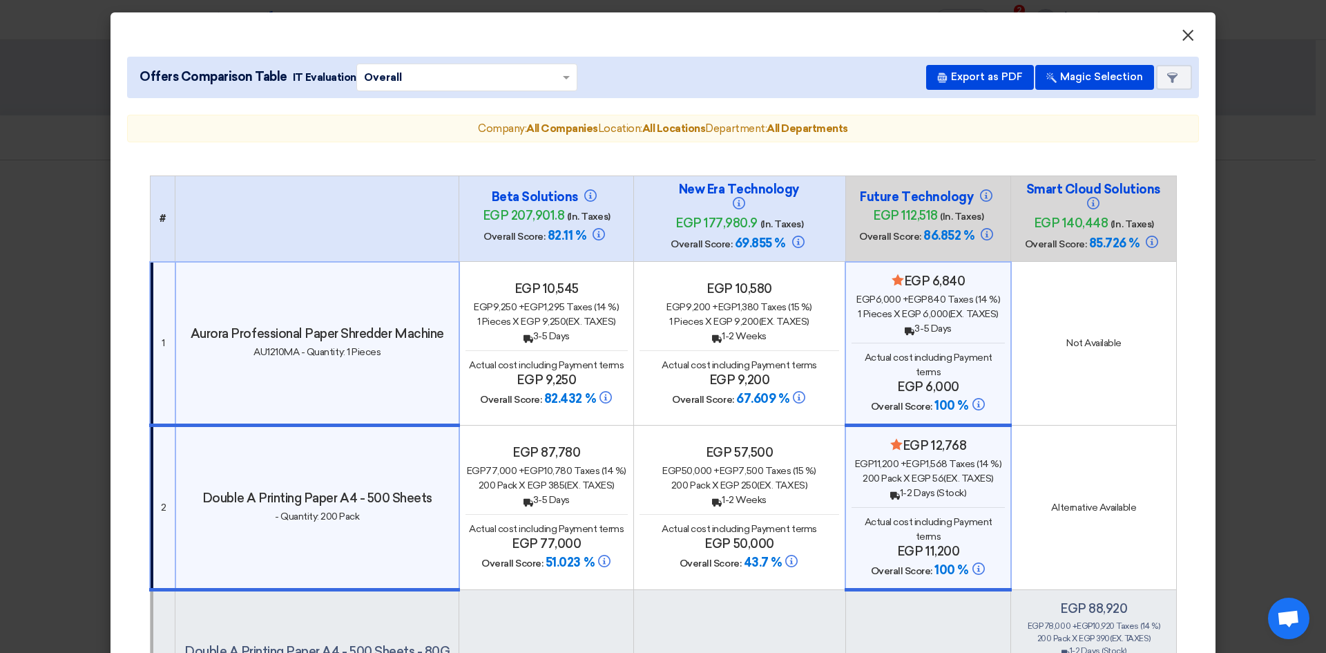
click at [1182, 30] on span "×" at bounding box center [1188, 39] width 14 height 28
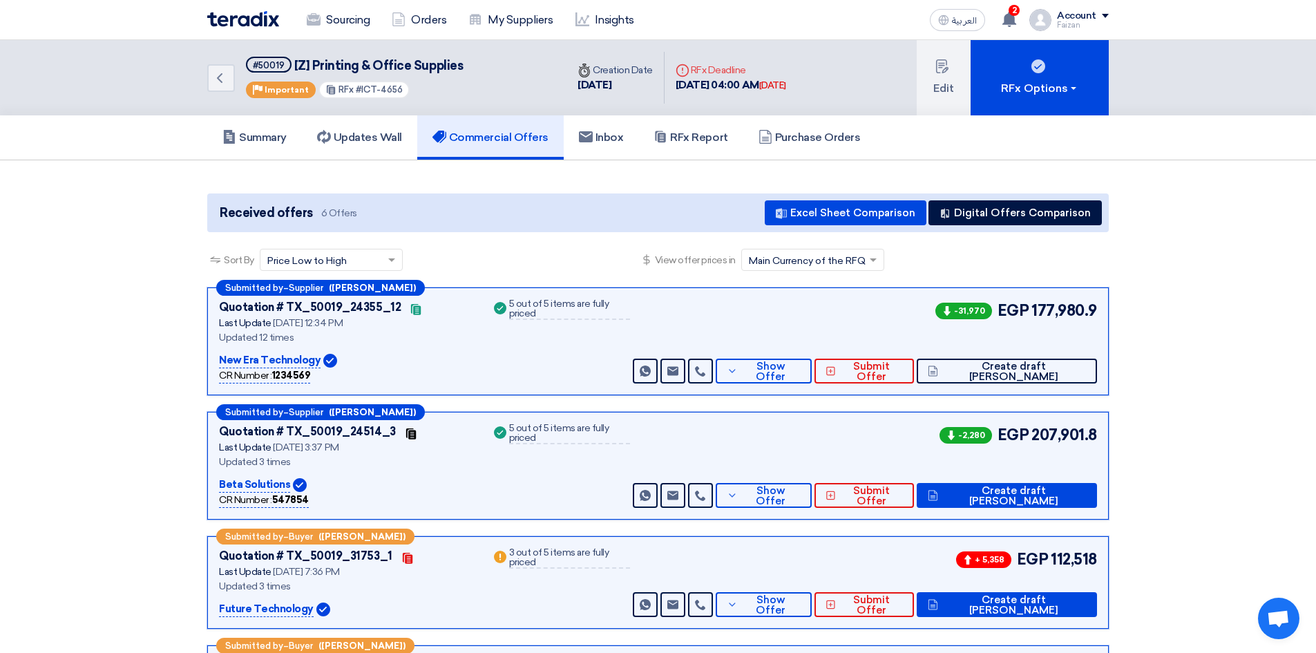
click at [1198, 298] on section "Received offers 6 Offers Excel Sheet Comparison Digital Offers Comparison Sort …" at bounding box center [658, 528] width 1316 height 736
